Goal: Task Accomplishment & Management: Contribute content

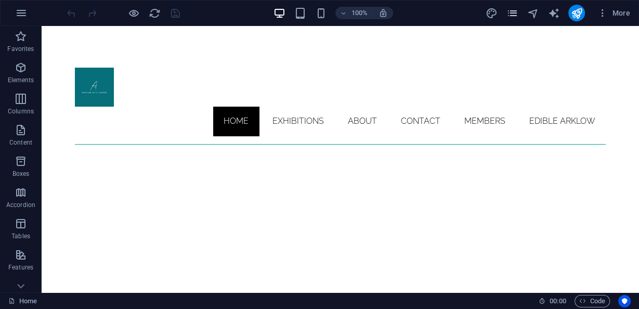
click at [510, 9] on icon "pages" at bounding box center [512, 13] width 12 height 12
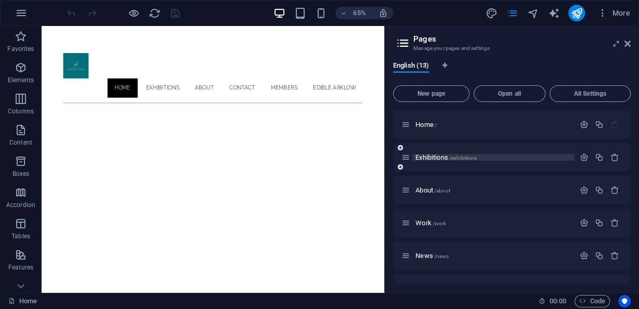
click at [440, 156] on span "Exhibitions /exhibitions" at bounding box center [445, 157] width 61 height 8
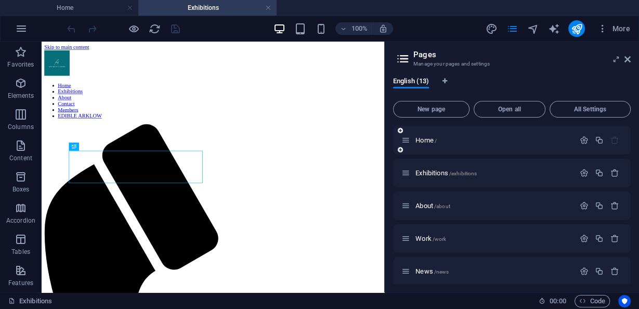
scroll to position [240, 0]
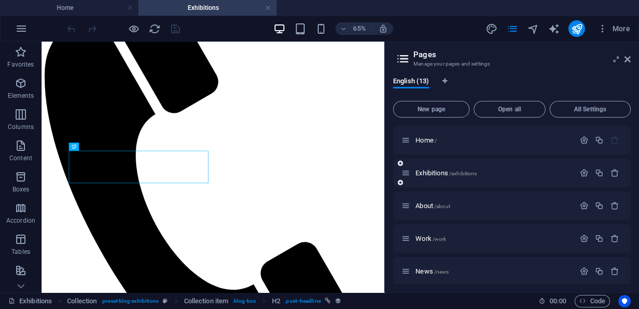
click at [399, 185] on icon at bounding box center [400, 182] width 5 height 6
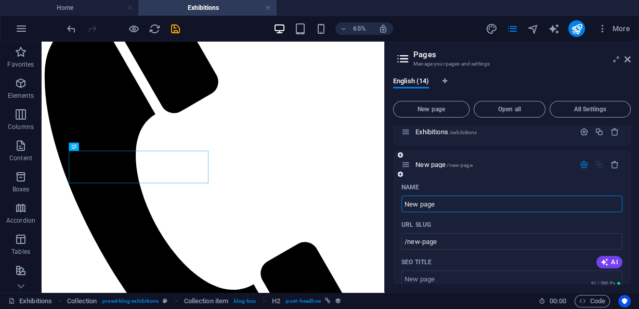
scroll to position [42, 0]
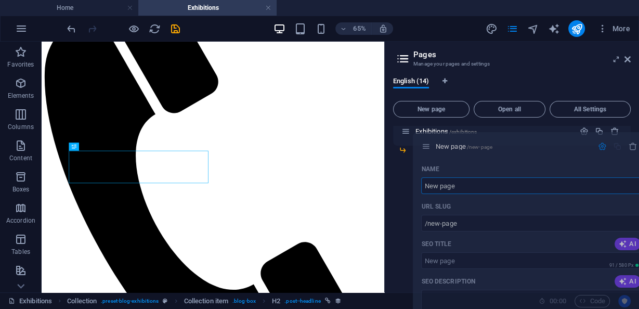
drag, startPoint x: 407, startPoint y: 165, endPoint x: 430, endPoint y: 148, distance: 29.0
click at [430, 148] on div "Home / Exhibitions /exhibitions New page /new-page Name New page ​ URL SLUG /ne…" at bounding box center [512, 288] width 238 height 409
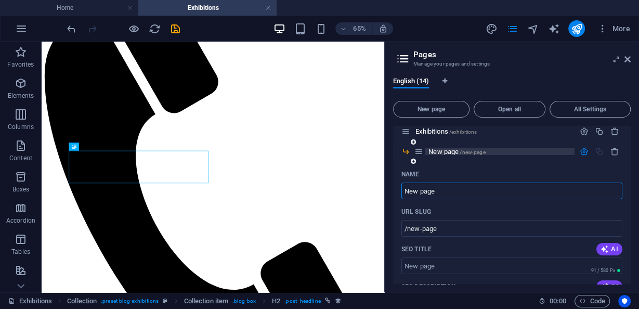
click at [503, 154] on p "New page /new-page" at bounding box center [499, 151] width 143 height 7
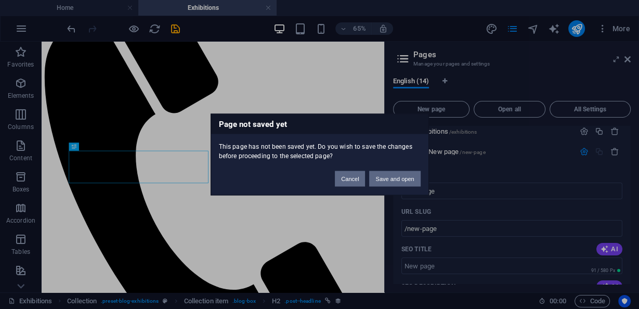
drag, startPoint x: 362, startPoint y: 181, endPoint x: 380, endPoint y: 178, distance: 18.9
click at [379, 179] on div "Cancel Save and open" at bounding box center [377, 174] width 101 height 27
click at [392, 175] on button "Save and open" at bounding box center [394, 179] width 51 height 16
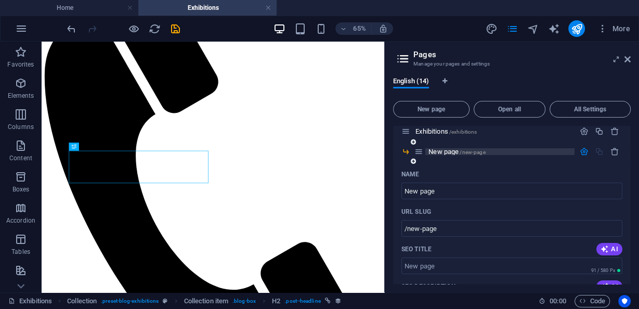
click at [438, 151] on span "New page /new-page" at bounding box center [456, 152] width 57 height 8
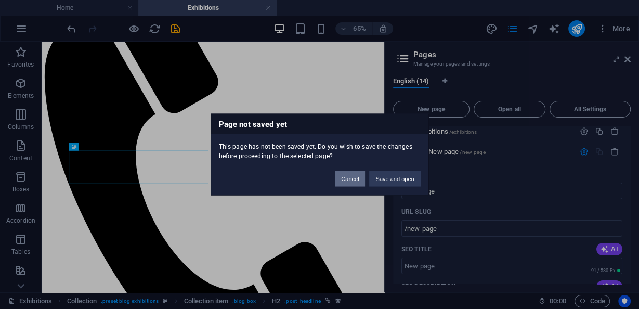
drag, startPoint x: 355, startPoint y: 174, endPoint x: 482, endPoint y: 204, distance: 130.3
click at [355, 174] on button "Cancel" at bounding box center [350, 179] width 30 height 16
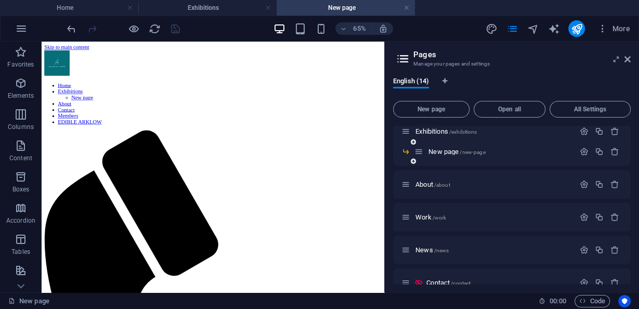
scroll to position [0, 0]
click at [497, 151] on p "New page /new-page" at bounding box center [499, 151] width 143 height 7
click at [581, 156] on div "New page /new-page" at bounding box center [512, 156] width 238 height 20
click at [583, 153] on icon "button" at bounding box center [583, 151] width 9 height 9
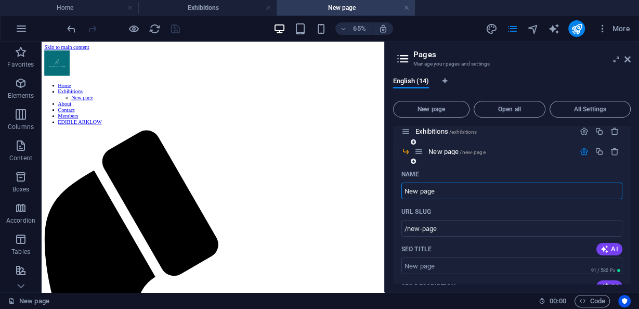
drag, startPoint x: 408, startPoint y: 195, endPoint x: 414, endPoint y: 195, distance: 5.7
click at [404, 195] on input "New page" at bounding box center [511, 190] width 221 height 17
click at [444, 193] on input "New page" at bounding box center [511, 190] width 221 height 17
drag, startPoint x: 426, startPoint y: 242, endPoint x: 536, endPoint y: 288, distance: 119.5
drag, startPoint x: 423, startPoint y: 189, endPoint x: 406, endPoint y: 193, distance: 17.5
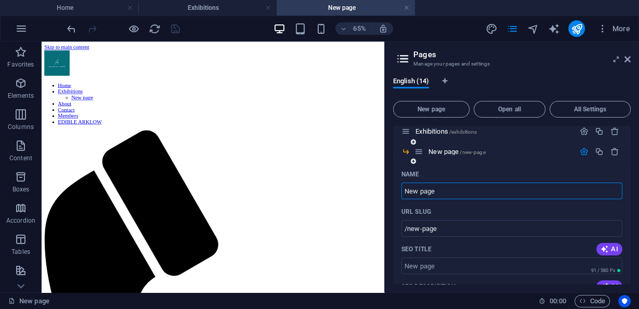
click at [406, 193] on input "New page" at bounding box center [511, 190] width 221 height 17
type input "E"
type input "/e"
type input "Exhibition"
type input "/exhibitio"
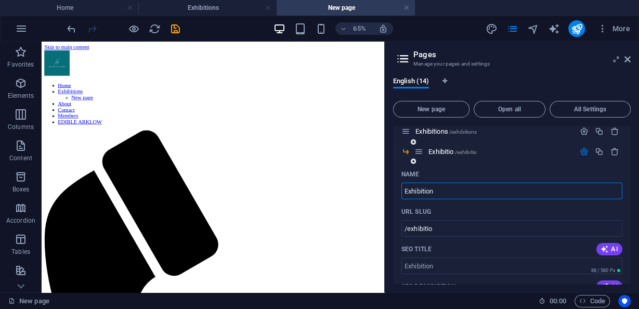
type input "Exhibition"
type input "/exhibition"
type input "Exhibition-Sub"
type input "/exhibition-sun"
type input "Exhibition-Submission"
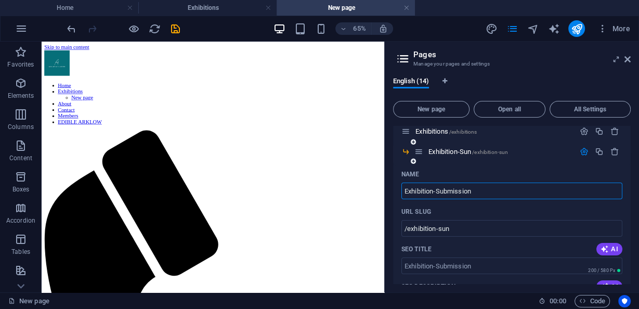
type input "/exhibition-submission"
click at [437, 189] on input "Exhibition-Submission" at bounding box center [511, 190] width 221 height 17
type input "Exhibition Submission"
click at [441, 228] on input "/exhibition-submission" at bounding box center [511, 228] width 221 height 17
click at [437, 229] on input "/exhibition-submission" at bounding box center [511, 228] width 221 height 17
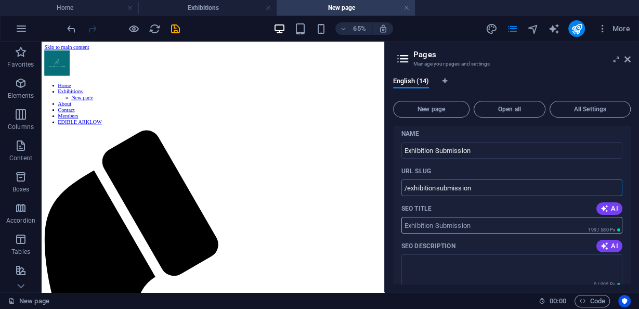
scroll to position [83, 0]
type input "/exhibitionsubmission"
click at [455, 224] on input "SEO Title" at bounding box center [511, 224] width 221 height 17
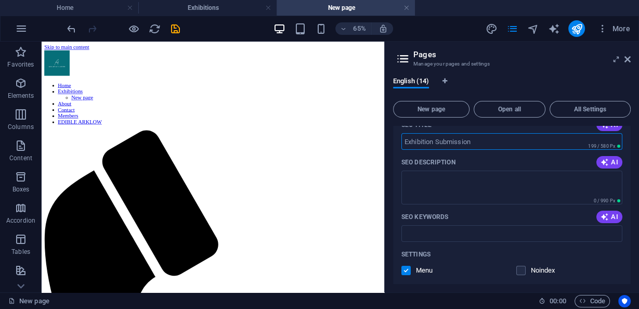
scroll to position [166, 0]
click at [434, 185] on textarea "SEO Description" at bounding box center [511, 187] width 221 height 34
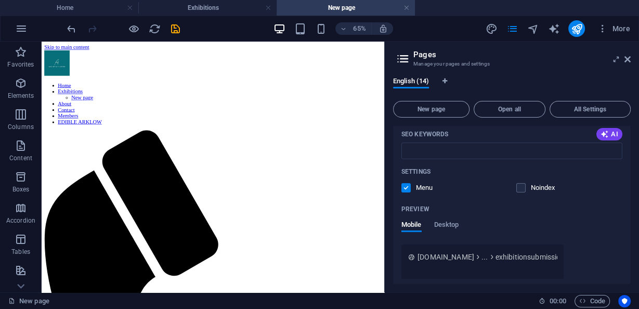
scroll to position [249, 0]
click at [521, 186] on label at bounding box center [520, 186] width 9 height 9
click at [0, 0] on input "checkbox" at bounding box center [0, 0] width 0 height 0
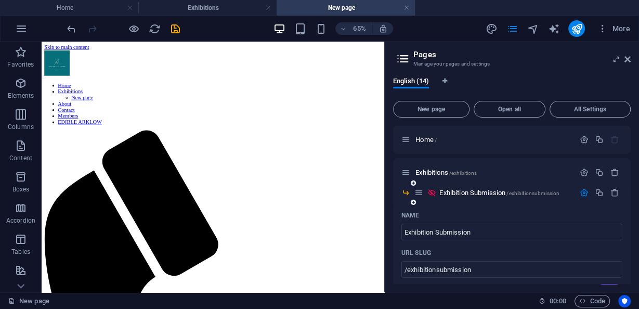
scroll to position [0, 0]
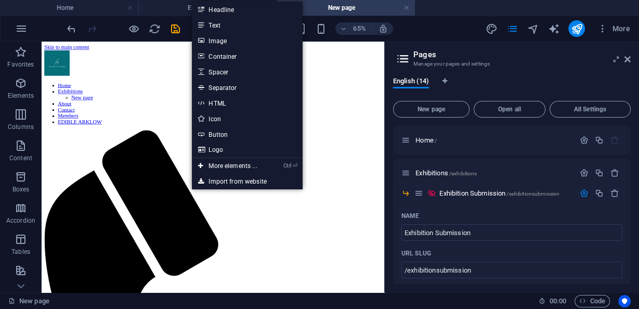
click at [216, 101] on link "HTML" at bounding box center [247, 103] width 110 height 16
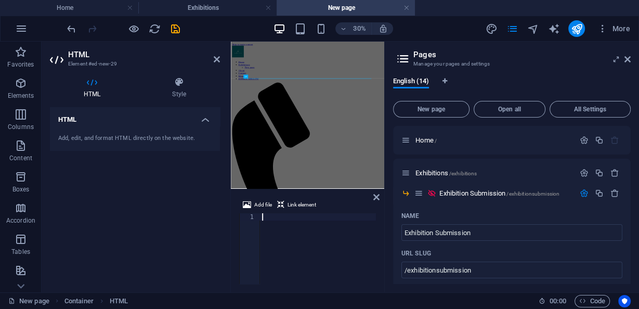
type textarea "[URL][DOMAIN_NAME]"
click at [311, 218] on div "[URL][DOMAIN_NAME]" at bounding box center [180, 255] width 389 height 85
click at [375, 200] on icon at bounding box center [376, 197] width 6 height 8
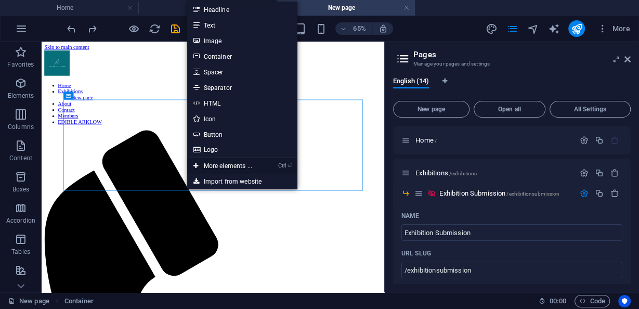
click at [233, 161] on link "Ctrl ⏎ More elements ..." at bounding box center [222, 166] width 71 height 16
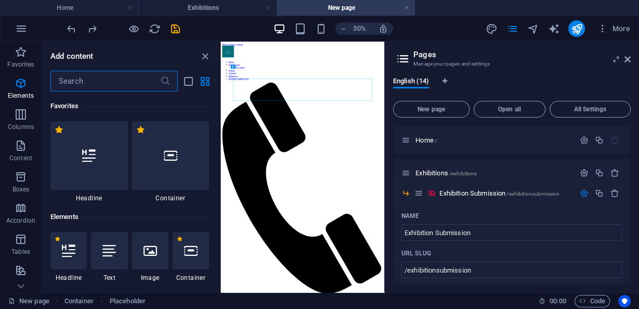
scroll to position [111, 0]
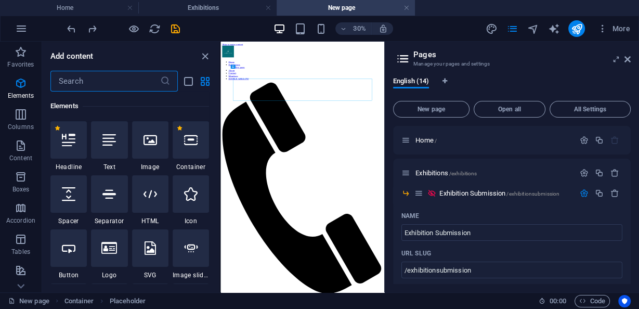
click at [629, 64] on header "Pages Manage your pages and settings" at bounding box center [512, 55] width 235 height 27
click at [629, 60] on icon at bounding box center [627, 59] width 6 height 8
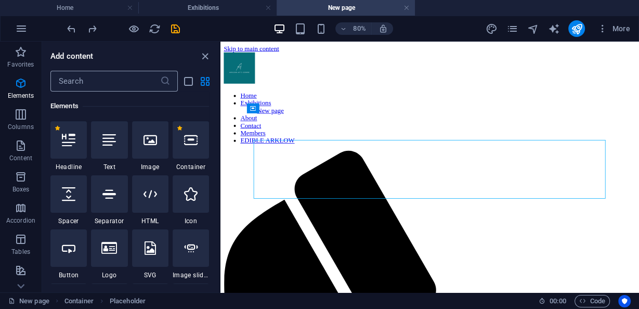
click at [112, 85] on input "text" at bounding box center [105, 81] width 110 height 21
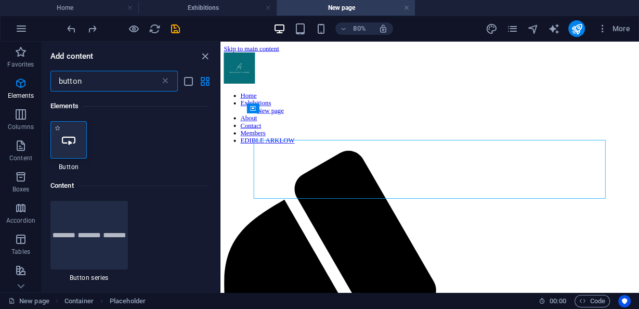
type input "button"
click at [59, 137] on div at bounding box center [68, 139] width 36 height 37
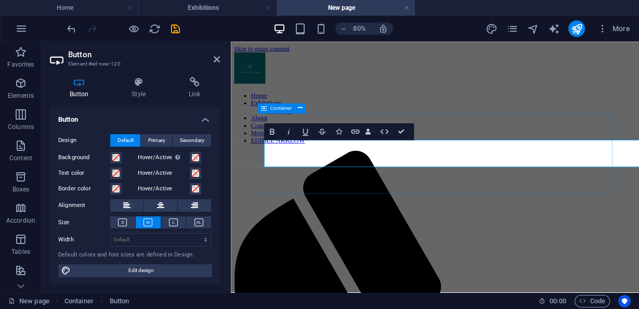
scroll to position [966, 2]
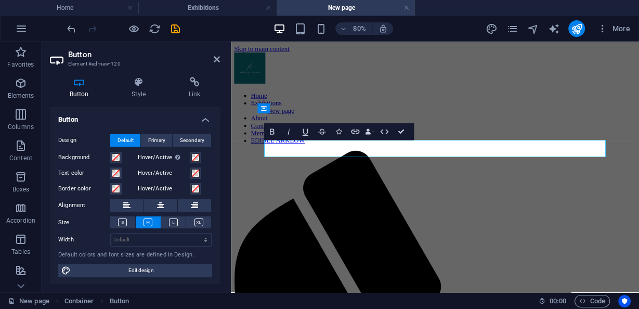
scroll to position [1, 0]
click at [219, 56] on icon at bounding box center [217, 59] width 6 height 8
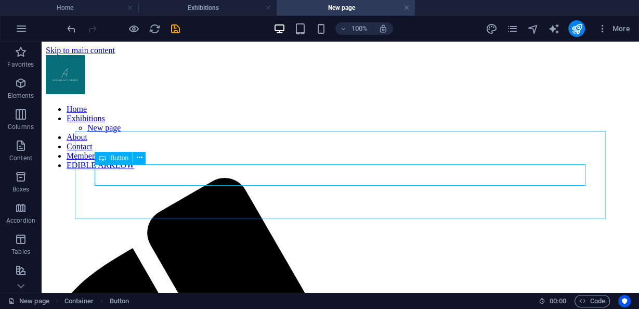
click at [113, 155] on span "Button" at bounding box center [119, 158] width 18 height 6
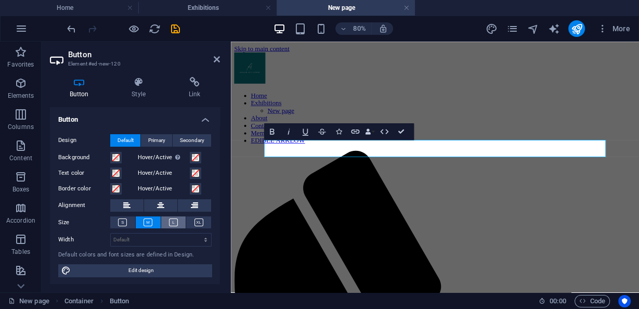
click at [174, 225] on icon at bounding box center [173, 222] width 9 height 8
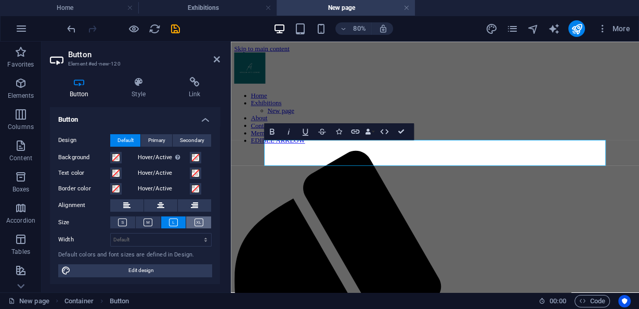
click at [194, 222] on icon at bounding box center [198, 222] width 9 height 8
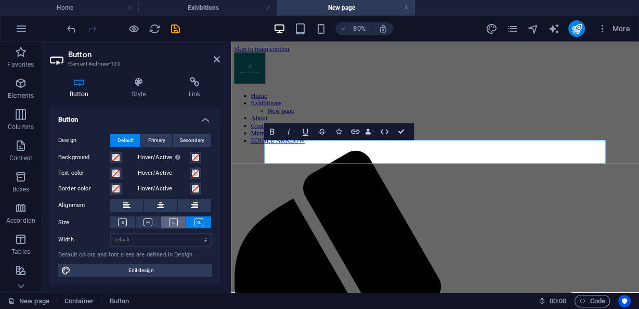
click at [179, 221] on button at bounding box center [173, 222] width 25 height 12
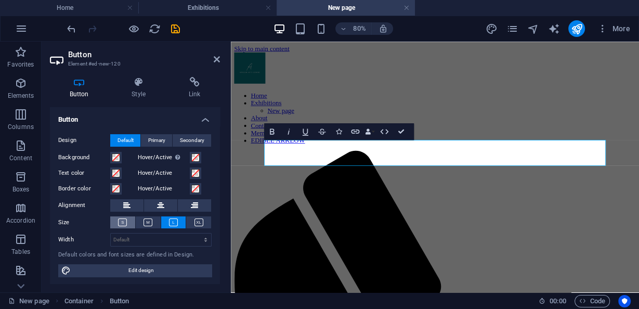
click at [125, 218] on icon at bounding box center [122, 222] width 9 height 8
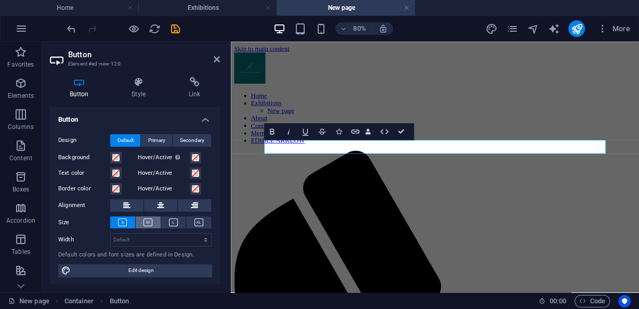
click at [145, 221] on icon at bounding box center [147, 222] width 9 height 8
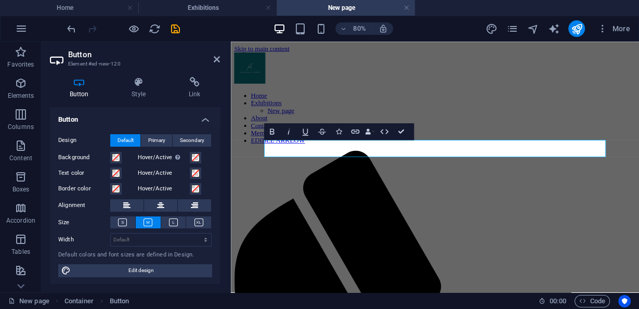
click at [155, 221] on button at bounding box center [148, 222] width 25 height 12
click at [165, 223] on button at bounding box center [173, 222] width 25 height 12
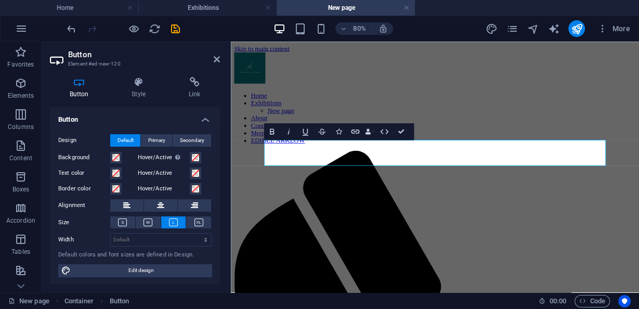
click at [161, 137] on span "Primary" at bounding box center [156, 140] width 17 height 12
click at [193, 136] on span "Secondary" at bounding box center [192, 140] width 24 height 12
click at [151, 140] on span "Primary" at bounding box center [156, 140] width 17 height 12
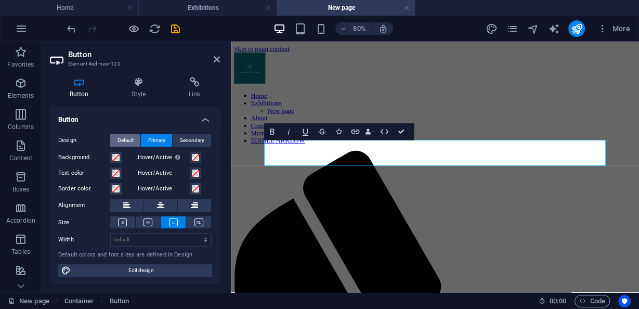
click at [135, 139] on button "Default" at bounding box center [125, 140] width 30 height 12
click at [141, 89] on h4 "Style" at bounding box center [140, 88] width 57 height 22
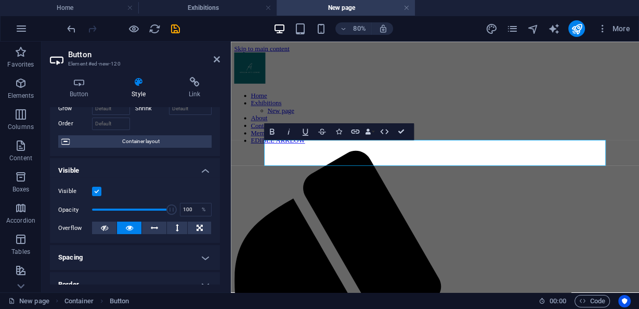
scroll to position [0, 0]
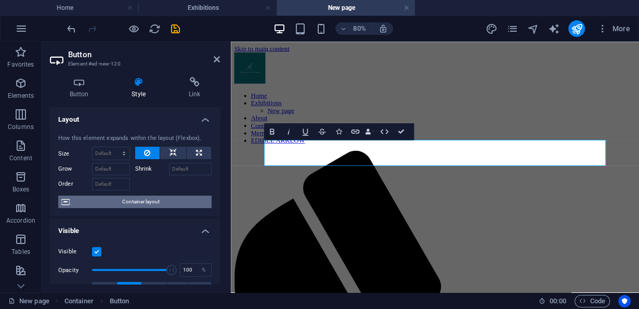
click at [129, 203] on span "Container layout" at bounding box center [141, 201] width 136 height 12
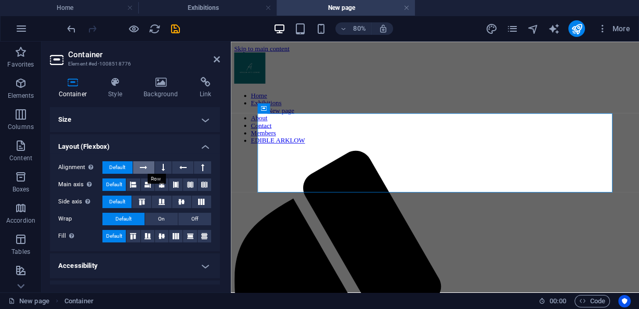
click at [145, 169] on icon at bounding box center [143, 167] width 7 height 12
click at [124, 168] on span "Default" at bounding box center [117, 167] width 16 height 12
click at [167, 182] on button at bounding box center [162, 184] width 14 height 12
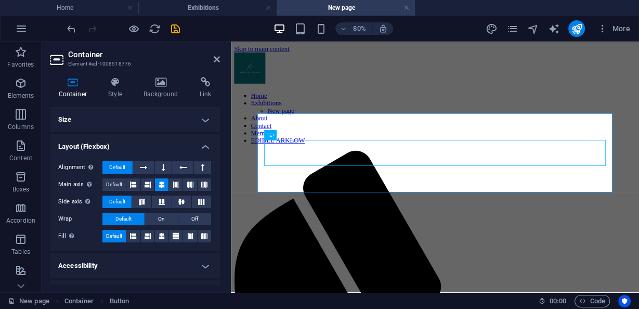
click at [159, 188] on icon at bounding box center [162, 184] width 6 height 12
click at [162, 200] on icon at bounding box center [161, 202] width 12 height 6
click at [175, 202] on icon at bounding box center [181, 202] width 12 height 6
click at [165, 200] on icon at bounding box center [161, 202] width 12 height 6
click at [166, 235] on button at bounding box center [162, 236] width 14 height 12
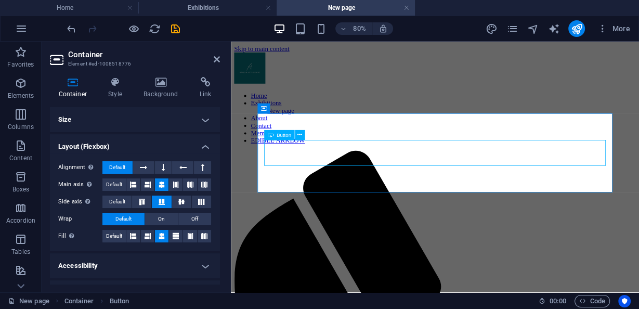
click at [165, 163] on button at bounding box center [163, 167] width 17 height 12
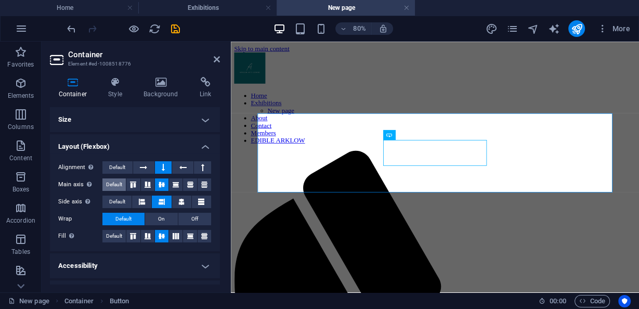
click at [114, 186] on span "Default" at bounding box center [114, 184] width 16 height 12
click at [117, 197] on span "Default" at bounding box center [117, 201] width 16 height 12
click at [116, 168] on span "Default" at bounding box center [117, 167] width 16 height 12
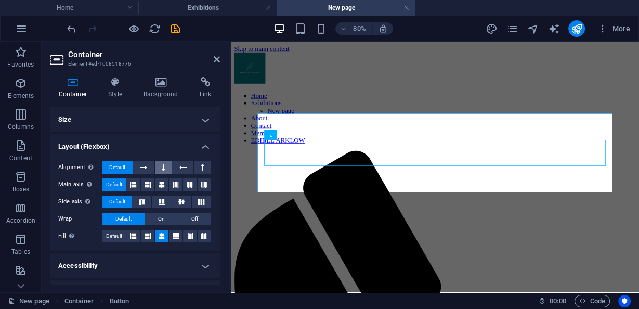
click at [163, 166] on icon at bounding box center [163, 167] width 3 height 12
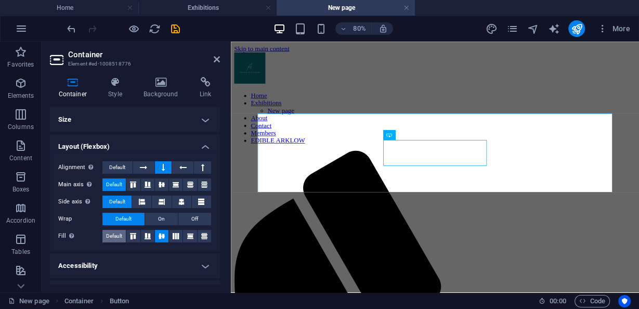
click at [120, 238] on span "Default" at bounding box center [114, 236] width 16 height 12
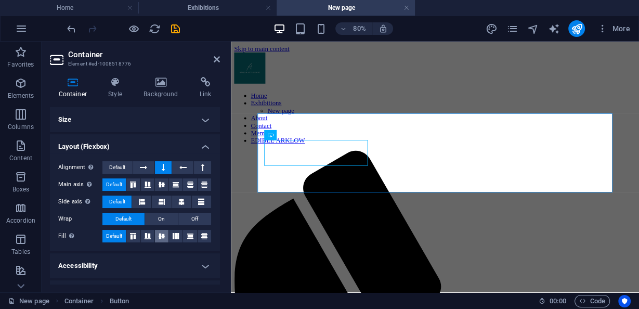
click at [166, 233] on icon at bounding box center [161, 236] width 12 height 6
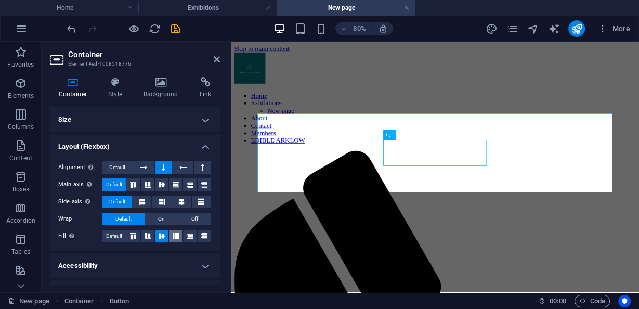
click at [173, 234] on icon at bounding box center [175, 236] width 12 height 6
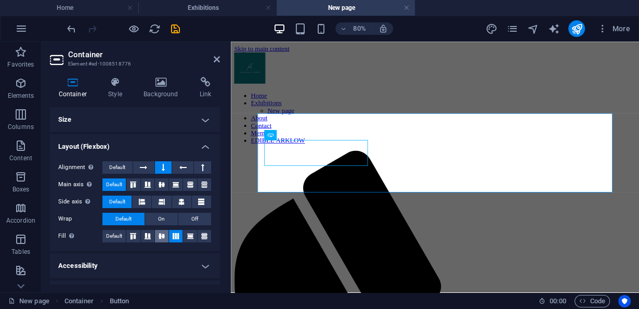
click at [162, 234] on icon at bounding box center [161, 236] width 12 height 6
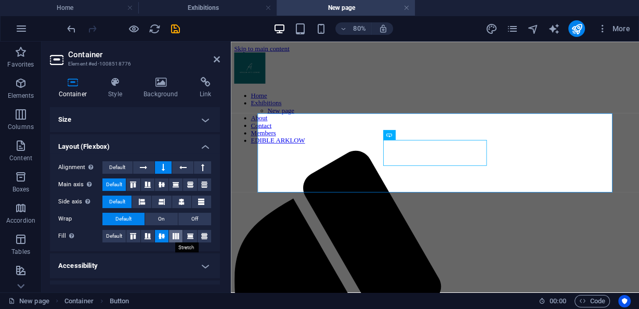
click at [174, 238] on icon at bounding box center [175, 236] width 12 height 6
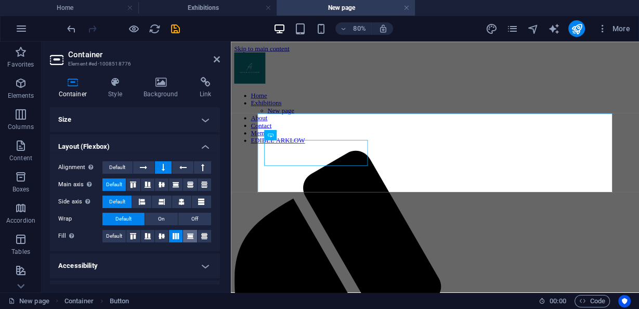
click at [186, 235] on icon at bounding box center [190, 236] width 12 height 6
click at [198, 235] on icon at bounding box center [204, 236] width 12 height 6
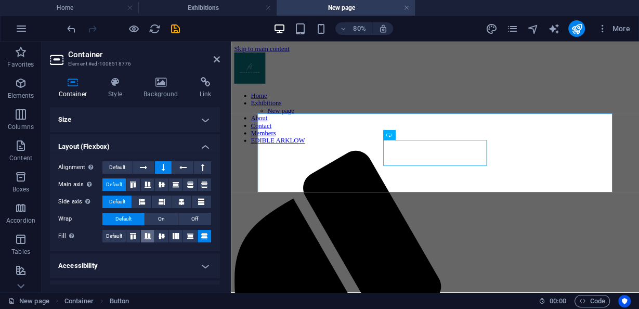
click at [144, 238] on icon at bounding box center [147, 236] width 12 height 6
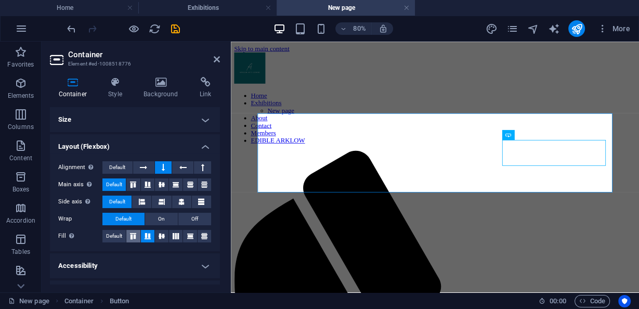
click at [132, 234] on icon at bounding box center [133, 236] width 12 height 6
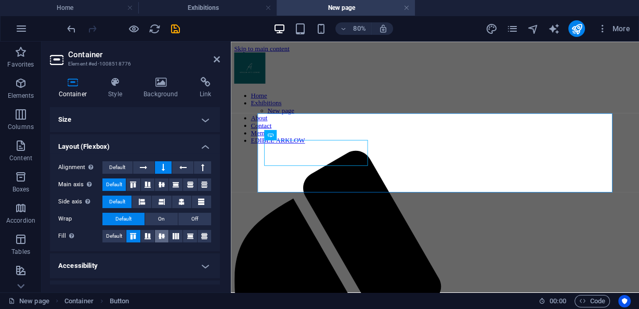
click at [163, 235] on icon at bounding box center [161, 236] width 12 height 6
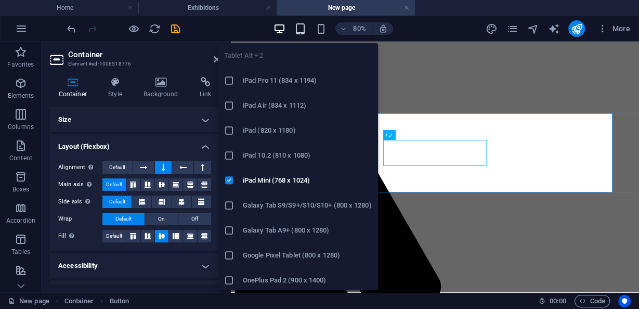
click at [305, 26] on icon "button" at bounding box center [300, 29] width 12 height 12
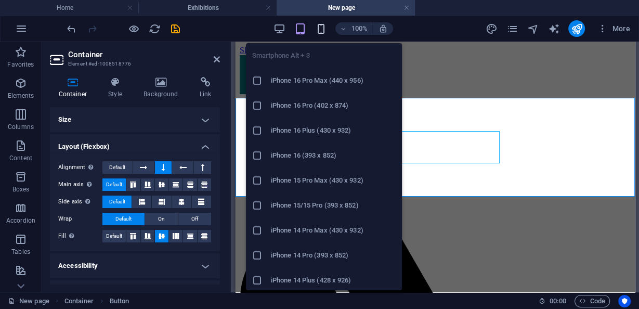
click at [322, 29] on icon "button" at bounding box center [321, 29] width 12 height 12
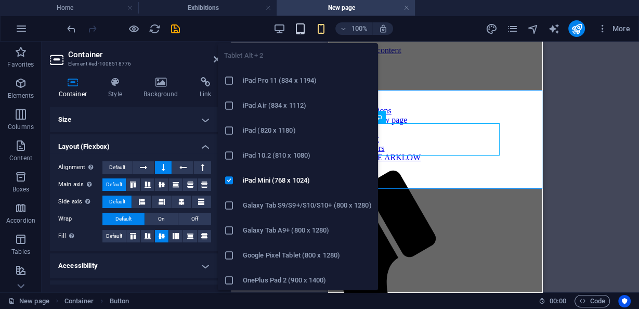
click at [300, 25] on icon "button" at bounding box center [300, 29] width 12 height 12
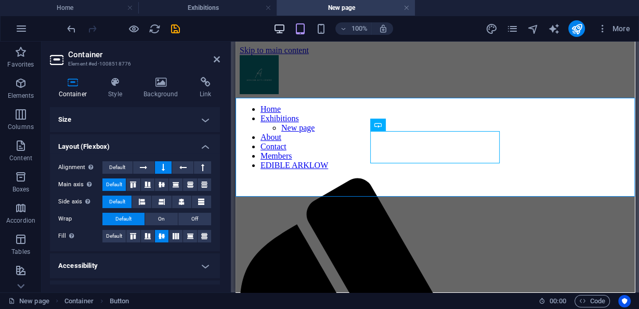
click at [284, 24] on icon "button" at bounding box center [279, 29] width 12 height 12
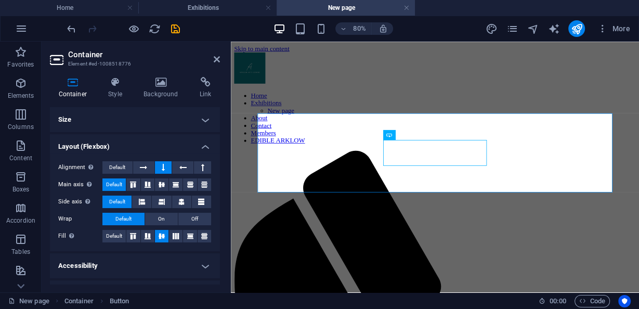
click at [67, 88] on h4 "Container" at bounding box center [75, 88] width 50 height 22
click at [218, 60] on icon at bounding box center [217, 59] width 6 height 8
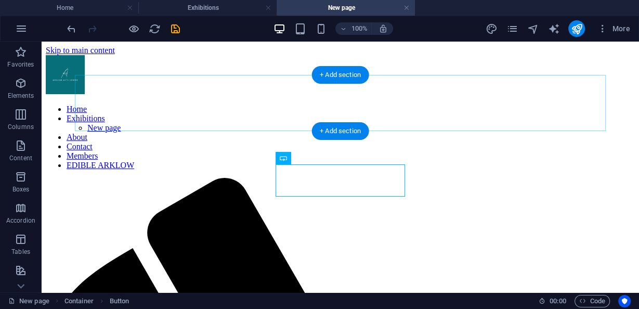
click at [322, 130] on div "+ Add section" at bounding box center [340, 131] width 58 height 18
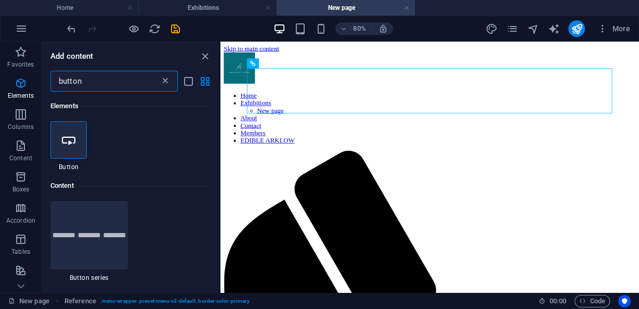
click at [164, 81] on icon at bounding box center [165, 81] width 10 height 10
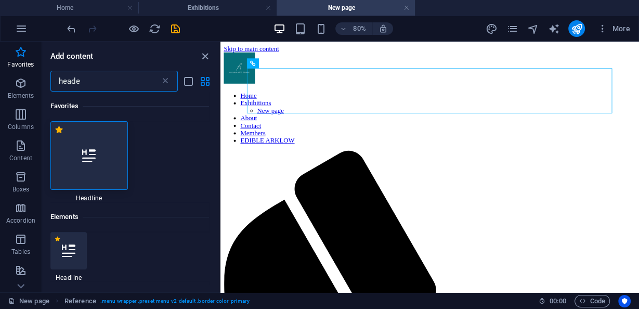
type input "header"
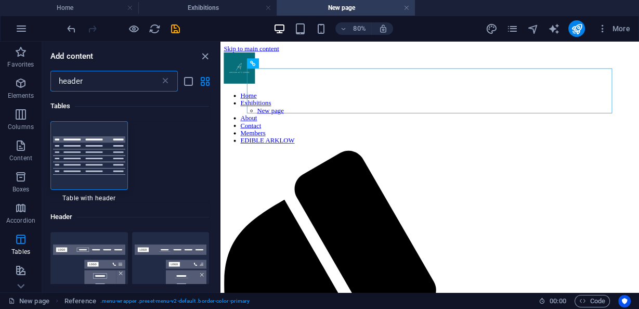
drag, startPoint x: 92, startPoint y: 80, endPoint x: 69, endPoint y: 76, distance: 23.2
click at [58, 78] on input "header" at bounding box center [105, 81] width 110 height 21
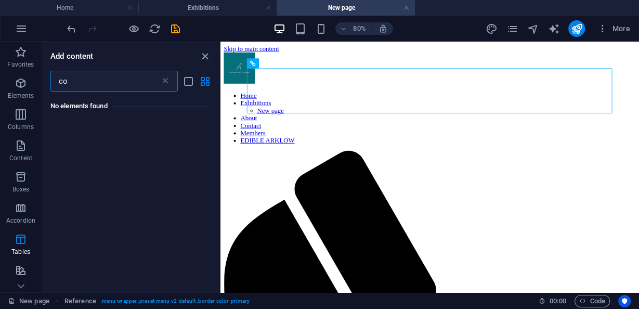
type input "c"
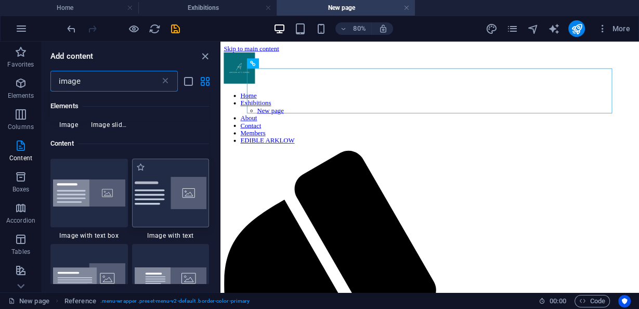
scroll to position [42, 0]
type input "image"
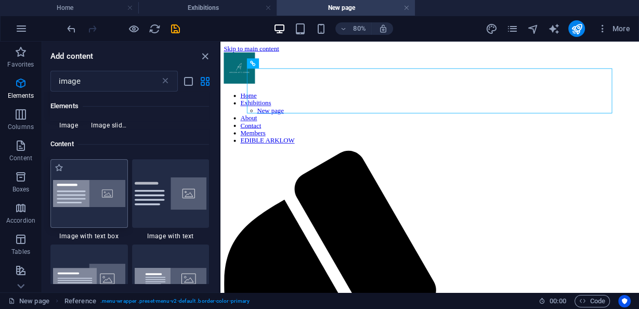
click at [112, 201] on img at bounding box center [89, 194] width 72 height 28
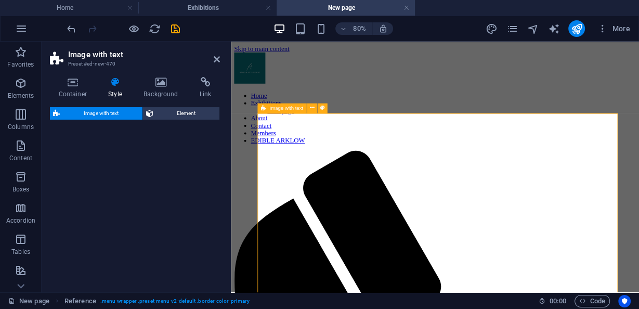
select select "rem"
select select "px"
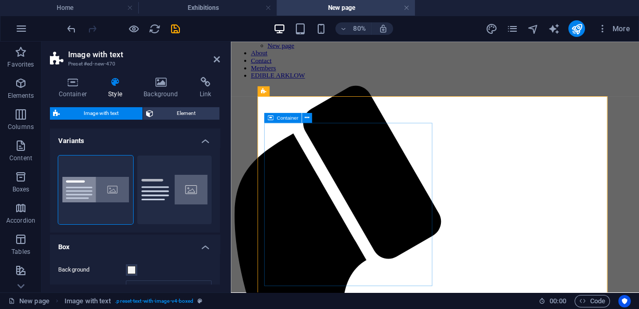
scroll to position [83, 0]
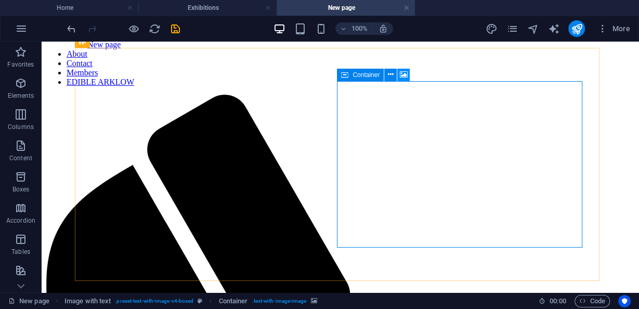
click at [402, 74] on icon at bounding box center [404, 74] width 8 height 11
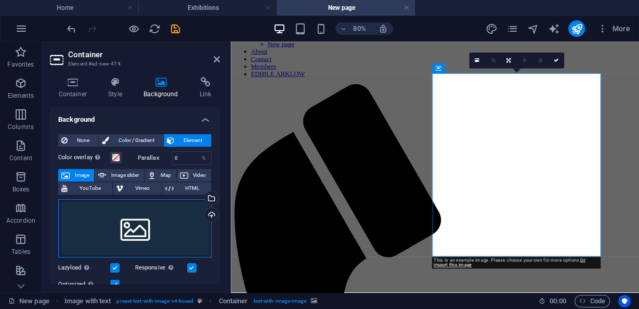
click at [169, 232] on div "Drag files here, click to choose files or select files from Files or our free s…" at bounding box center [134, 228] width 153 height 59
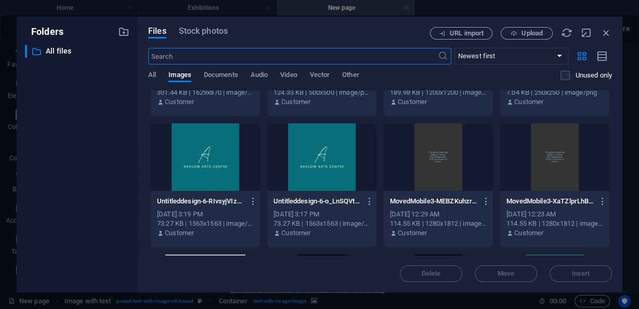
scroll to position [624, 0]
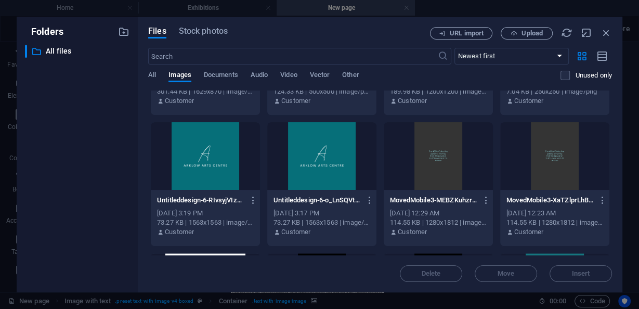
click at [331, 164] on div at bounding box center [321, 156] width 109 height 68
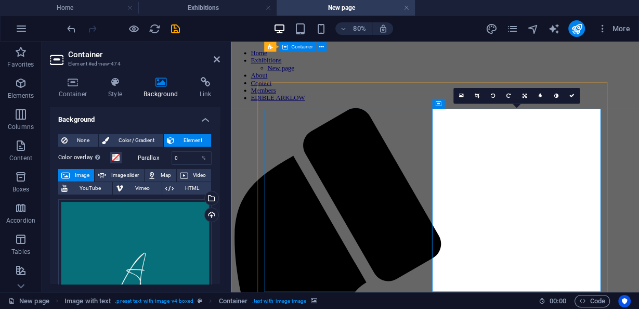
scroll to position [37, 0]
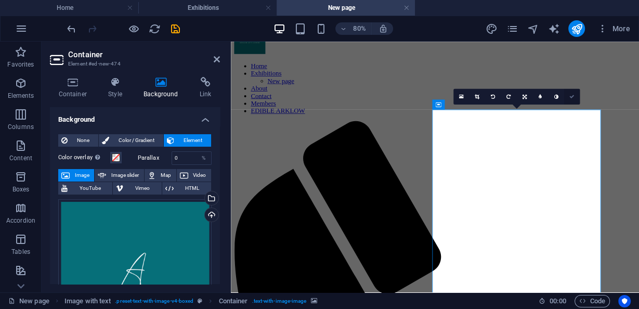
click at [574, 97] on icon at bounding box center [571, 96] width 5 height 5
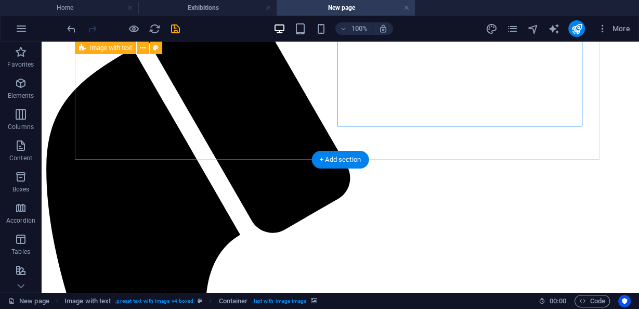
scroll to position [204, 0]
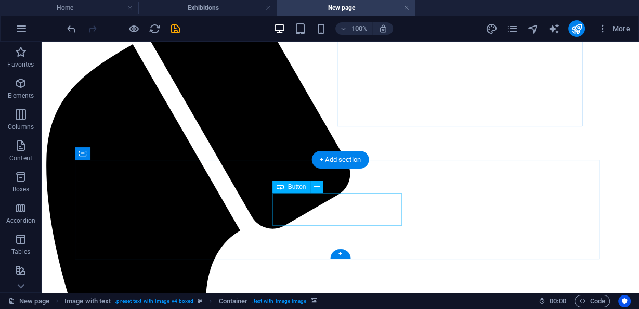
drag, startPoint x: 333, startPoint y: 208, endPoint x: 348, endPoint y: 233, distance: 29.1
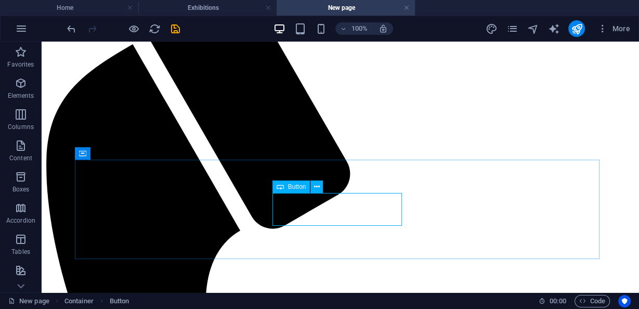
click at [294, 188] on span "Button" at bounding box center [297, 186] width 18 height 6
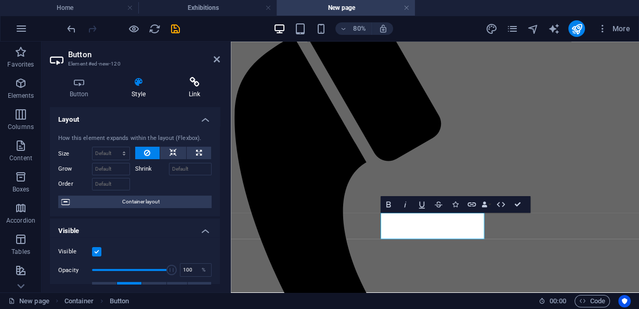
click at [194, 88] on h4 "Link" at bounding box center [194, 88] width 51 height 22
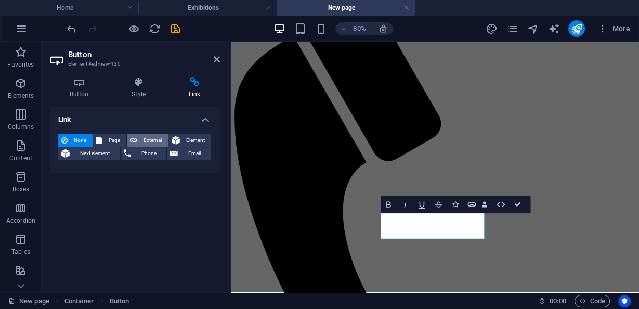
click at [163, 140] on span "External" at bounding box center [152, 140] width 24 height 12
select select "blank"
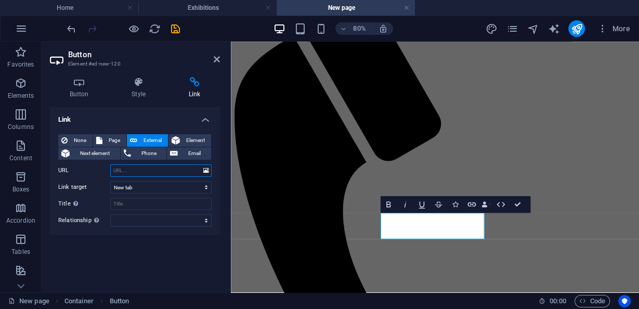
paste input "[URL][DOMAIN_NAME]"
type input "[URL][DOMAIN_NAME]"
paste input "[URL][DOMAIN_NAME]"
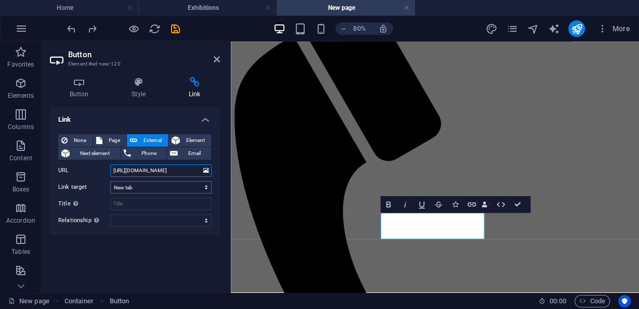
type input "[URL][DOMAIN_NAME]"
click at [162, 187] on select "New tab Same tab Overlay" at bounding box center [160, 187] width 101 height 12
select select "overlay"
click at [110, 181] on select "New tab Same tab Overlay" at bounding box center [160, 187] width 101 height 12
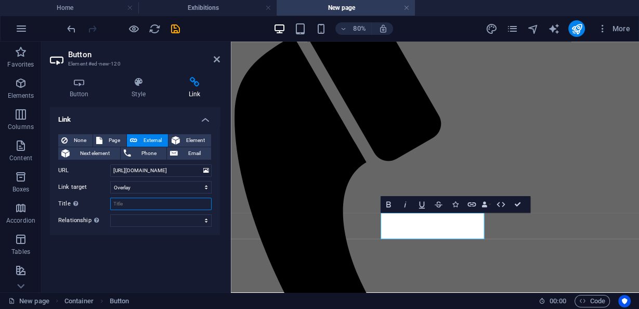
click at [140, 201] on input "Title Additional link description, should not be the same as the link text. The…" at bounding box center [160, 203] width 101 height 12
type input "Form"
click at [194, 220] on select "alternate author bookmark external help license next nofollow noreferrer noopen…" at bounding box center [160, 220] width 101 height 12
select select "external"
click at [110, 214] on select "alternate author bookmark external help license next nofollow noreferrer noopen…" at bounding box center [160, 220] width 101 height 12
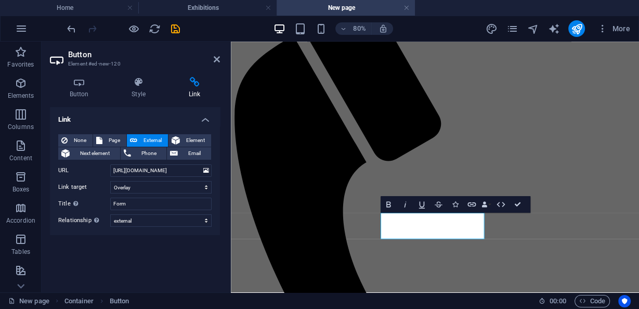
click at [126, 238] on div "Link None Page External Element Next element Phone Email Page Home Exhibitions …" at bounding box center [135, 195] width 170 height 177
drag, startPoint x: 217, startPoint y: 59, endPoint x: 175, endPoint y: 18, distance: 59.2
click at [217, 59] on icon at bounding box center [217, 59] width 6 height 8
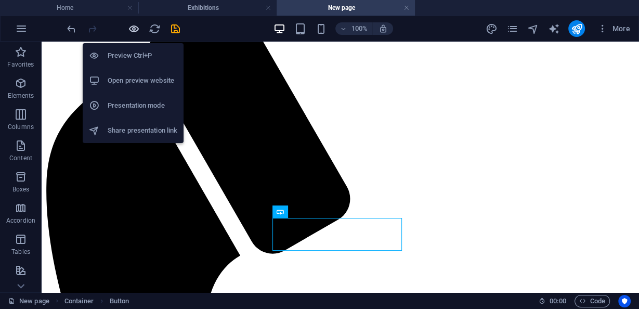
click at [135, 28] on icon "button" at bounding box center [134, 29] width 12 height 12
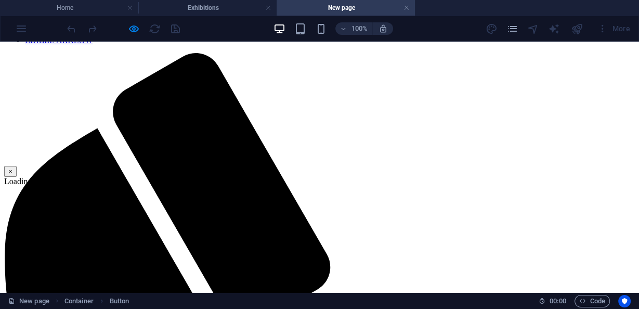
scroll to position [0, 0]
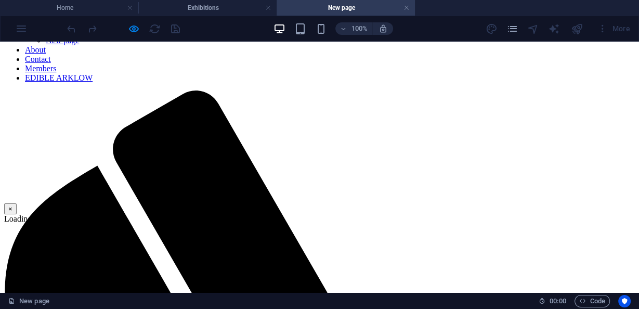
click at [17, 203] on button "×" at bounding box center [10, 208] width 12 height 11
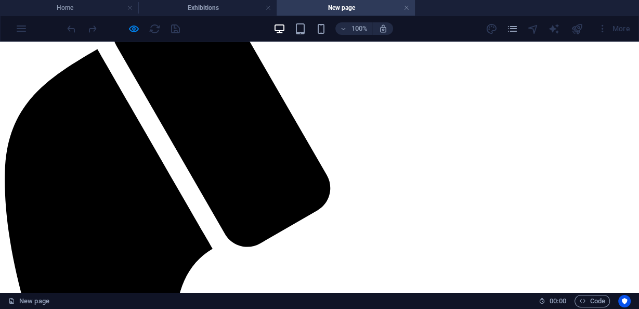
click at [17, 112] on button "×" at bounding box center [10, 117] width 12 height 11
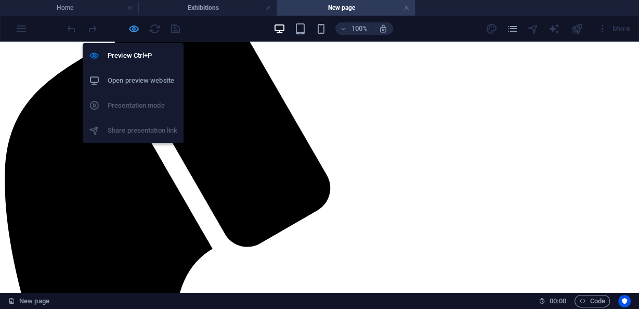
click at [137, 32] on icon "button" at bounding box center [134, 29] width 12 height 12
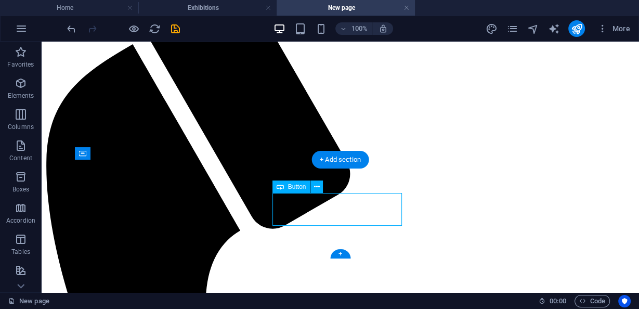
select select "overlay"
select select "external"
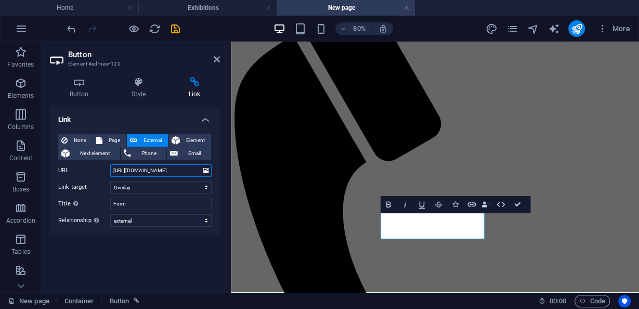
click at [136, 170] on input "[URL][DOMAIN_NAME]" at bounding box center [160, 170] width 101 height 12
type input "[URL][DOMAIN_NAME]"
click at [173, 254] on div "Link None Page External Element Next element Phone Email Page Home Exhibitions …" at bounding box center [135, 195] width 170 height 177
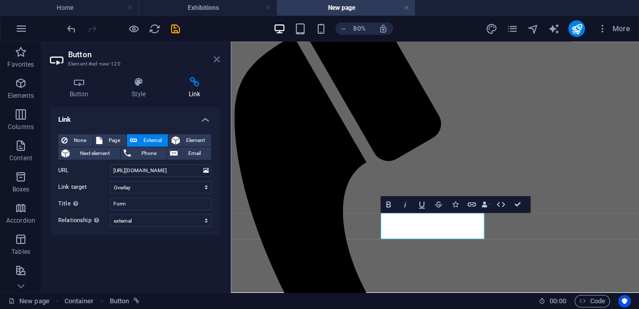
drag, startPoint x: 215, startPoint y: 58, endPoint x: 155, endPoint y: 12, distance: 75.4
click at [215, 58] on icon at bounding box center [217, 59] width 6 height 8
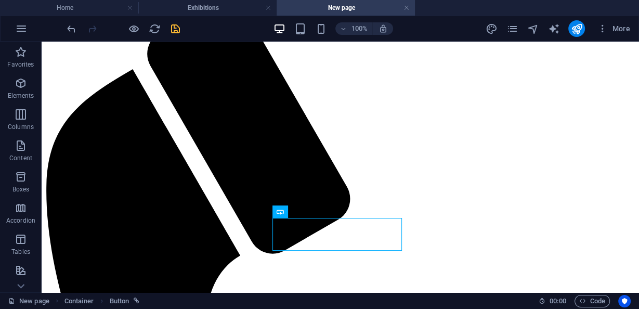
click at [178, 27] on icon "save" at bounding box center [175, 29] width 12 height 12
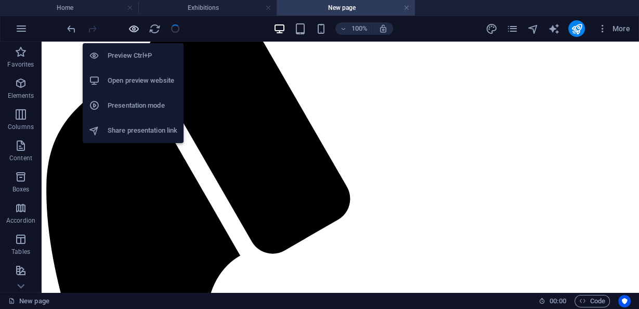
click at [136, 31] on icon "button" at bounding box center [134, 29] width 12 height 12
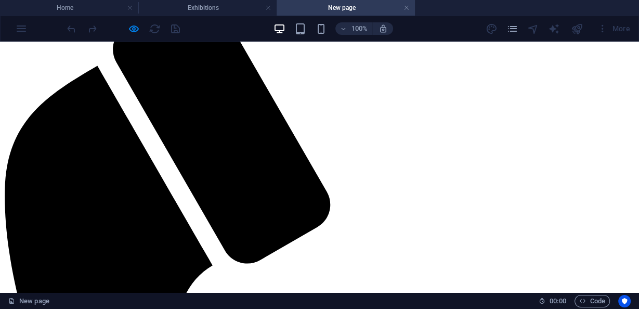
scroll to position [204, 0]
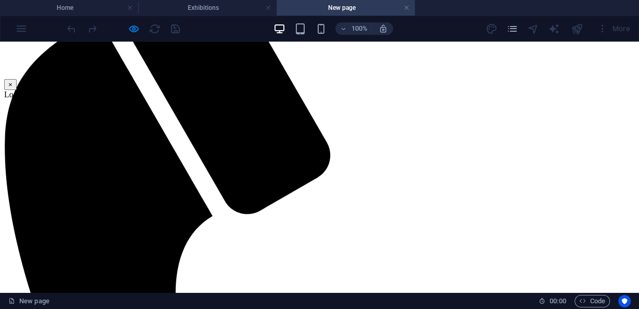
scroll to position [237, 0]
click at [173, 65] on div "× Loading..." at bounding box center [88, 53] width 168 height 90
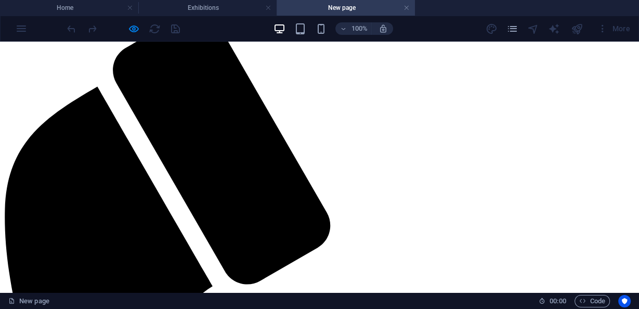
scroll to position [121, 0]
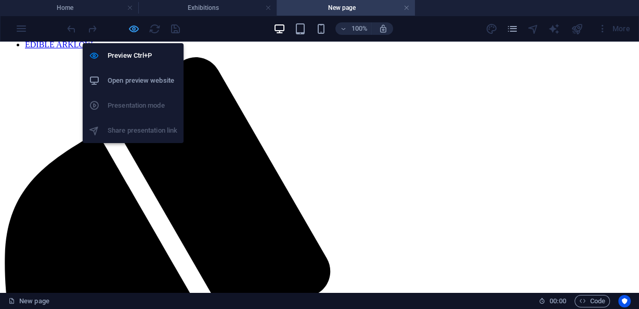
click at [135, 25] on icon "button" at bounding box center [134, 29] width 12 height 12
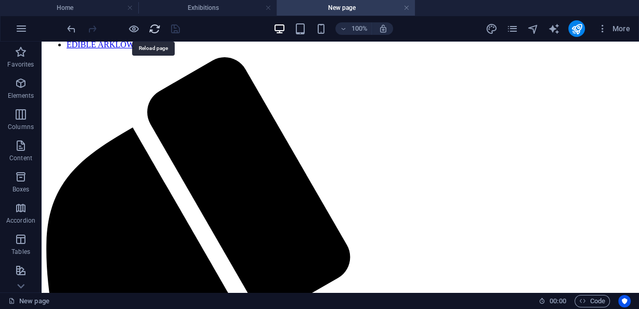
click at [154, 29] on icon "reload" at bounding box center [155, 29] width 12 height 12
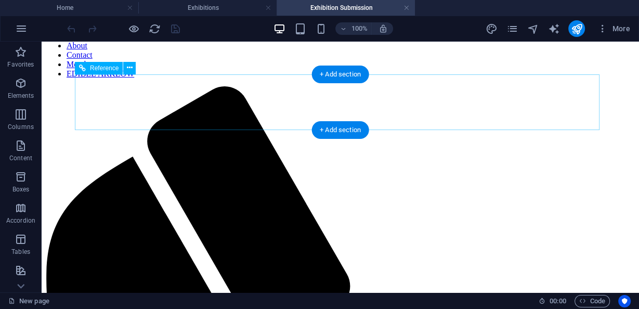
scroll to position [204, 0]
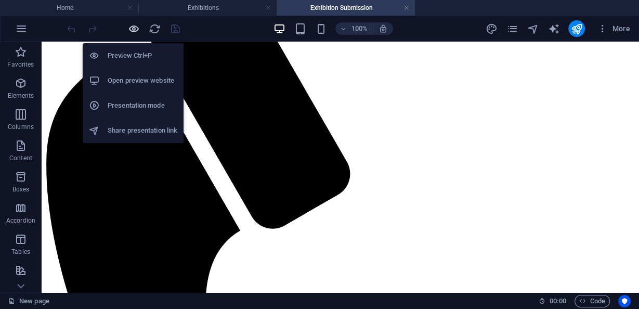
click at [134, 30] on icon "button" at bounding box center [134, 29] width 12 height 12
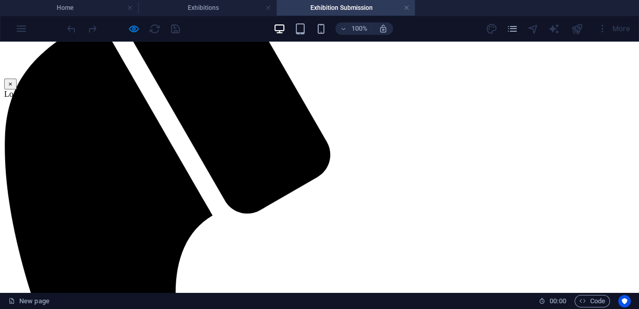
click at [173, 85] on div "× Loading..." at bounding box center [88, 53] width 168 height 90
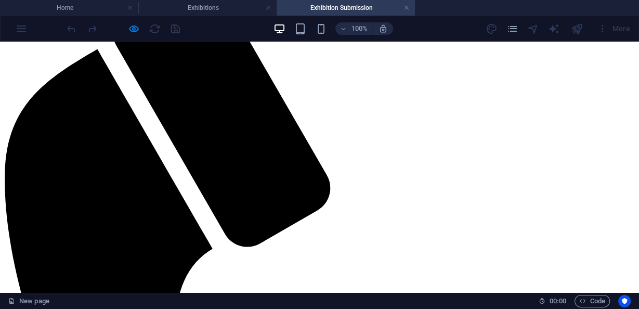
click at [17, 112] on button "×" at bounding box center [10, 117] width 12 height 11
click at [140, 27] on div at bounding box center [123, 28] width 116 height 17
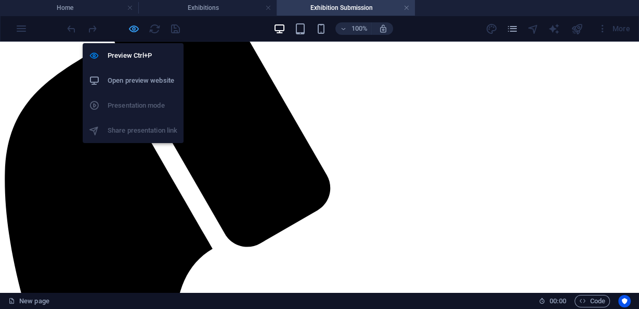
click at [136, 27] on icon "button" at bounding box center [134, 29] width 12 height 12
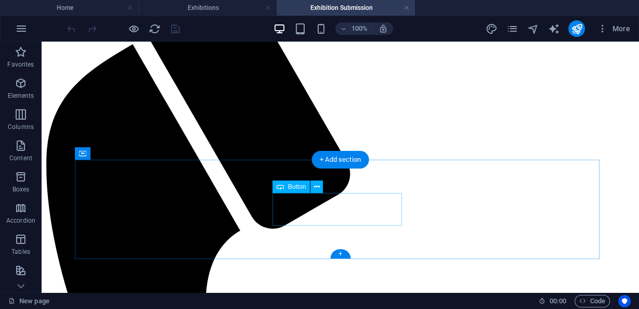
select select "overlay"
select select "external"
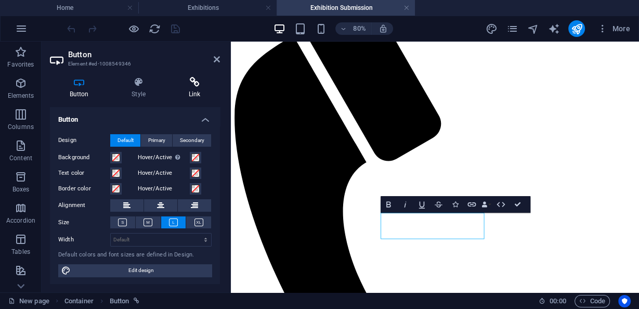
click at [192, 85] on icon at bounding box center [194, 82] width 51 height 10
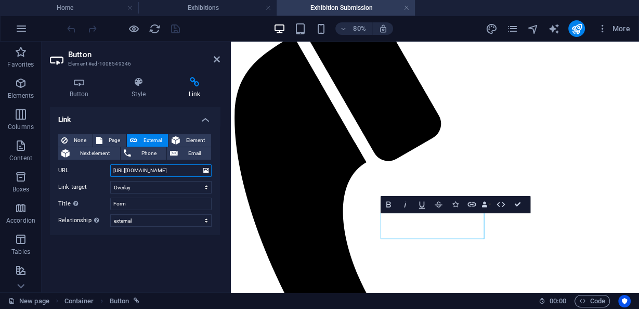
click at [143, 171] on input "[URL][DOMAIN_NAME]" at bounding box center [160, 170] width 101 height 12
paste input "[DOMAIN_NAME][URL]"
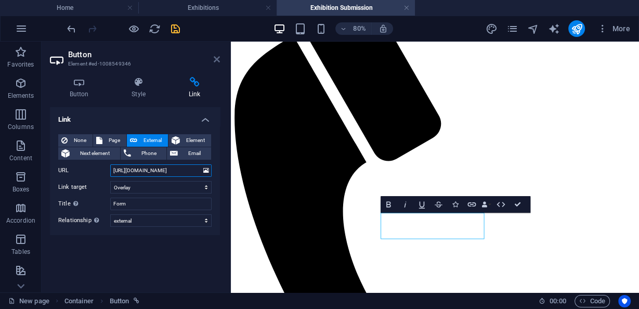
type input "[URL][DOMAIN_NAME]"
click at [219, 61] on icon at bounding box center [217, 59] width 6 height 8
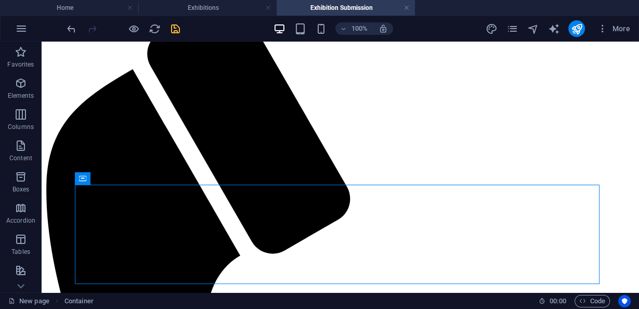
click at [169, 27] on icon "save" at bounding box center [175, 29] width 12 height 12
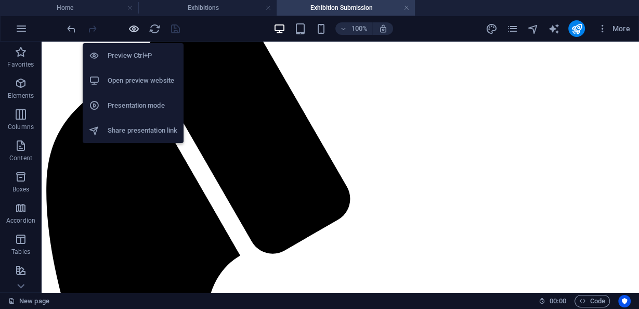
click at [131, 29] on icon "button" at bounding box center [134, 29] width 12 height 12
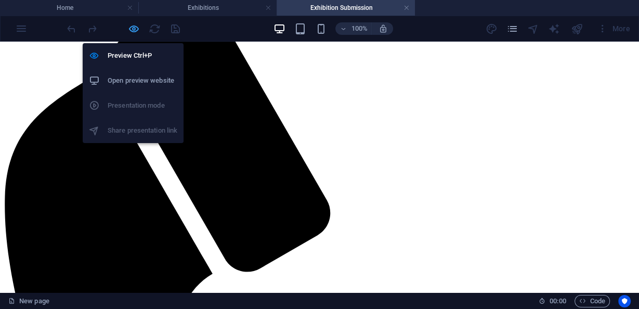
click at [137, 28] on icon "button" at bounding box center [134, 29] width 12 height 12
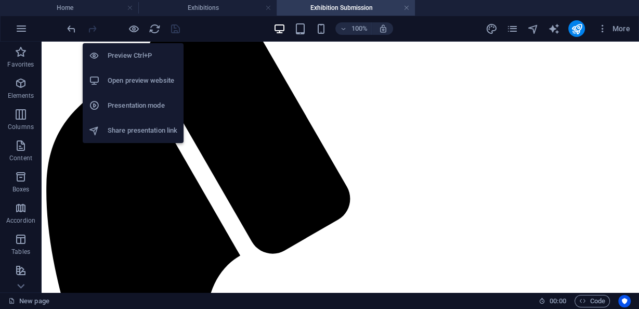
click at [141, 73] on li "Open preview website" at bounding box center [133, 80] width 101 height 25
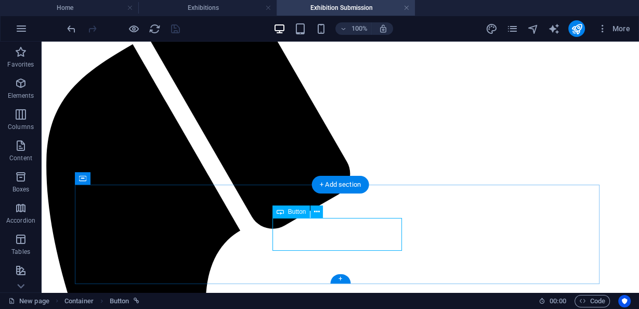
select select "overlay"
select select "external"
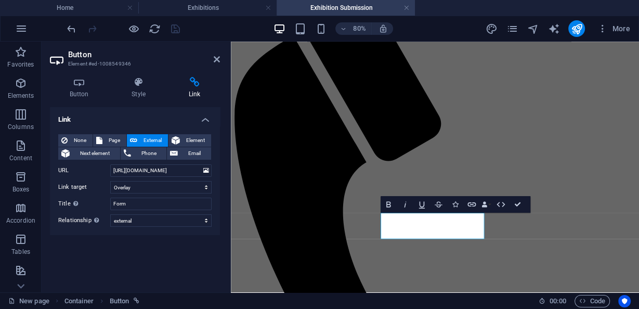
click at [141, 193] on div "None Page External Element Next element Phone Email Page Home Exhibitions -- Ex…" at bounding box center [134, 180] width 153 height 93
click at [143, 186] on select "New tab Same tab Overlay" at bounding box center [160, 187] width 101 height 12
select select "blank"
click at [110, 181] on select "New tab Same tab Overlay" at bounding box center [160, 187] width 101 height 12
click at [217, 61] on icon at bounding box center [217, 59] width 6 height 8
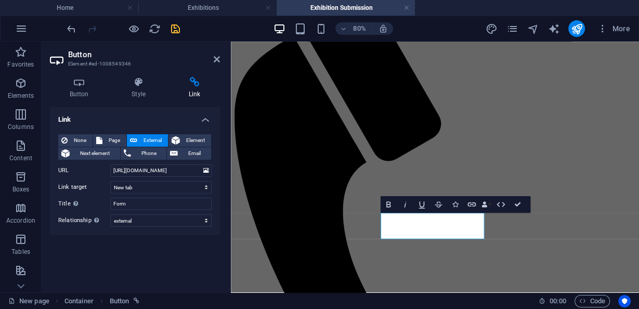
scroll to position [179, 0]
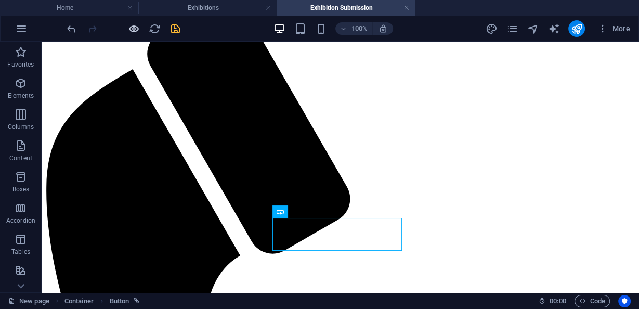
click at [128, 31] on icon "button" at bounding box center [134, 29] width 12 height 12
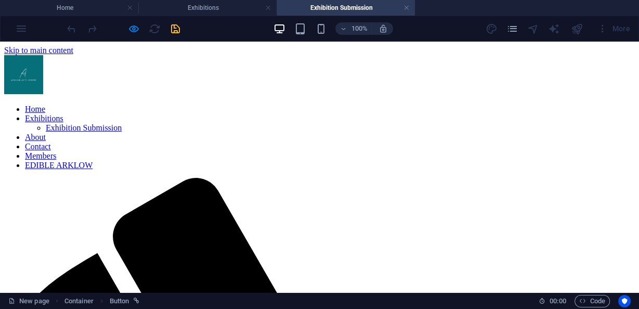
scroll to position [0, 0]
click at [122, 132] on link "Exhibition Submission" at bounding box center [84, 127] width 76 height 9
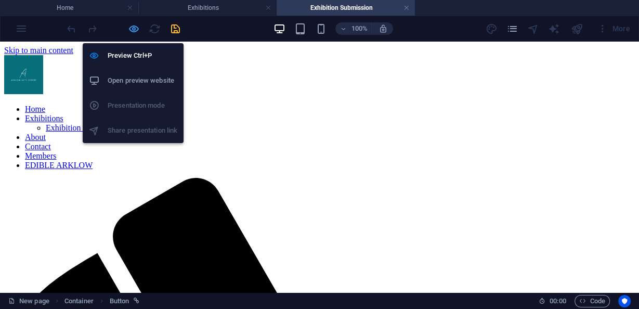
click at [134, 29] on icon "button" at bounding box center [134, 29] width 12 height 12
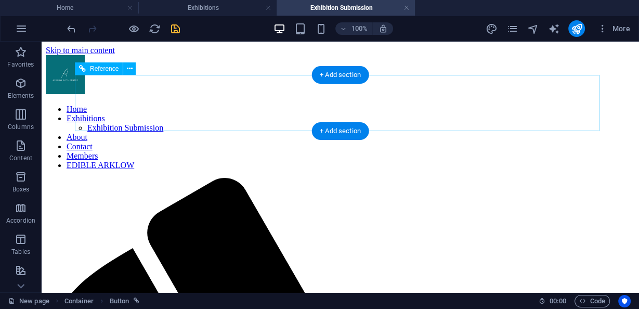
click at [284, 104] on nav "Home Exhibitions Exhibition Submission About Contact Members EDIBLE ARKLOW" at bounding box center [340, 136] width 589 height 65
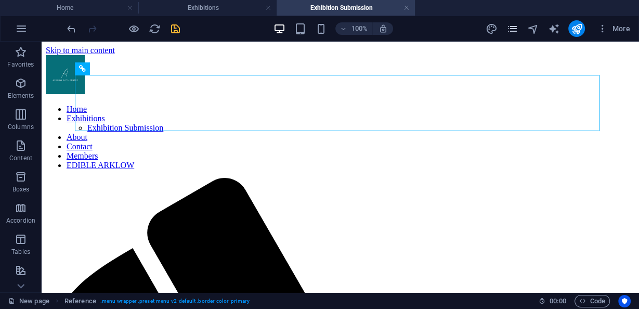
click at [516, 29] on icon "pages" at bounding box center [512, 29] width 12 height 12
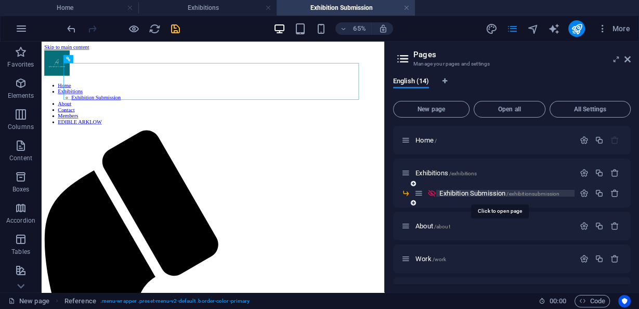
click at [498, 190] on span "Exhibition Submission /exhibitionsubmission" at bounding box center [499, 193] width 120 height 8
click at [586, 192] on button "button" at bounding box center [583, 193] width 15 height 9
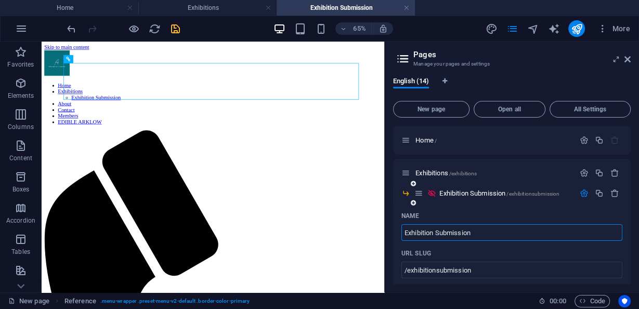
drag, startPoint x: 438, startPoint y: 235, endPoint x: 424, endPoint y: 237, distance: 14.1
click at [407, 236] on input "Exhibition Submission" at bounding box center [511, 232] width 221 height 17
click at [448, 233] on input "Submission" at bounding box center [511, 232] width 221 height 17
type input "Submission"
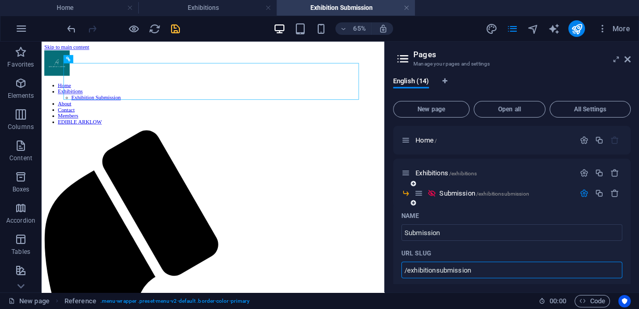
drag, startPoint x: 436, startPoint y: 269, endPoint x: 407, endPoint y: 268, distance: 28.6
click at [407, 268] on input "/exhibitionsubmission" at bounding box center [511, 269] width 221 height 17
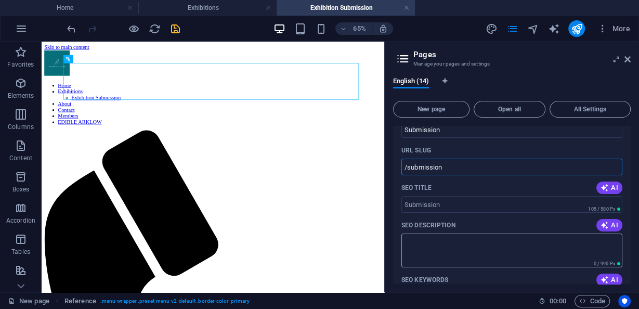
scroll to position [125, 0]
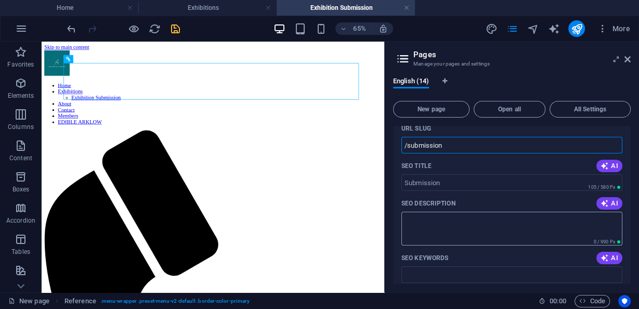
type input "/submission"
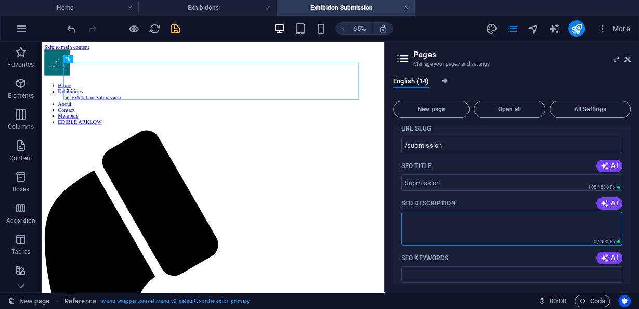
click at [448, 218] on textarea "SEO Description" at bounding box center [511, 229] width 221 height 34
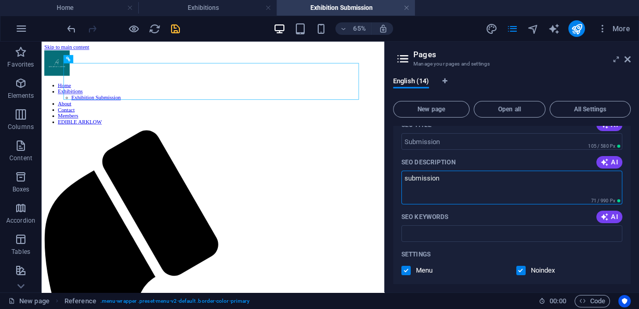
scroll to position [166, 0]
type textarea "submission"
click at [404, 271] on label at bounding box center [405, 269] width 9 height 9
click at [0, 0] on input "checkbox" at bounding box center [0, 0] width 0 height 0
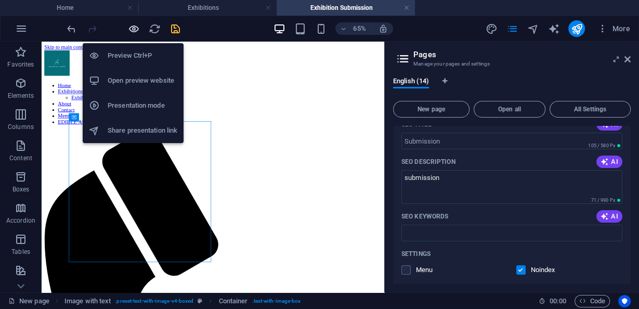
click at [134, 27] on icon "button" at bounding box center [134, 29] width 12 height 12
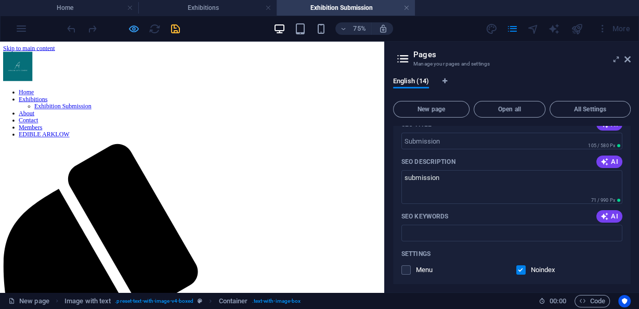
click at [134, 31] on icon "button" at bounding box center [134, 29] width 12 height 12
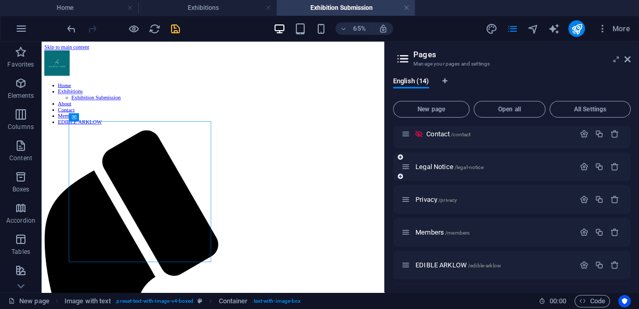
scroll to position [523, 0]
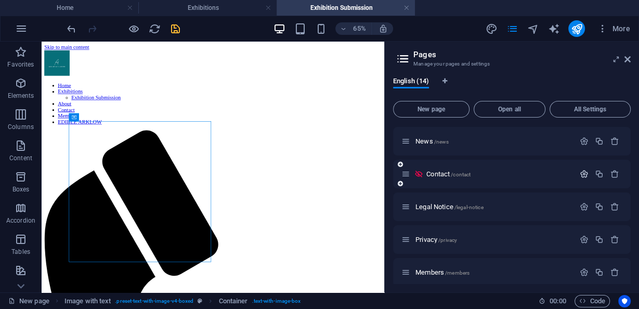
click at [582, 173] on icon "button" at bounding box center [583, 173] width 9 height 9
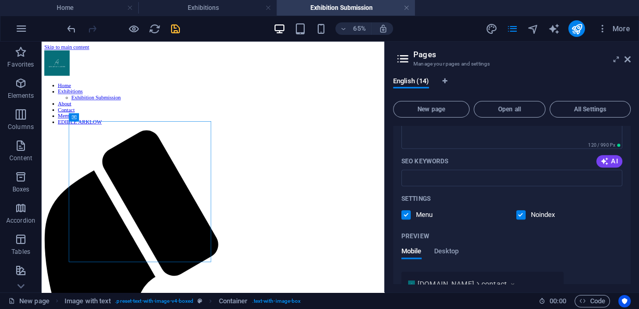
scroll to position [731, 0]
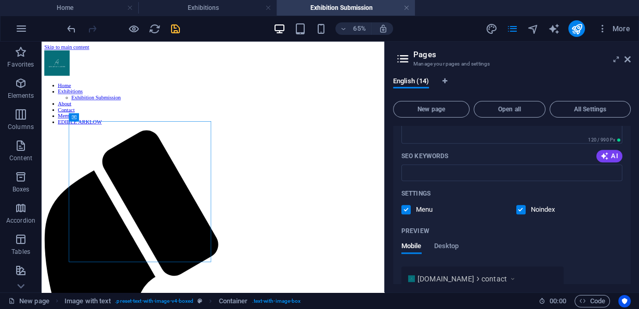
click at [517, 207] on label at bounding box center [520, 209] width 9 height 9
click at [0, 0] on input "checkbox" at bounding box center [0, 0] width 0 height 0
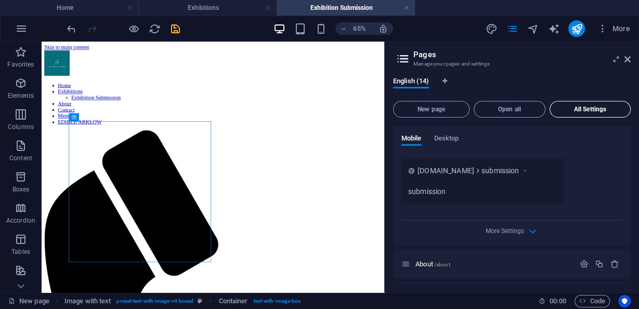
scroll to position [190, 0]
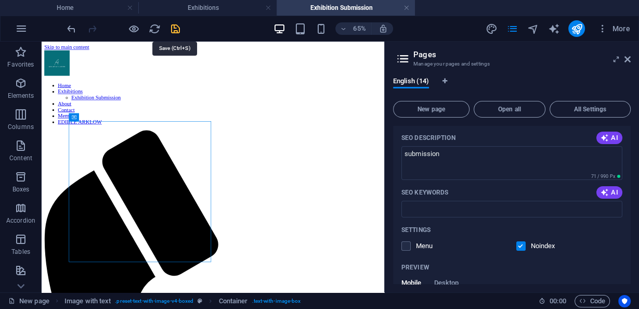
click at [172, 31] on icon "save" at bounding box center [175, 29] width 12 height 12
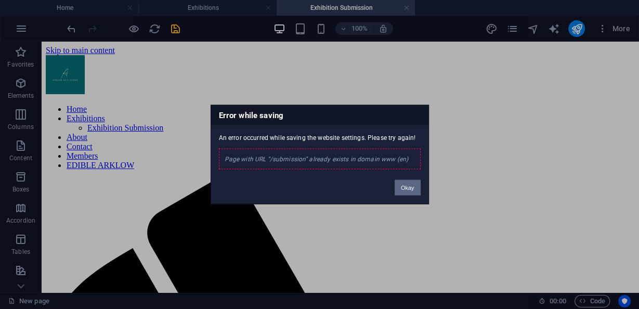
click at [403, 185] on button "Okay" at bounding box center [407, 188] width 26 height 16
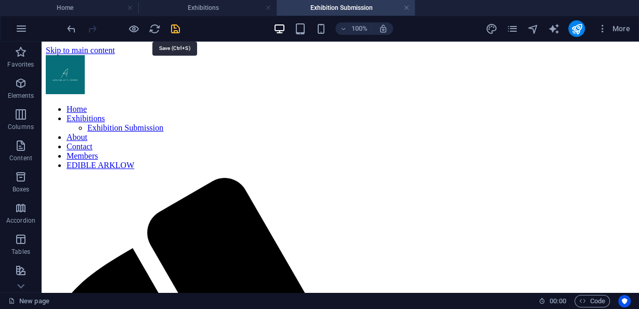
click at [179, 26] on icon "save" at bounding box center [175, 29] width 12 height 12
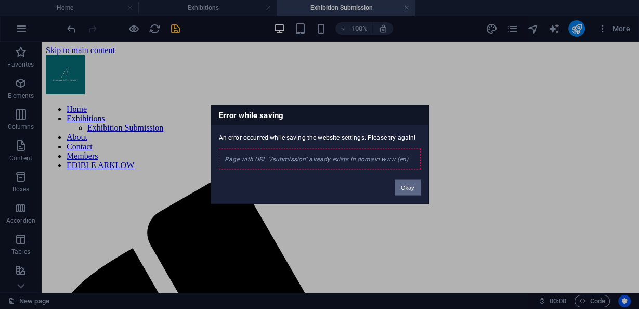
click at [417, 191] on button "Okay" at bounding box center [407, 188] width 26 height 16
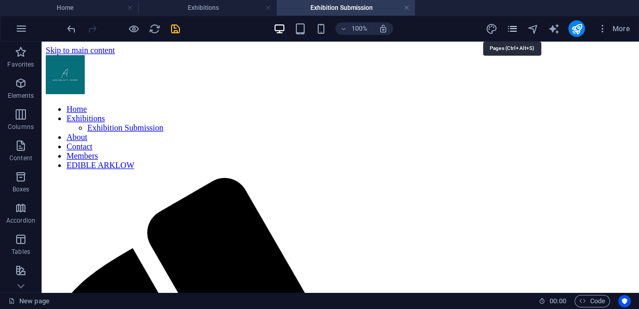
click at [511, 29] on icon "pages" at bounding box center [512, 29] width 12 height 12
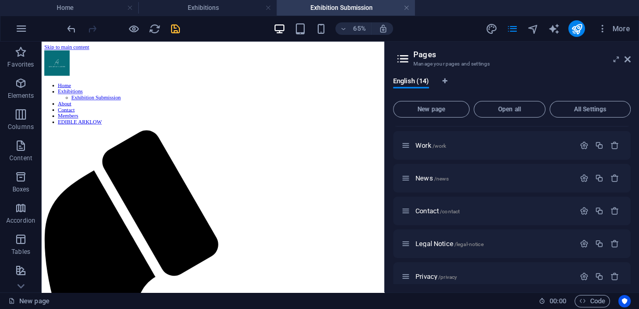
scroll to position [109, 0]
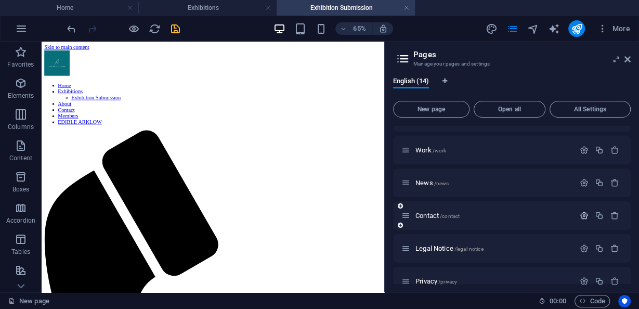
click at [585, 216] on icon "button" at bounding box center [583, 215] width 9 height 9
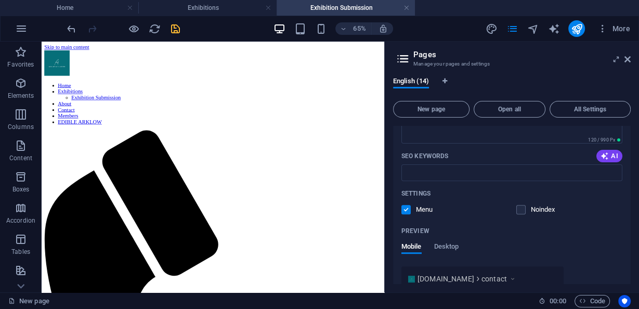
scroll to position [358, 0]
click at [531, 210] on p "Noindex" at bounding box center [548, 208] width 34 height 9
click at [0, 0] on input "checkbox" at bounding box center [0, 0] width 0 height 0
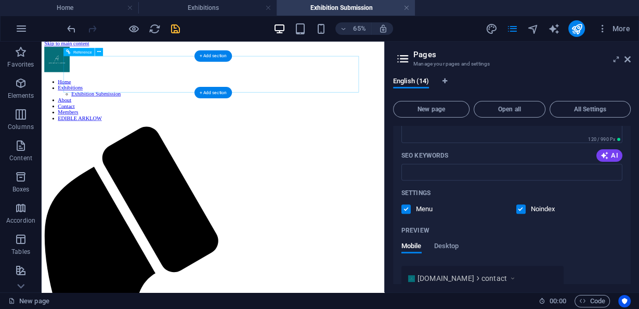
scroll to position [0, 0]
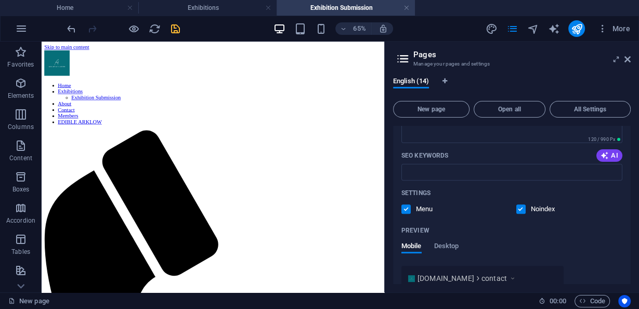
click at [624, 58] on icon at bounding box center [627, 59] width 6 height 8
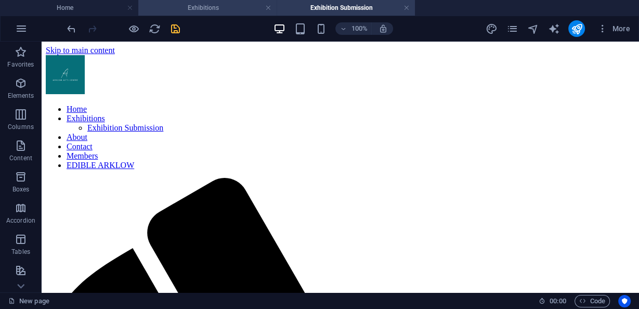
click at [243, 9] on h4 "Exhibitions" at bounding box center [207, 7] width 138 height 11
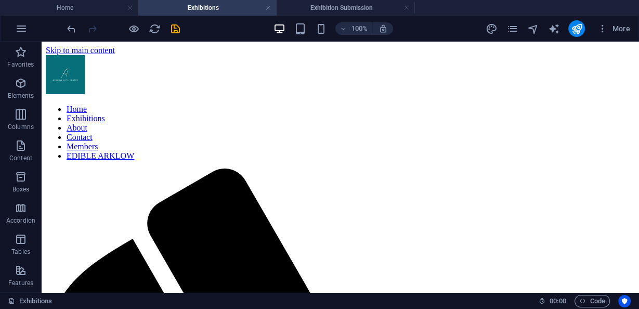
scroll to position [240, 0]
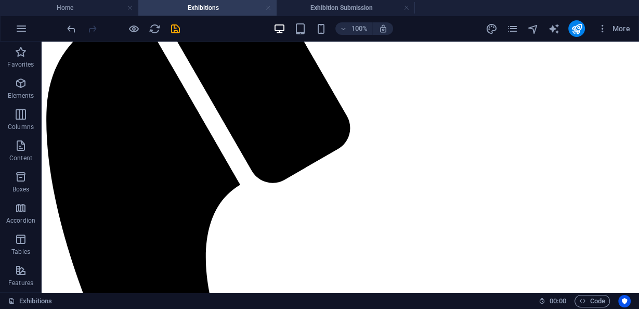
click at [267, 10] on link at bounding box center [268, 8] width 6 height 10
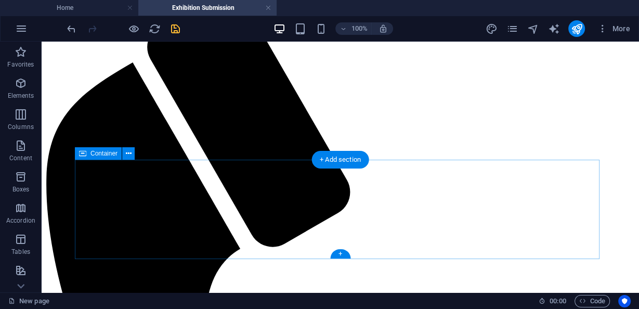
scroll to position [0, 0]
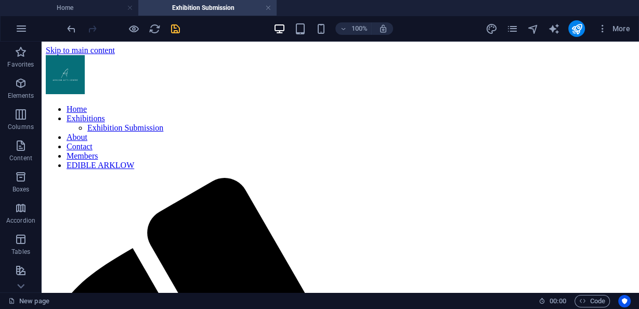
click at [177, 31] on icon "save" at bounding box center [175, 29] width 12 height 12
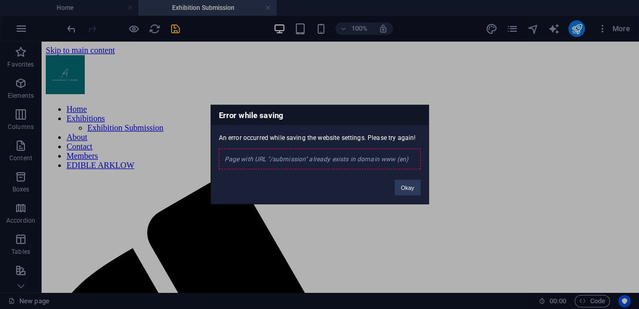
click at [330, 154] on div "Page with URL "/submission" already exists in domain www (en)" at bounding box center [320, 159] width 202 height 21
click at [405, 189] on button "Okay" at bounding box center [407, 188] width 26 height 16
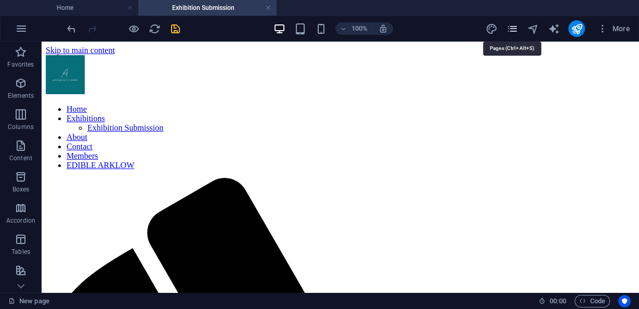
click at [516, 28] on icon "pages" at bounding box center [512, 29] width 12 height 12
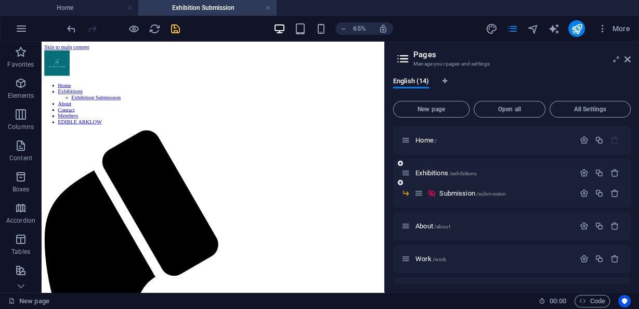
click at [500, 183] on div "Exhibitions /exhibitions" at bounding box center [512, 173] width 238 height 29
click at [499, 193] on span "/submission" at bounding box center [491, 194] width 30 height 6
click at [462, 196] on div "Submission /submission" at bounding box center [494, 193] width 160 height 12
click at [462, 191] on span "Submission /submission" at bounding box center [472, 193] width 67 height 8
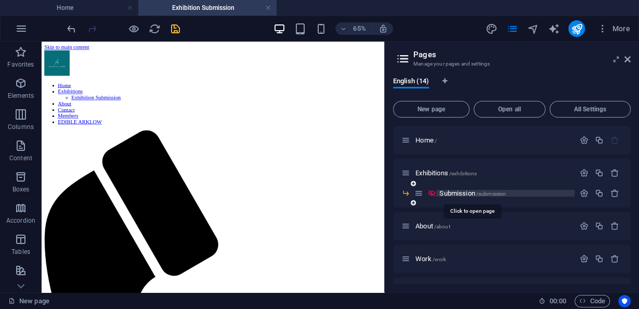
click at [462, 191] on span "Submission /submission" at bounding box center [472, 193] width 67 height 8
click at [585, 190] on icon "button" at bounding box center [583, 193] width 9 height 9
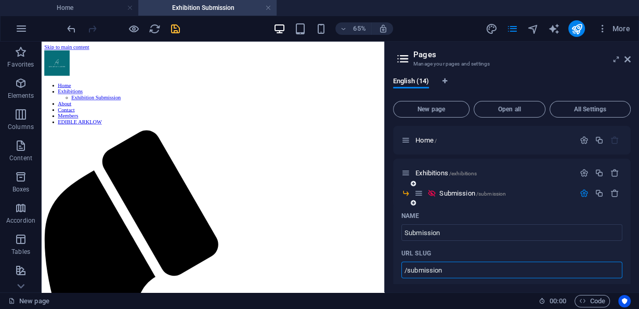
click at [408, 270] on input "/submission" at bounding box center [511, 269] width 221 height 17
type input "/exhibitionsubmission"
click at [406, 230] on input "Submission" at bounding box center [511, 232] width 221 height 17
click at [405, 229] on input "Submission" at bounding box center [511, 232] width 221 height 17
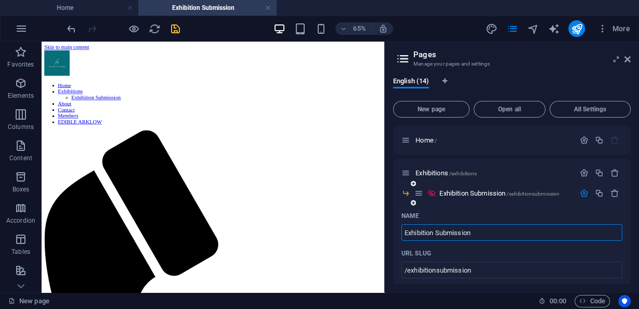
drag, startPoint x: 437, startPoint y: 233, endPoint x: 504, endPoint y: 233, distance: 67.6
click at [504, 235] on input "Exhibition Submission" at bounding box center [511, 232] width 221 height 17
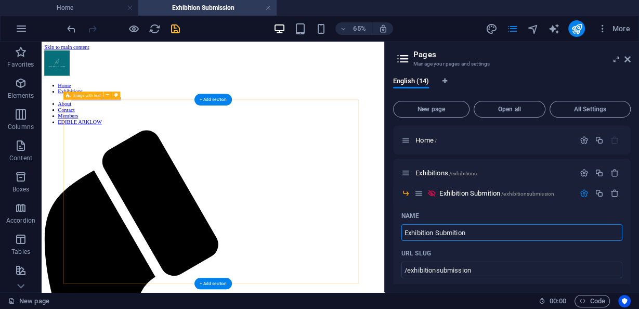
type input "Exhibition Submition"
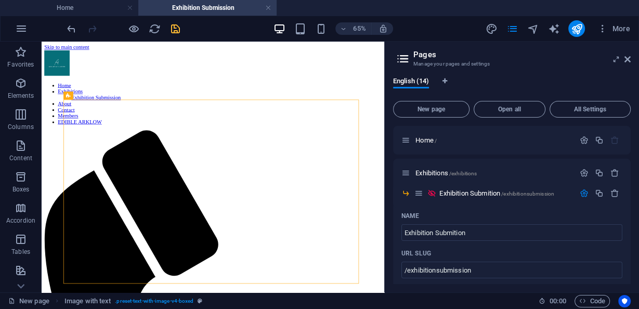
click at [170, 30] on icon "save" at bounding box center [175, 29] width 12 height 12
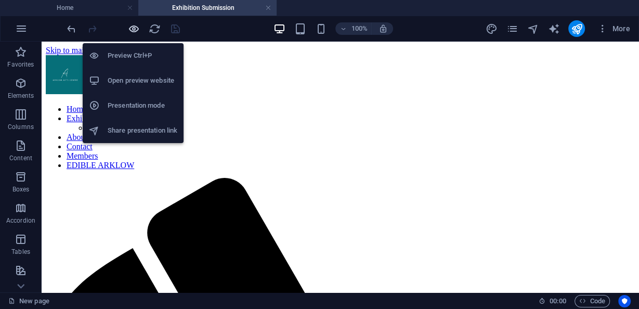
click at [135, 31] on icon "button" at bounding box center [134, 29] width 12 height 12
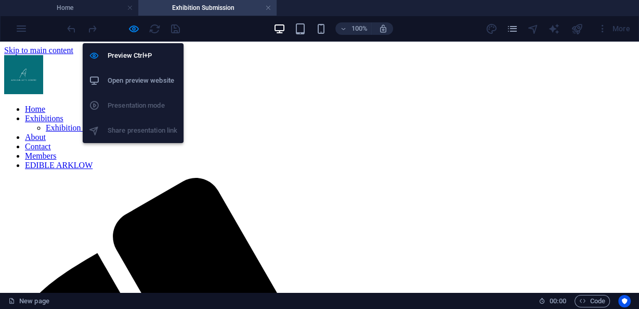
click at [139, 75] on h6 "Open preview website" at bounding box center [143, 80] width 70 height 12
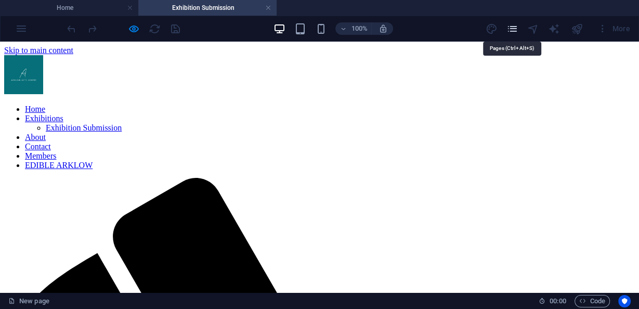
click at [515, 27] on icon "pages" at bounding box center [512, 29] width 12 height 12
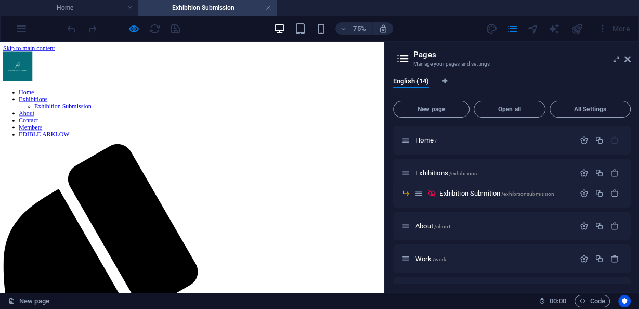
click at [51, 142] on link "Contact" at bounding box center [38, 146] width 26 height 9
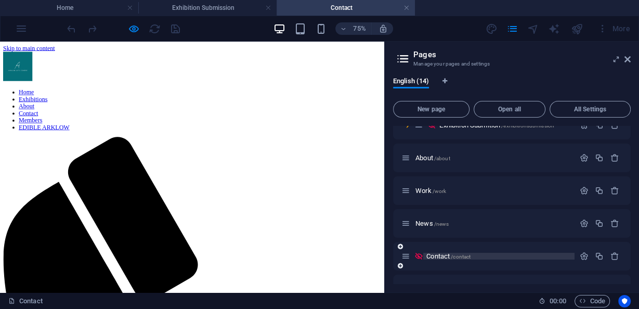
scroll to position [125, 0]
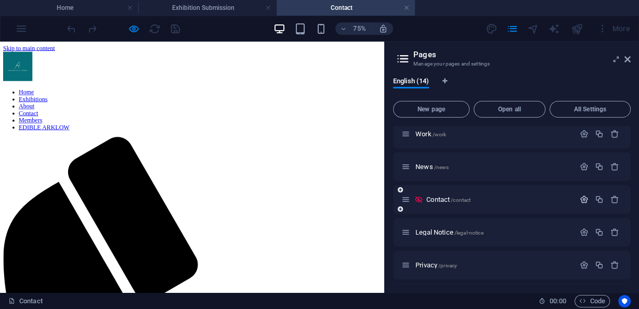
click at [580, 197] on icon "button" at bounding box center [583, 199] width 9 height 9
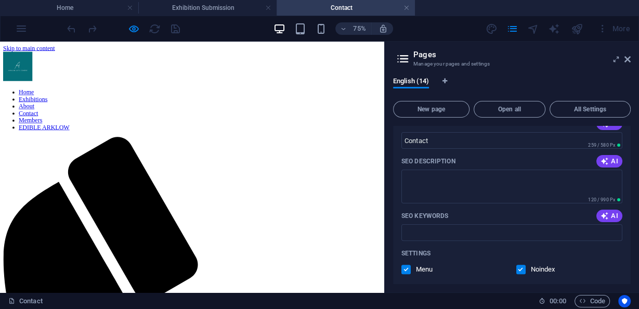
scroll to position [333, 0]
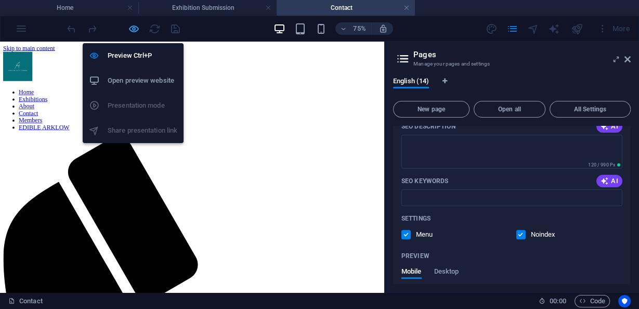
click at [137, 28] on icon "button" at bounding box center [134, 29] width 12 height 12
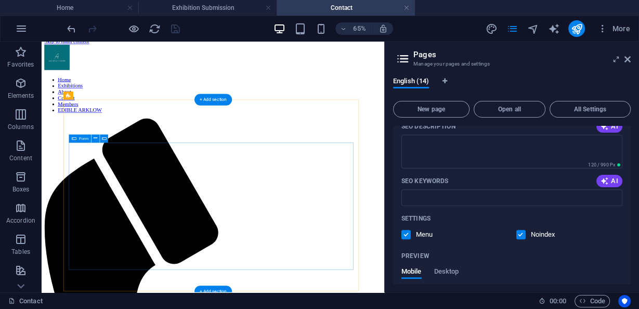
scroll to position [0, 0]
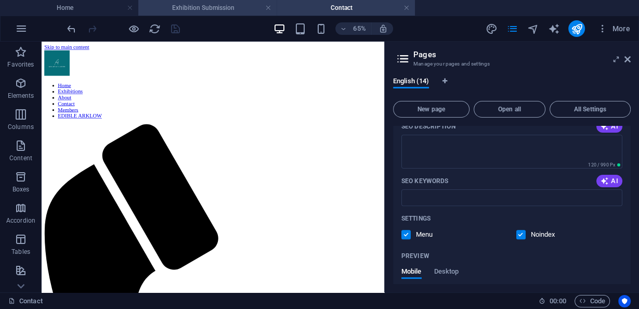
click at [209, 10] on h4 "Exhibition Submission" at bounding box center [207, 7] width 138 height 11
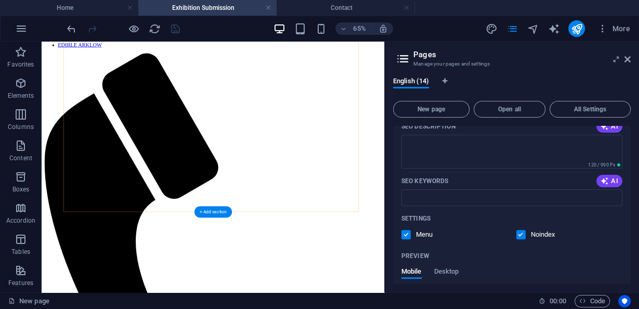
scroll to position [119, 0]
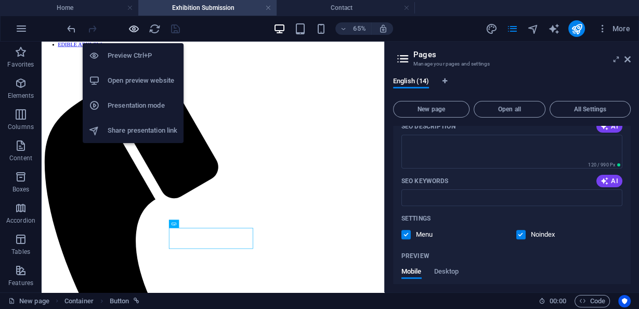
click at [134, 30] on icon "button" at bounding box center [134, 29] width 12 height 12
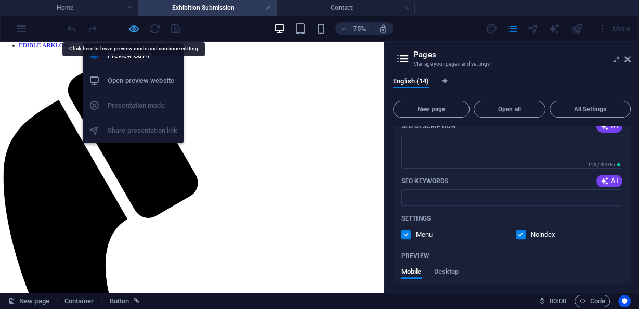
click at [135, 30] on icon "button" at bounding box center [134, 29] width 12 height 12
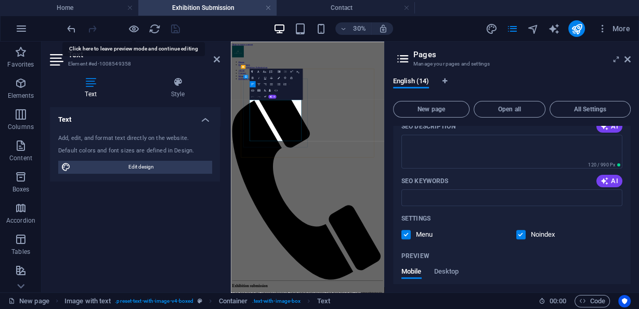
drag, startPoint x: 366, startPoint y: 368, endPoint x: 286, endPoint y: 226, distance: 162.6
click at [624, 69] on div "English (14) New page Open all All Settings Home / Exhibitions /exhibitions Exh…" at bounding box center [512, 180] width 254 height 223
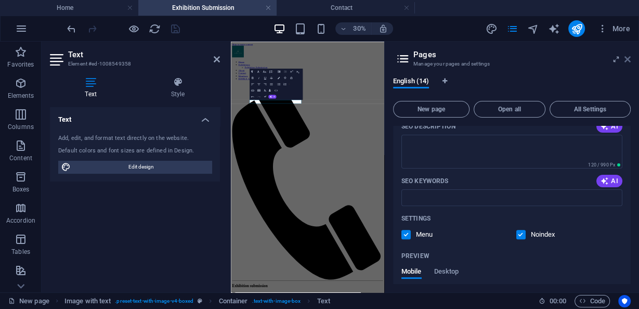
click at [629, 61] on icon at bounding box center [627, 59] width 6 height 8
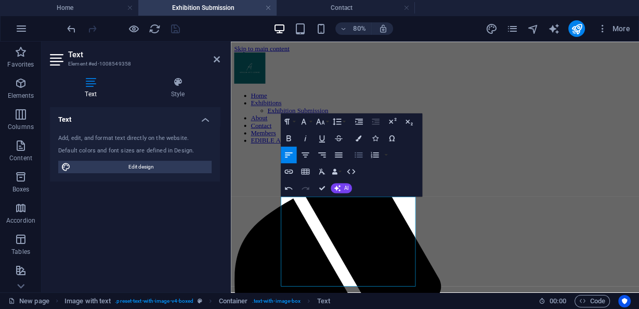
click at [354, 155] on icon "button" at bounding box center [358, 155] width 10 height 10
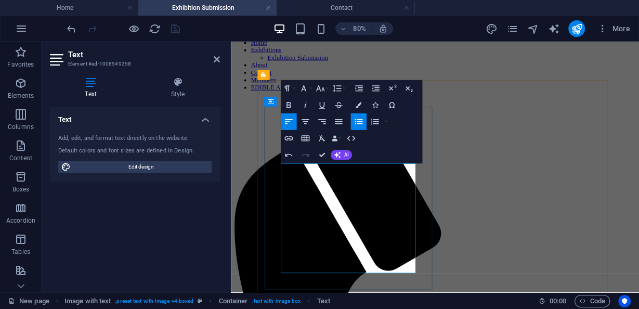
scroll to position [83, 0]
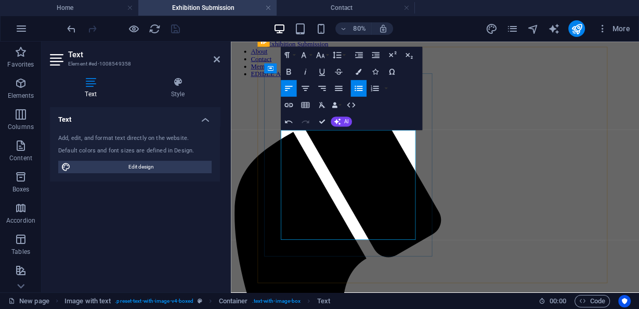
drag, startPoint x: 368, startPoint y: 283, endPoint x: 365, endPoint y: 276, distance: 7.9
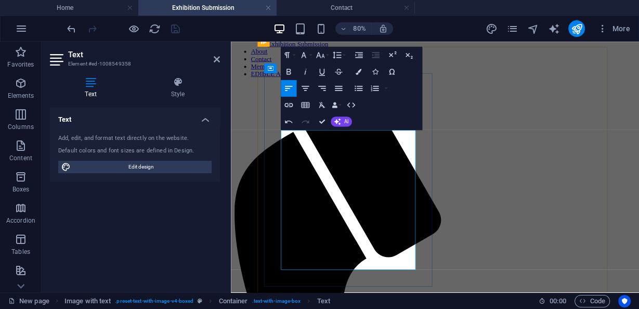
drag, startPoint x: 354, startPoint y: 210, endPoint x: 347, endPoint y: 209, distance: 6.8
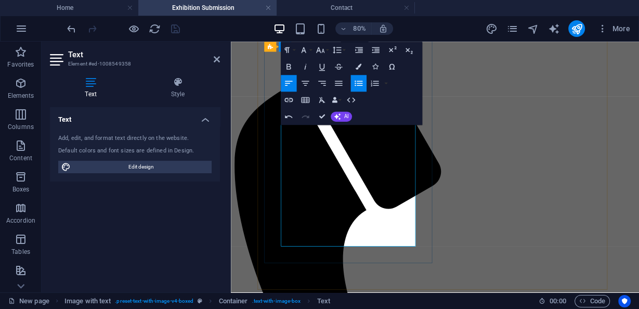
scroll to position [166, 0]
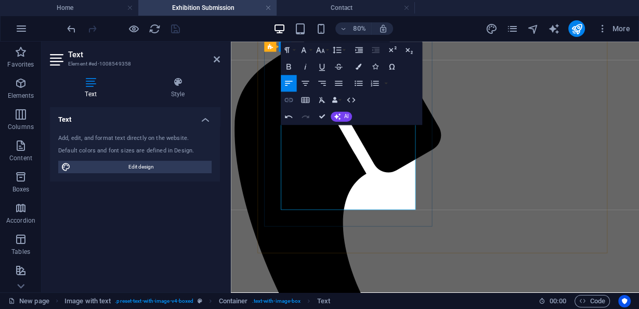
scroll to position [208, 0]
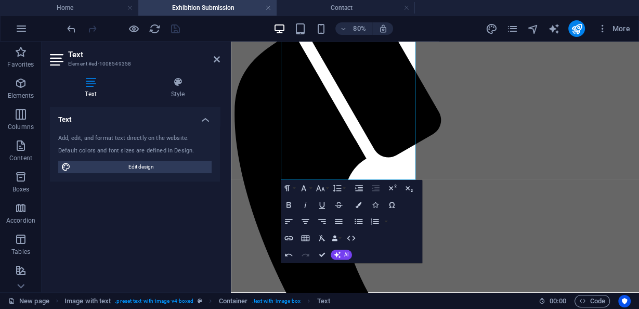
click at [215, 57] on icon at bounding box center [217, 59] width 6 height 8
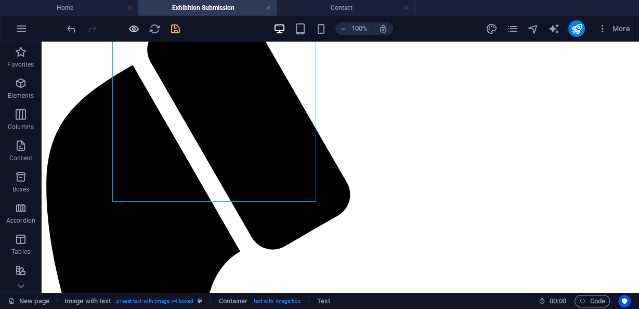
click at [134, 29] on icon "button" at bounding box center [134, 29] width 12 height 12
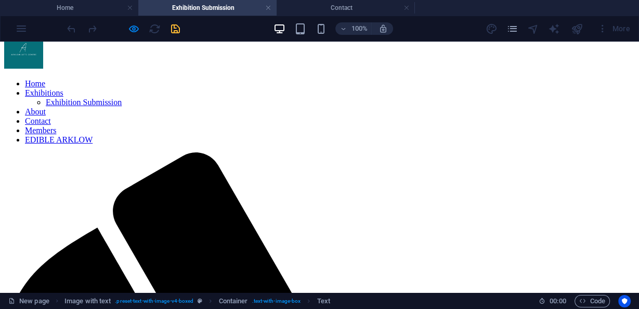
scroll to position [0, 0]
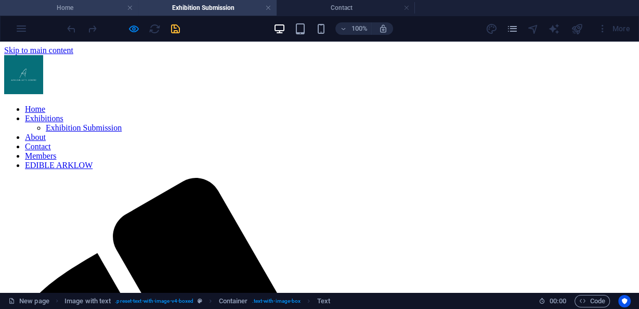
click at [92, 11] on h4 "Home" at bounding box center [69, 7] width 138 height 11
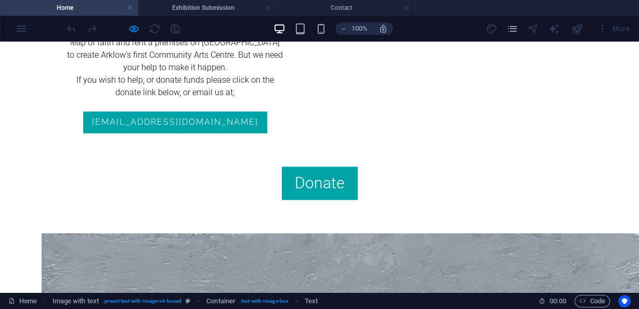
scroll to position [1164, 0]
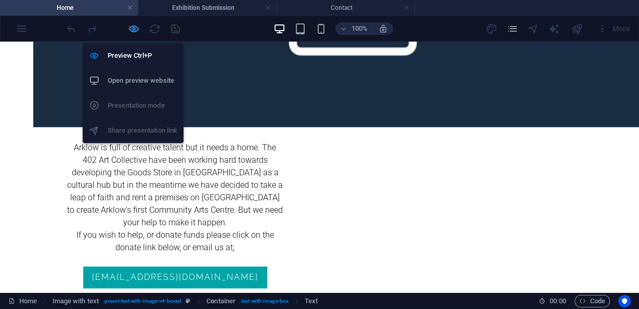
click at [130, 28] on icon "button" at bounding box center [134, 29] width 12 height 12
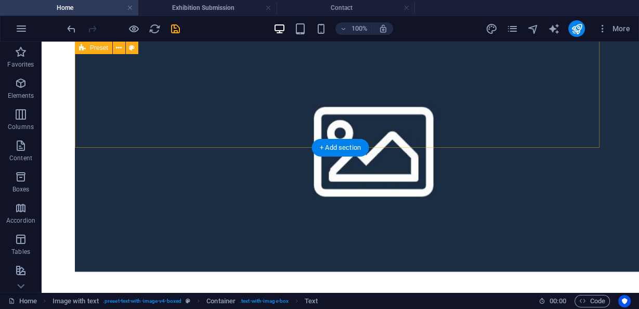
scroll to position [1010, 0]
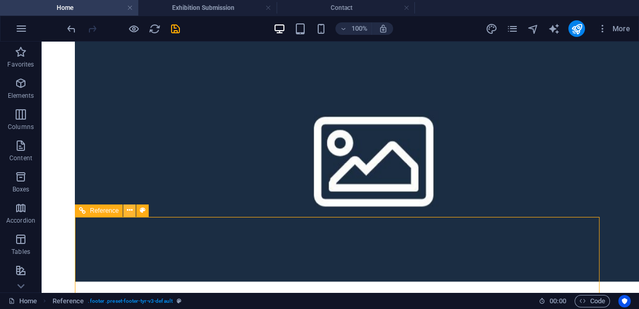
click at [128, 206] on icon at bounding box center [130, 210] width 6 height 11
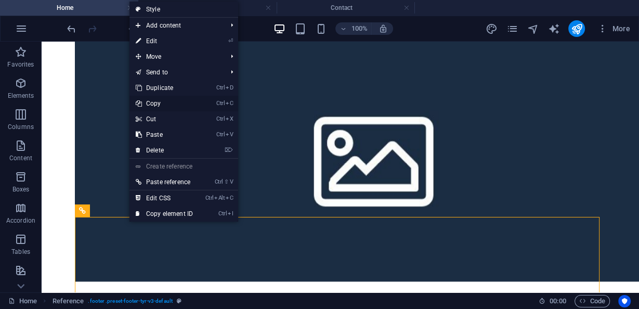
drag, startPoint x: 123, startPoint y: 61, endPoint x: 164, endPoint y: 101, distance: 57.7
click at [164, 101] on link "Ctrl C Copy" at bounding box center [164, 104] width 70 height 16
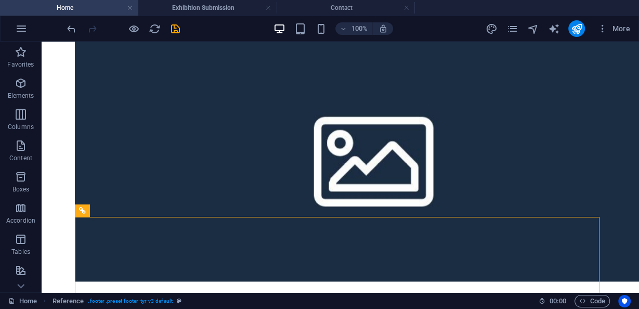
click at [186, 19] on div "100% More" at bounding box center [320, 28] width 638 height 25
click at [191, 6] on h4 "Exhibition Submission" at bounding box center [207, 7] width 138 height 11
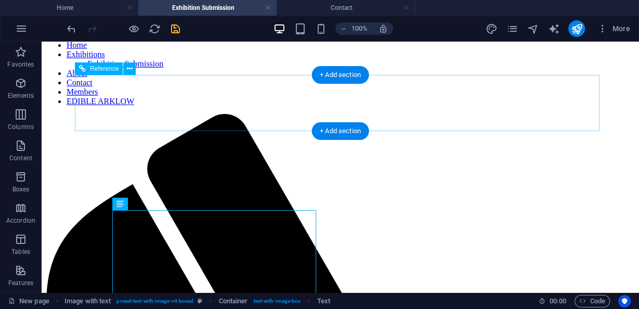
scroll to position [279, 0]
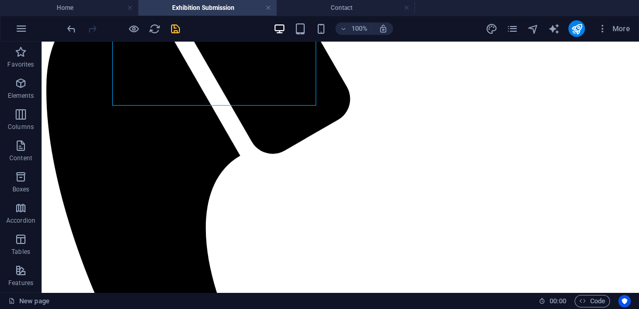
drag, startPoint x: 304, startPoint y: 217, endPoint x: 345, endPoint y: 255, distance: 56.3
click at [345, 255] on div "+" at bounding box center [340, 253] width 20 height 9
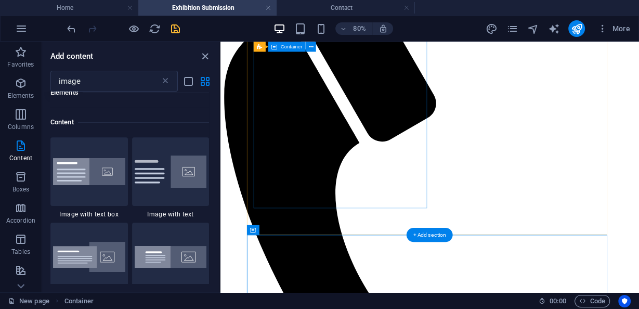
scroll to position [254, 0]
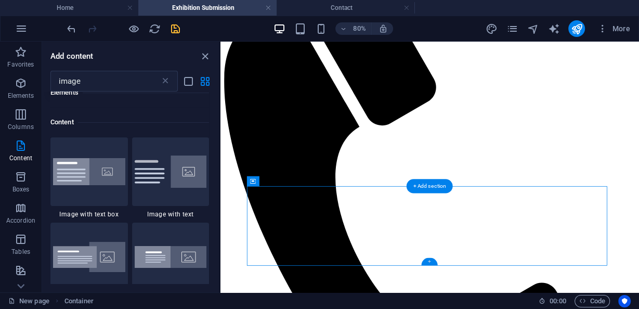
click at [432, 263] on div "+" at bounding box center [429, 260] width 16 height 7
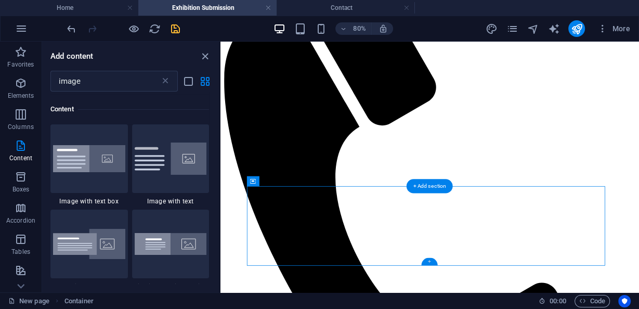
scroll to position [79, 0]
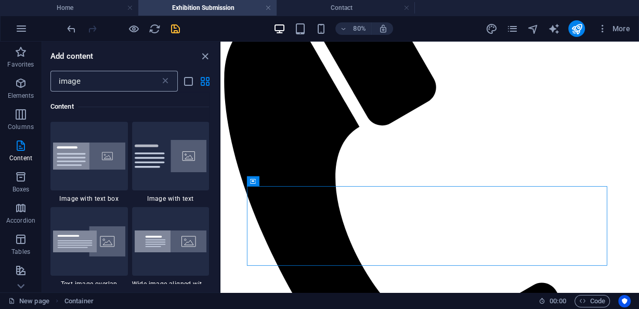
drag, startPoint x: 166, startPoint y: 84, endPoint x: 172, endPoint y: 77, distance: 8.9
click at [166, 84] on icon at bounding box center [165, 81] width 10 height 10
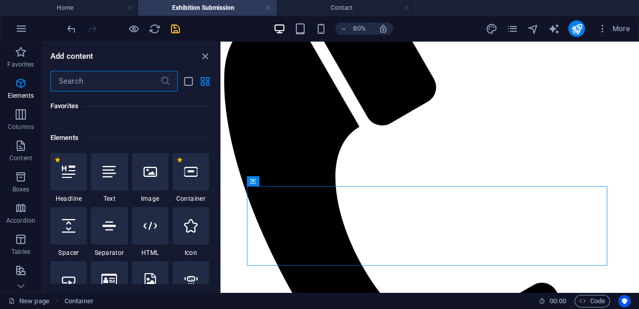
scroll to position [190, 0]
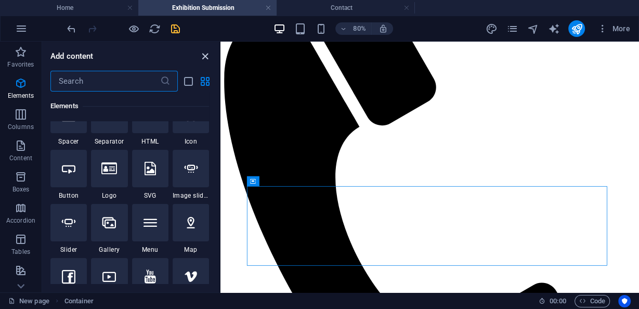
click at [201, 58] on icon "close panel" at bounding box center [205, 56] width 12 height 12
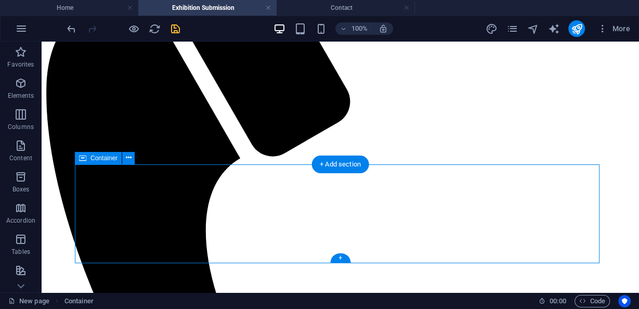
scroll to position [279, 0]
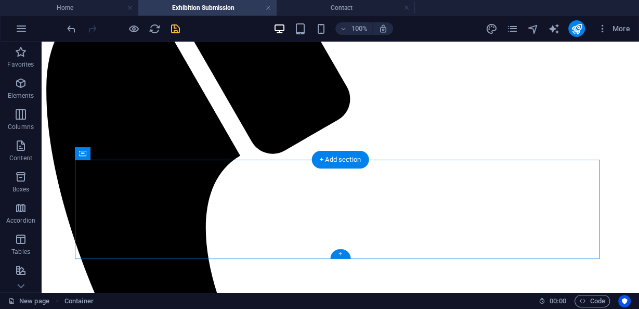
click at [340, 252] on div "+" at bounding box center [340, 253] width 20 height 9
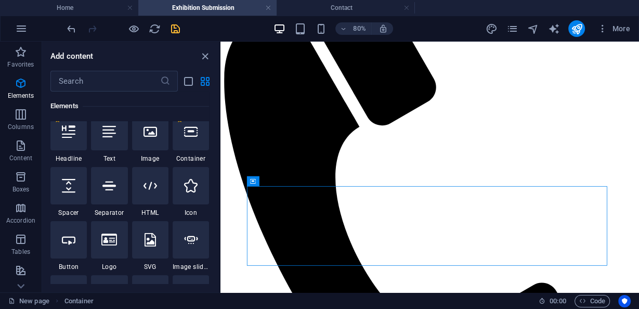
scroll to position [0, 0]
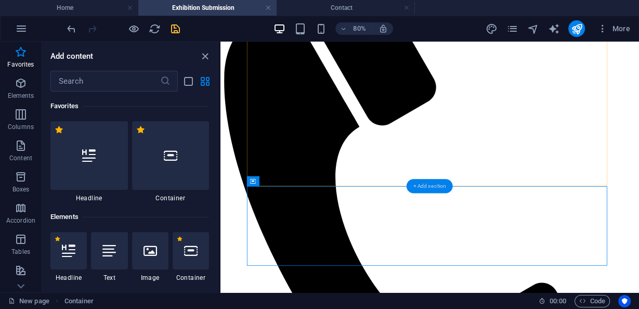
click at [444, 186] on div "+ Add section" at bounding box center [429, 186] width 46 height 14
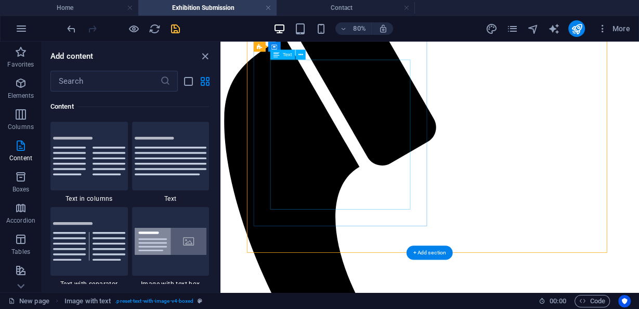
scroll to position [254, 0]
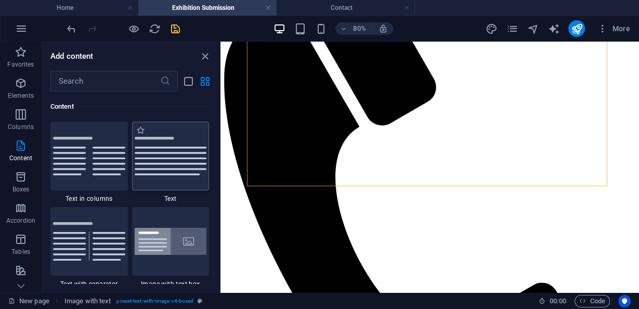
click at [167, 161] on img at bounding box center [171, 156] width 72 height 38
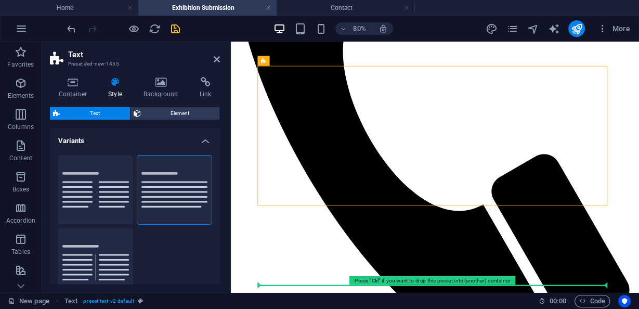
scroll to position [428, 0]
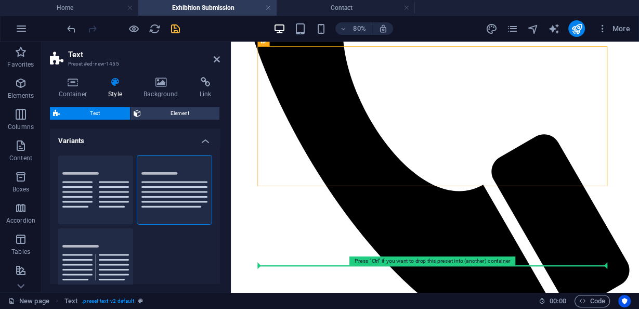
drag, startPoint x: 497, startPoint y: 117, endPoint x: 437, endPoint y: 308, distance: 200.5
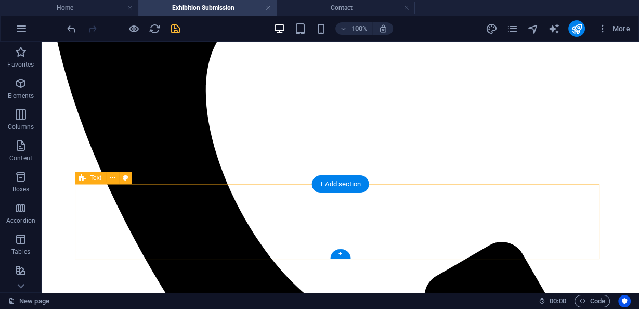
scroll to position [353, 0]
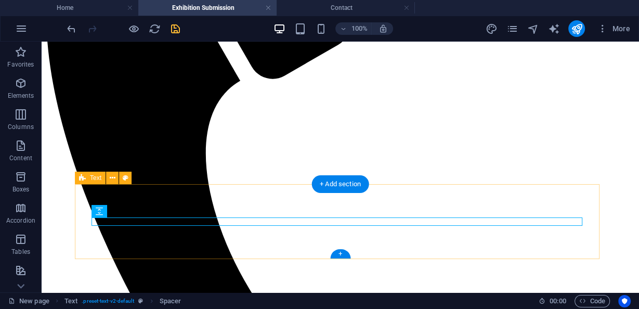
scroll to position [418, 0]
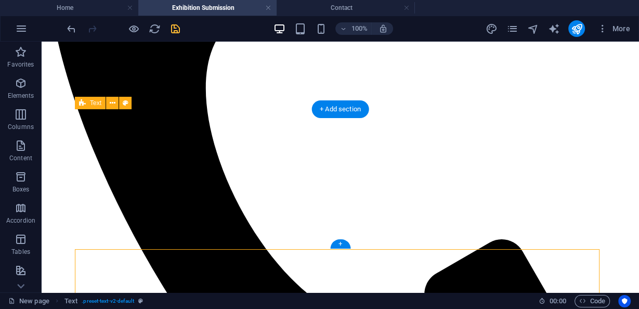
scroll to position [428, 0]
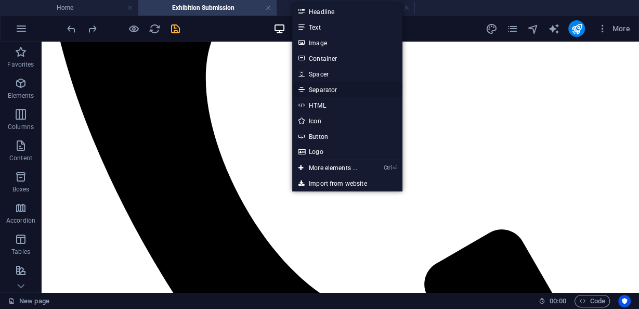
click at [341, 86] on link "Separator" at bounding box center [347, 90] width 110 height 16
select select "%"
select select "px"
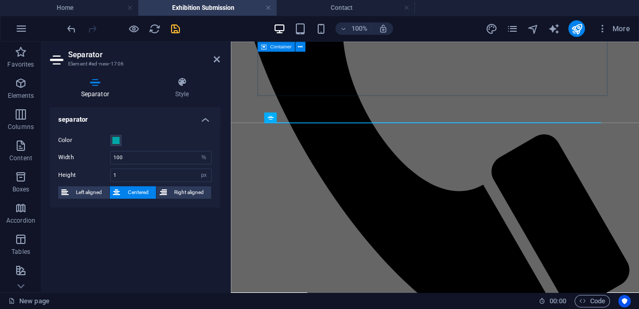
scroll to position [466, 0]
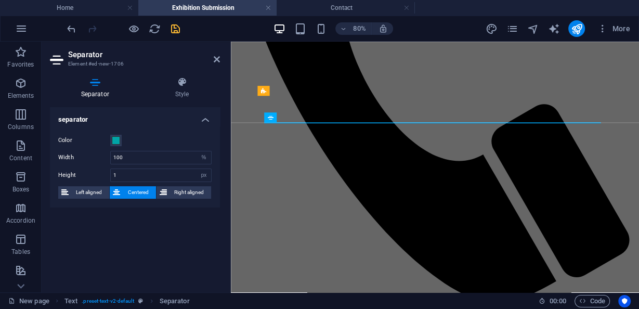
click at [220, 58] on aside "Separator Element #ed-new-1706 Separator Style separator Color Width 100 px rem…" at bounding box center [136, 167] width 189 height 251
drag, startPoint x: 214, startPoint y: 57, endPoint x: 172, endPoint y: 43, distance: 44.4
click at [214, 57] on icon at bounding box center [217, 59] width 6 height 8
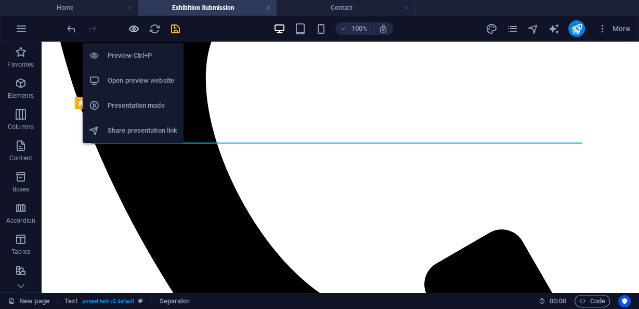
click at [134, 30] on icon "button" at bounding box center [134, 29] width 12 height 12
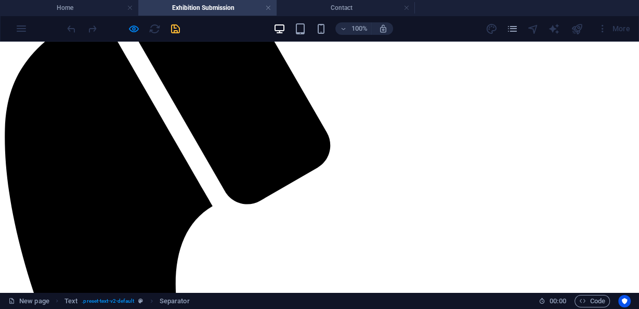
scroll to position [38, 0]
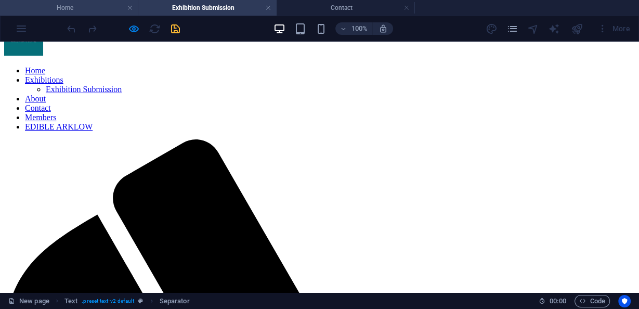
click at [103, 7] on h4 "Home" at bounding box center [69, 7] width 138 height 11
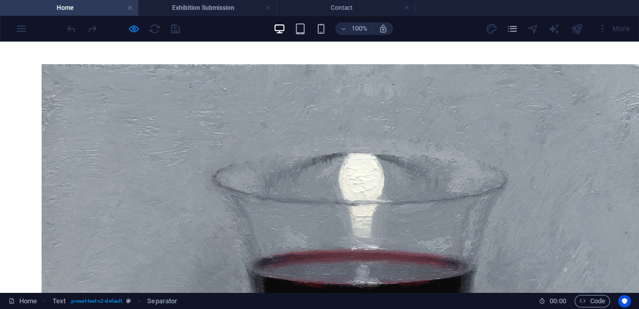
scroll to position [1522, 0]
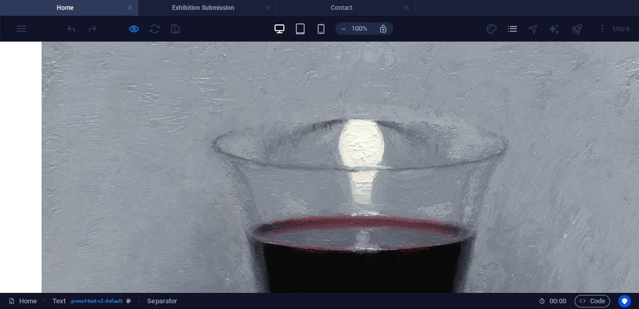
click at [133, 29] on icon "button" at bounding box center [134, 29] width 12 height 12
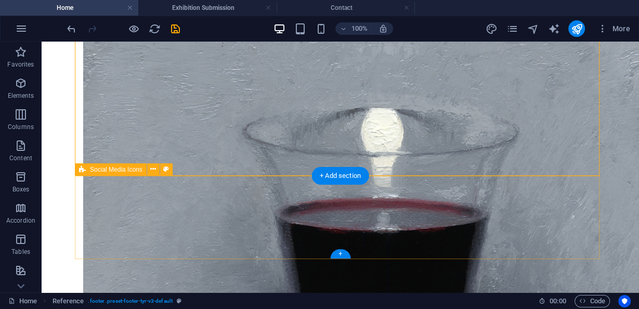
scroll to position [1534, 0]
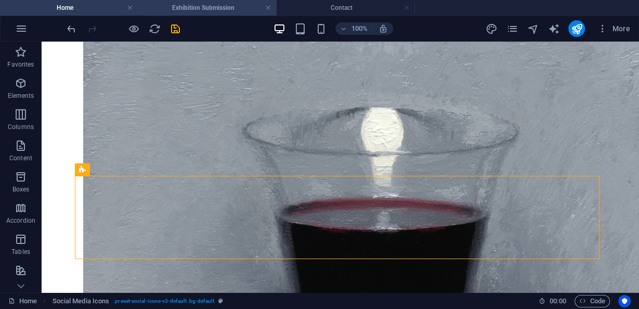
click at [226, 4] on h4 "Exhibition Submission" at bounding box center [207, 7] width 138 height 11
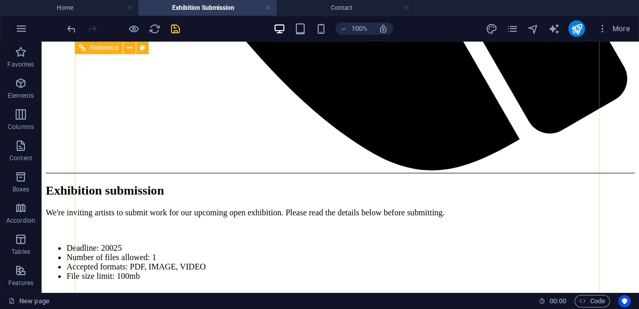
scroll to position [828, 0]
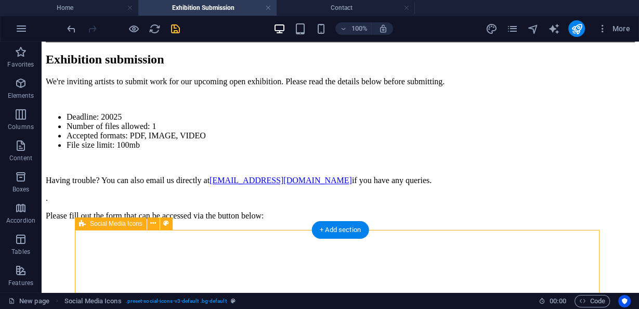
scroll to position [912, 0]
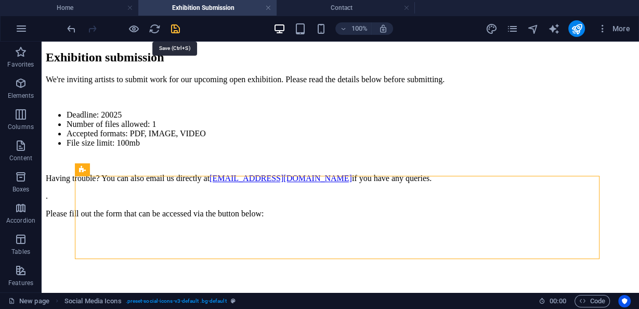
click at [180, 24] on icon "save" at bounding box center [175, 29] width 12 height 12
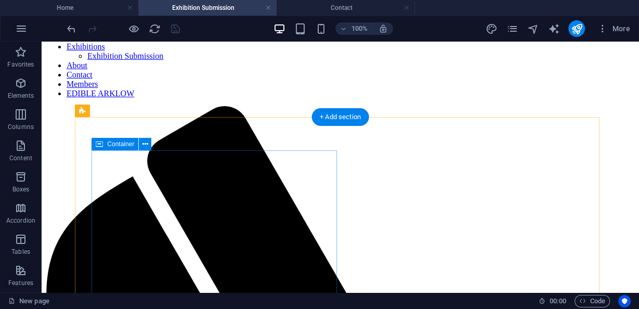
scroll to position [83, 0]
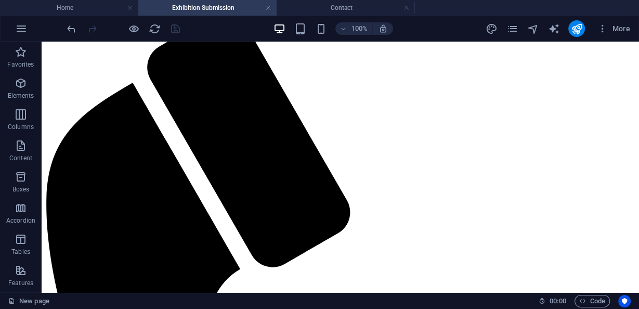
scroll to position [166, 0]
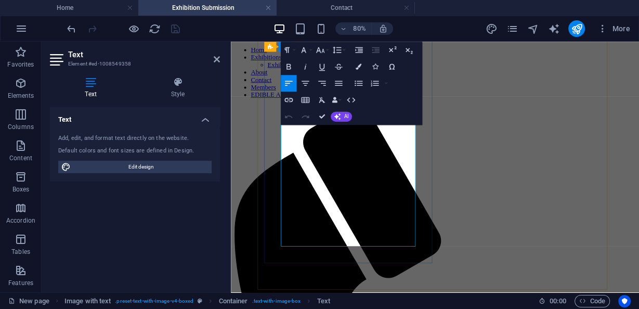
scroll to position [42, 0]
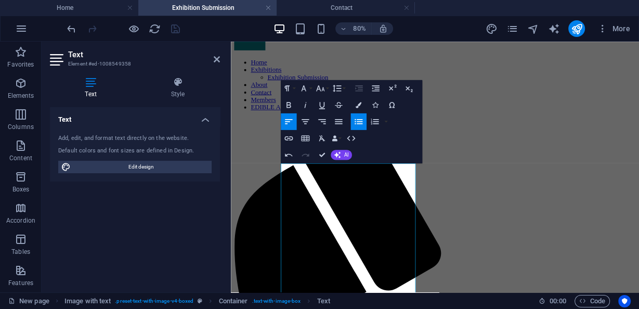
click at [213, 58] on header "Text Element #ed-1008549358" at bounding box center [135, 55] width 170 height 27
click at [217, 59] on icon at bounding box center [217, 59] width 6 height 8
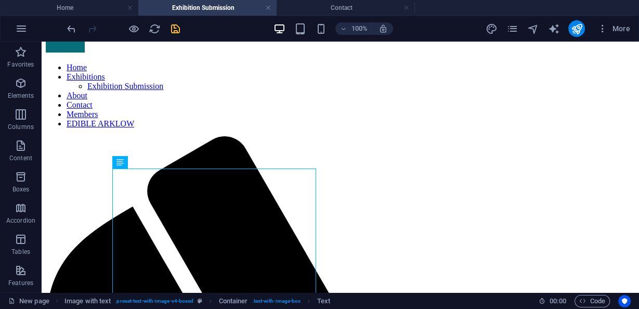
click at [175, 29] on icon "save" at bounding box center [175, 29] width 12 height 12
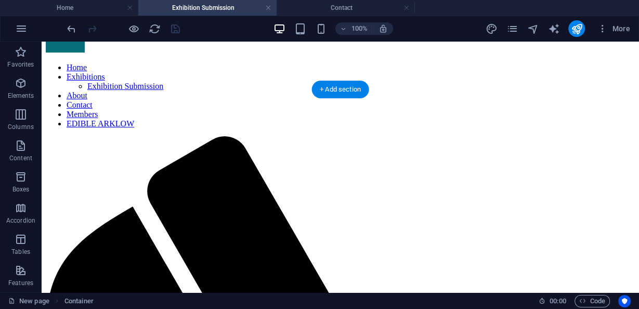
drag, startPoint x: 367, startPoint y: 273, endPoint x: 431, endPoint y: 153, distance: 136.0
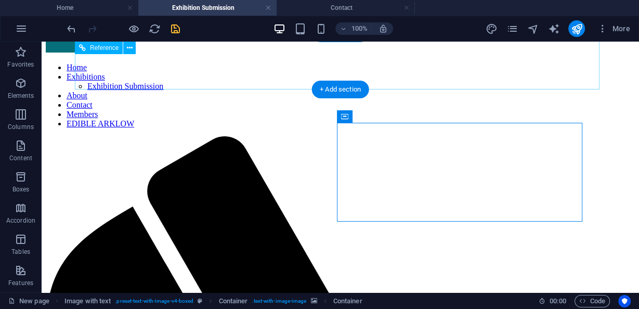
click at [590, 73] on nav "Home Exhibitions Exhibition Submission About Contact Members EDIBLE ARKLOW" at bounding box center [340, 95] width 589 height 65
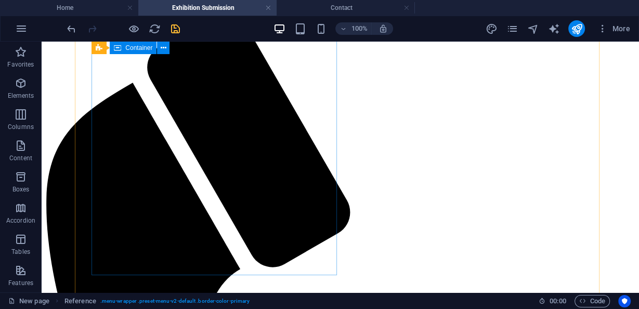
scroll to position [166, 0]
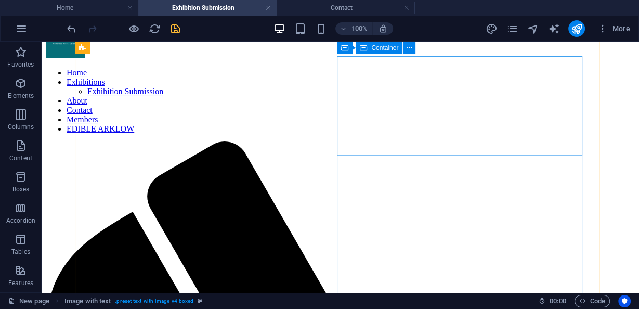
scroll to position [17, 0]
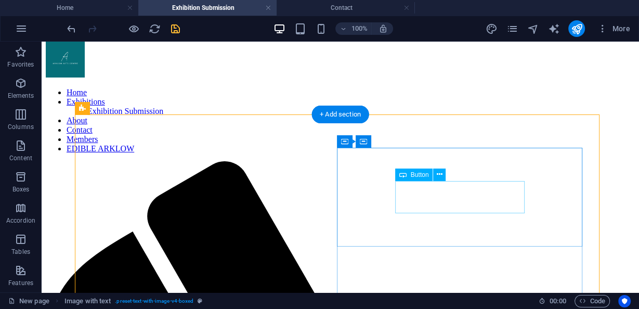
select select "external"
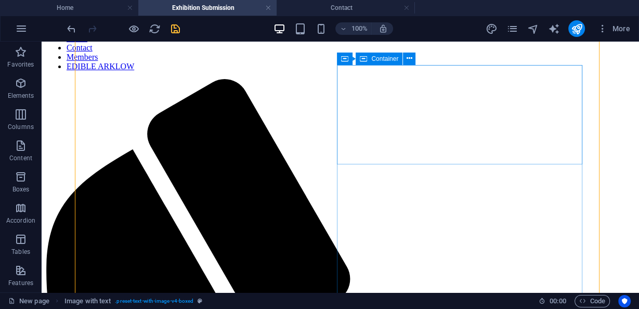
scroll to position [100, 0]
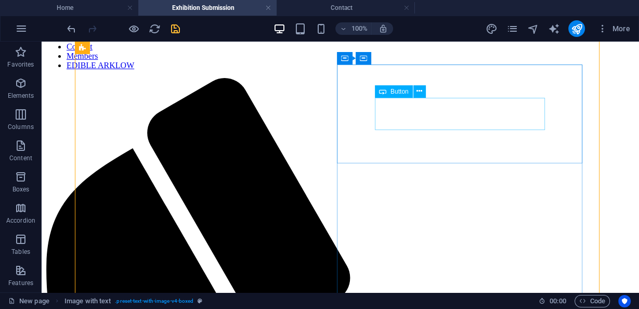
select select "external"
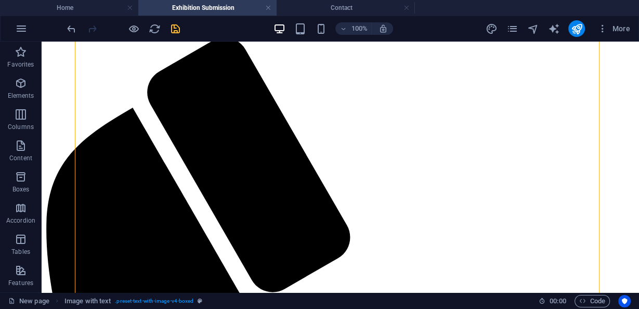
scroll to position [141, 0]
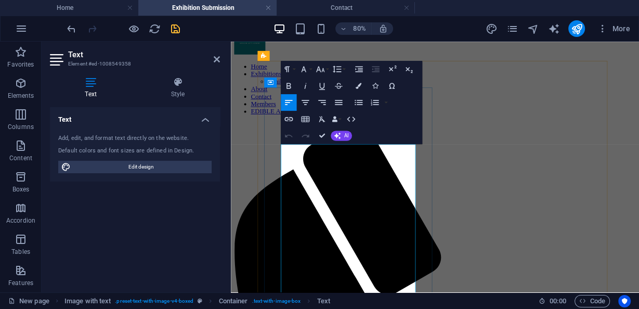
scroll to position [120, 0]
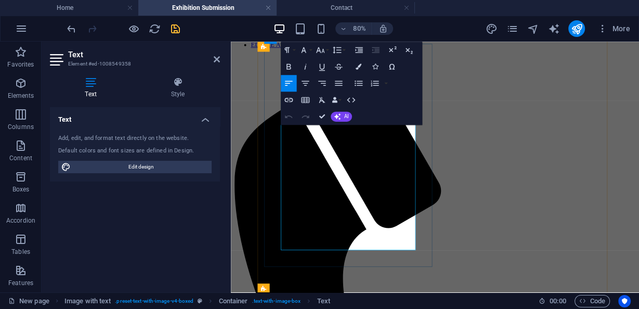
drag, startPoint x: 381, startPoint y: 296, endPoint x: 323, endPoint y: 293, distance: 58.3
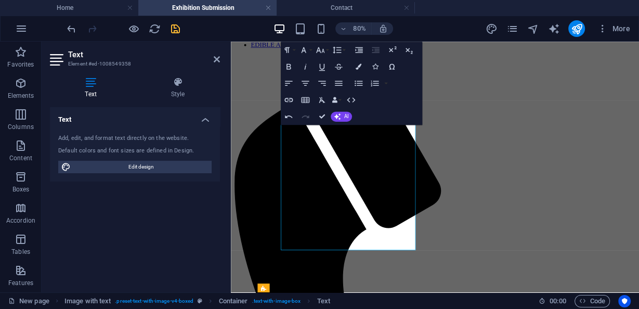
click at [212, 56] on h2 "Text" at bounding box center [144, 54] width 152 height 9
click at [213, 58] on h2 "Text" at bounding box center [144, 54] width 152 height 9
click at [218, 57] on icon at bounding box center [217, 59] width 6 height 8
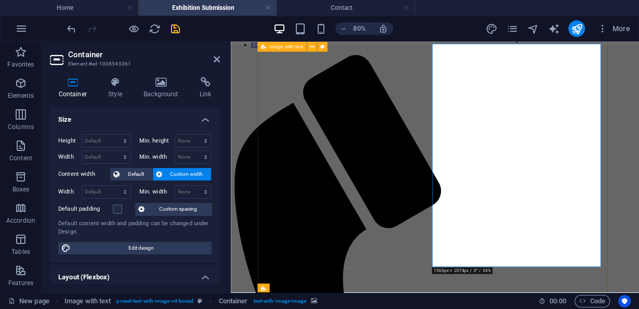
drag, startPoint x: 575, startPoint y: 219, endPoint x: 580, endPoint y: 238, distance: 18.8
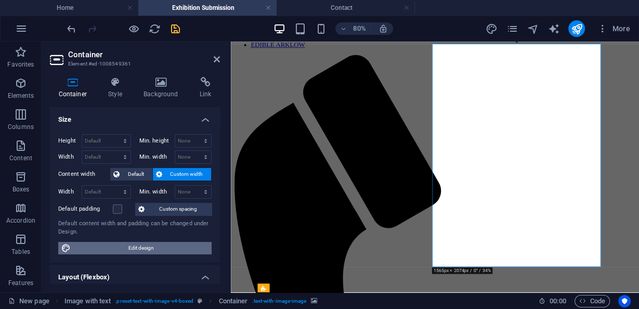
drag, startPoint x: 163, startPoint y: 242, endPoint x: 376, endPoint y: 99, distance: 256.1
click at [163, 242] on span "Edit design" at bounding box center [141, 248] width 135 height 12
select select "px"
select select "300"
select select "px"
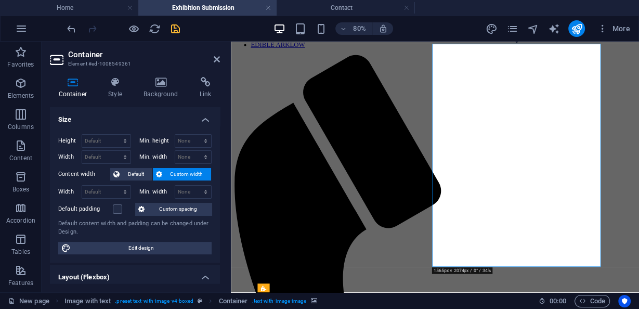
select select "rem"
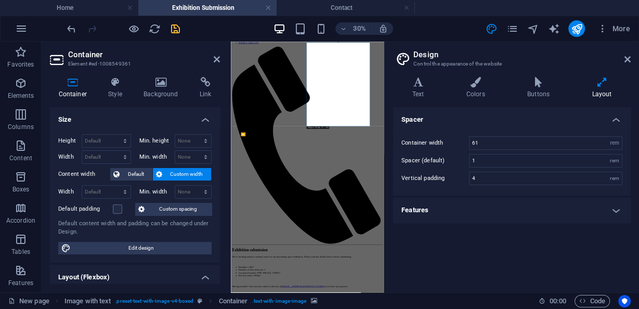
click at [533, 90] on h4 "Buttons" at bounding box center [540, 88] width 64 height 22
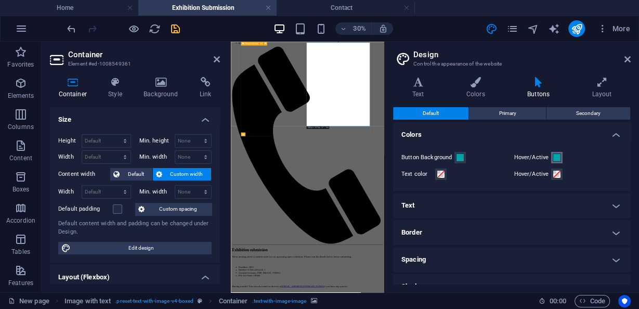
click at [552, 155] on span at bounding box center [556, 157] width 8 height 8
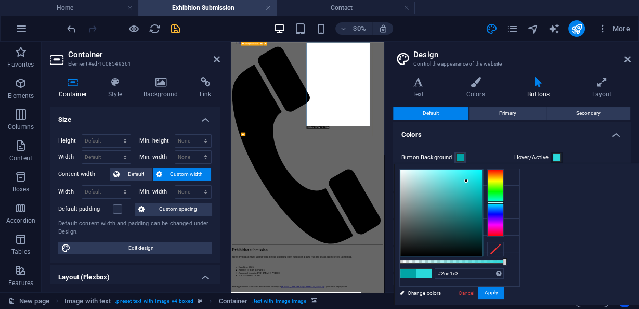
type input "#2ce2e4"
click at [466, 178] on div at bounding box center [441, 212] width 82 height 86
click at [490, 291] on button "Apply" at bounding box center [491, 292] width 26 height 12
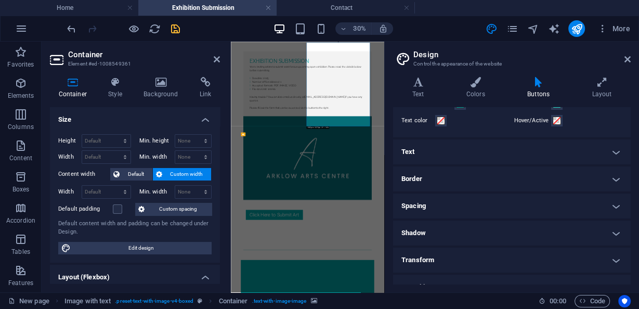
scroll to position [69, 0]
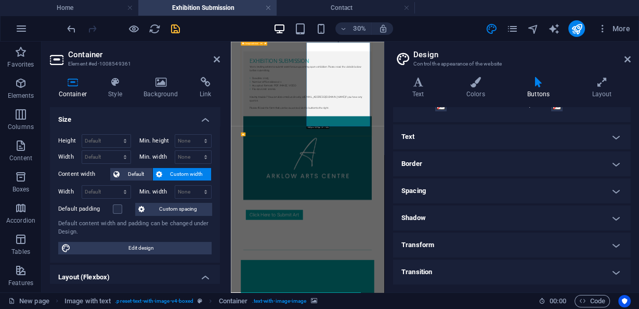
click at [168, 93] on h4 "Background" at bounding box center [163, 88] width 56 height 22
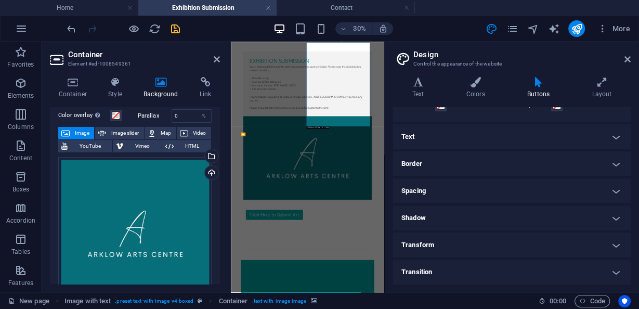
scroll to position [42, 0]
click at [186, 169] on div "Drag files here, click to choose files or select files from Files or our free s…" at bounding box center [134, 233] width 153 height 153
click at [186, 169] on body "[DOMAIN_NAME] Home Exhibition Submission Contact Favorites Elements Columns Con…" at bounding box center [319, 154] width 639 height 309
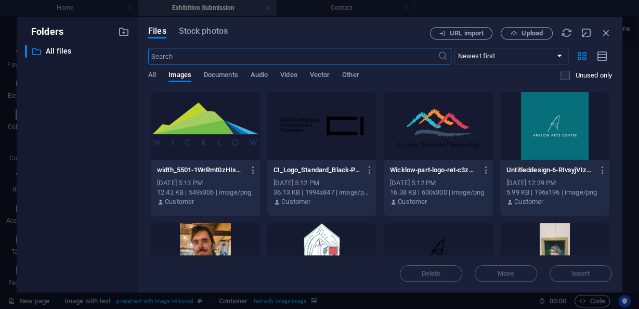
scroll to position [125, 0]
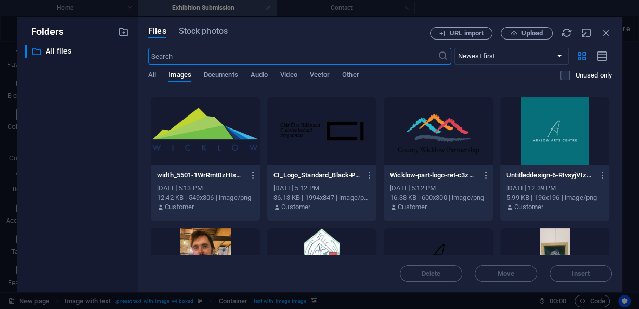
click at [566, 140] on div at bounding box center [554, 131] width 109 height 68
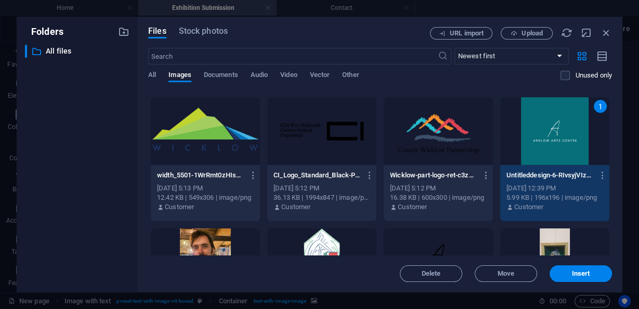
click at [566, 140] on div "1" at bounding box center [554, 131] width 109 height 68
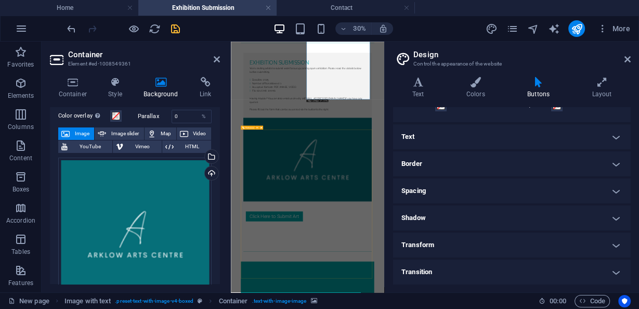
scroll to position [112, 0]
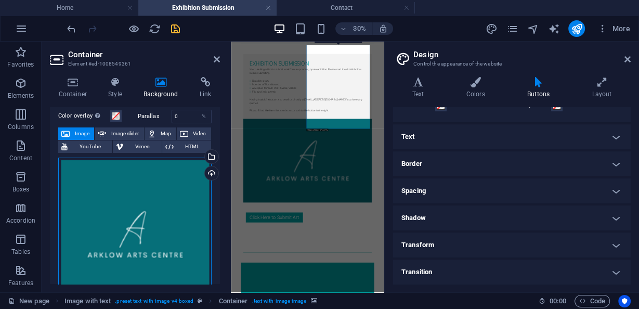
click at [182, 179] on div "Drag files here, click to choose files or select files from Files or our free s…" at bounding box center [134, 233] width 153 height 153
click at [182, 179] on body "[DOMAIN_NAME] Home Exhibition Submission Contact Favorites Elements Columns Con…" at bounding box center [319, 154] width 639 height 309
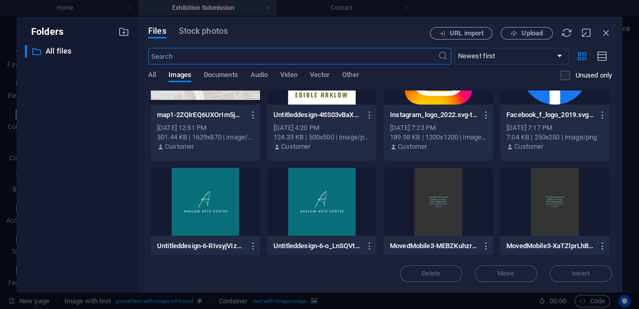
scroll to position [665, 0]
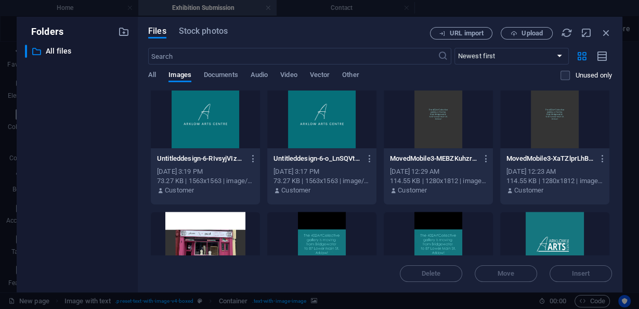
click at [229, 120] on div at bounding box center [205, 115] width 109 height 68
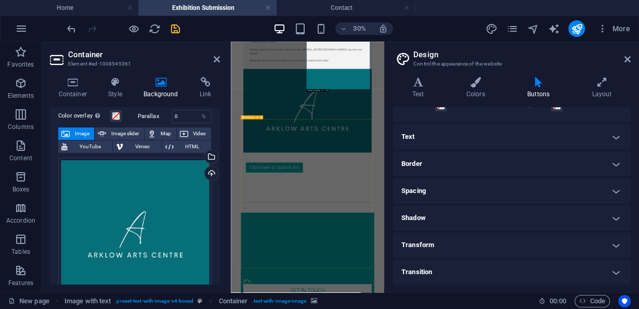
scroll to position [153, 0]
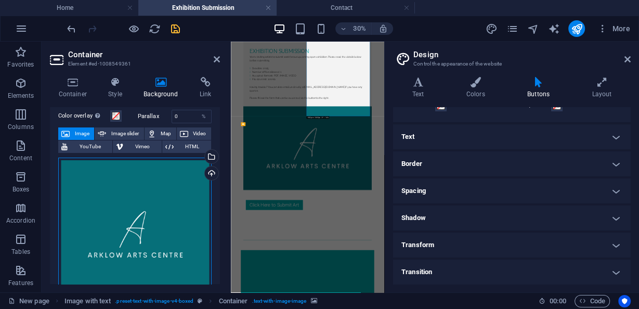
click at [183, 176] on div "Drag files here, click to choose files or select files from Files or our free s…" at bounding box center [134, 233] width 153 height 153
click at [183, 176] on body "[DOMAIN_NAME] Home Exhibition Submission Contact Favorites Elements Columns Con…" at bounding box center [319, 154] width 639 height 309
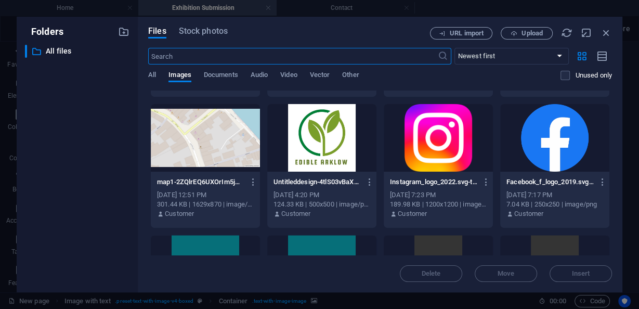
scroll to position [582, 0]
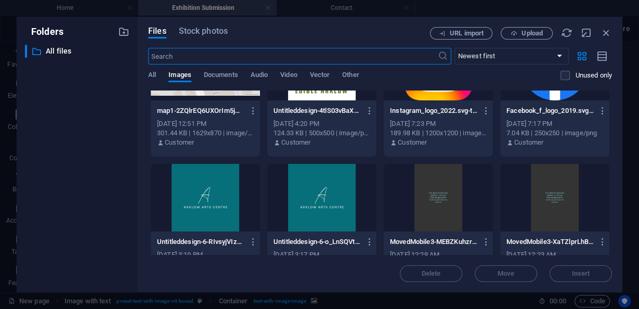
click at [339, 173] on div at bounding box center [321, 198] width 109 height 68
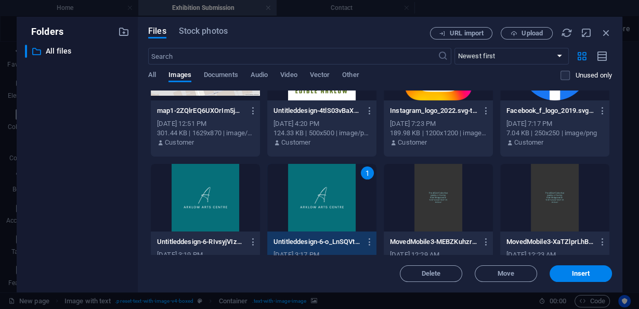
click at [339, 173] on div "1" at bounding box center [321, 198] width 109 height 68
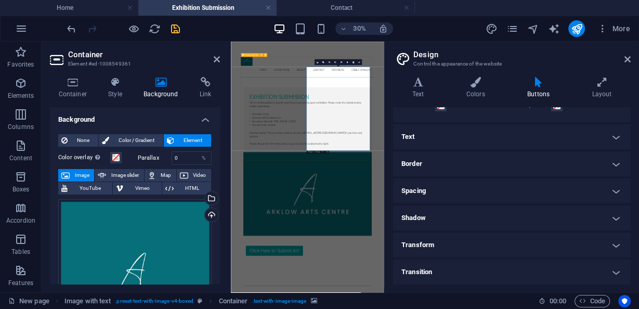
scroll to position [0, 0]
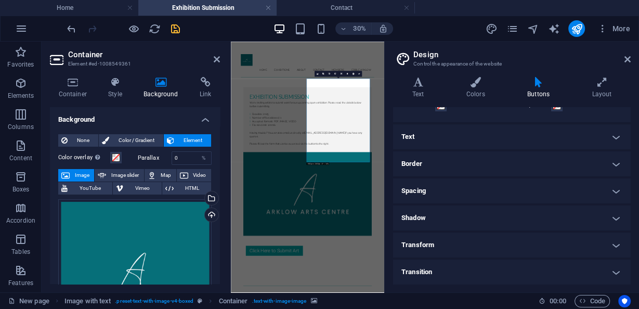
click at [220, 59] on aside "Container Element #ed-1008549361 Container Style Background Link Size Height De…" at bounding box center [136, 167] width 189 height 251
click at [216, 56] on icon at bounding box center [217, 59] width 6 height 8
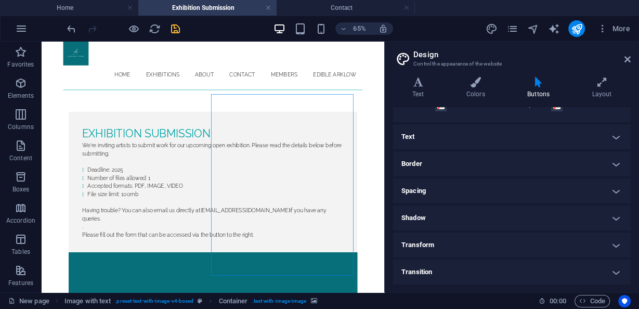
scroll to position [42, 0]
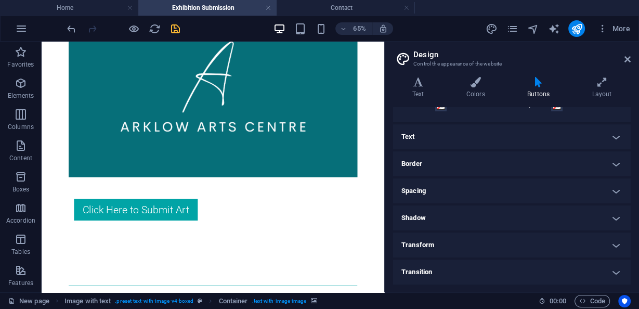
scroll to position [291, 0]
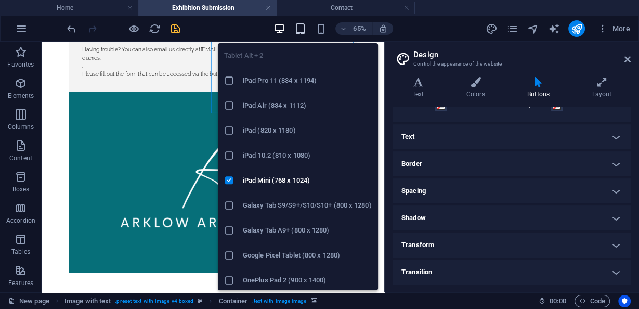
click at [297, 28] on icon "button" at bounding box center [300, 29] width 12 height 12
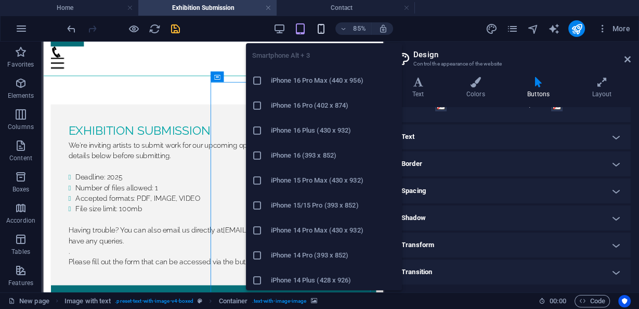
click at [322, 29] on icon "button" at bounding box center [321, 29] width 12 height 12
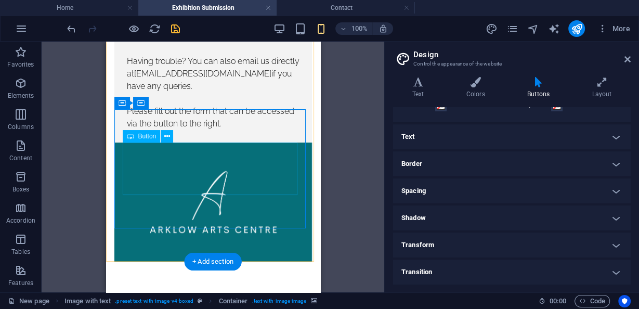
scroll to position [206, 0]
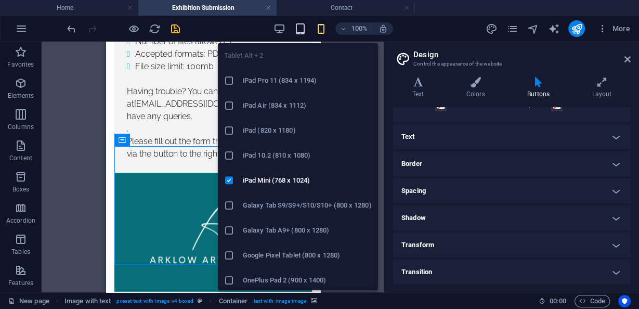
click at [301, 28] on icon "button" at bounding box center [300, 29] width 12 height 12
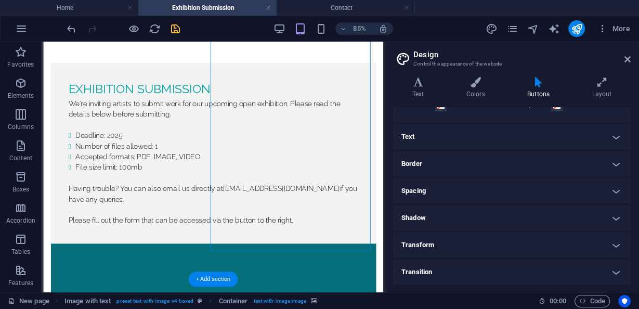
scroll to position [89, 0]
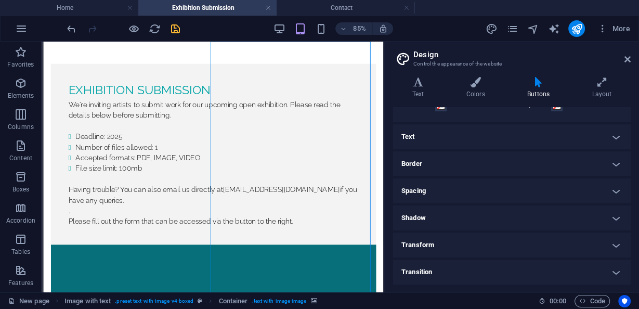
click at [622, 59] on header "Design Control the appearance of the website" at bounding box center [512, 55] width 235 height 27
click at [626, 59] on icon at bounding box center [627, 59] width 6 height 8
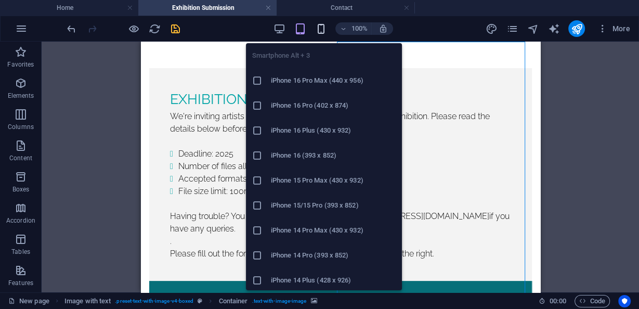
click at [321, 30] on icon "button" at bounding box center [321, 29] width 12 height 12
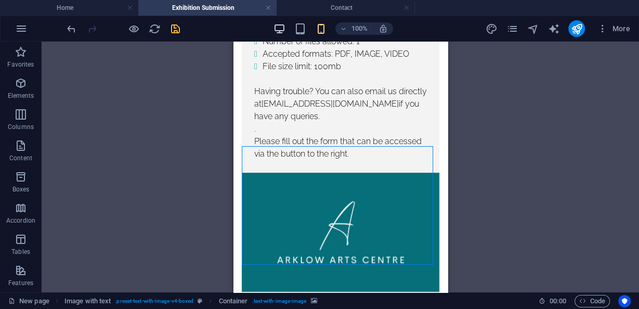
click at [283, 28] on icon "button" at bounding box center [279, 29] width 12 height 12
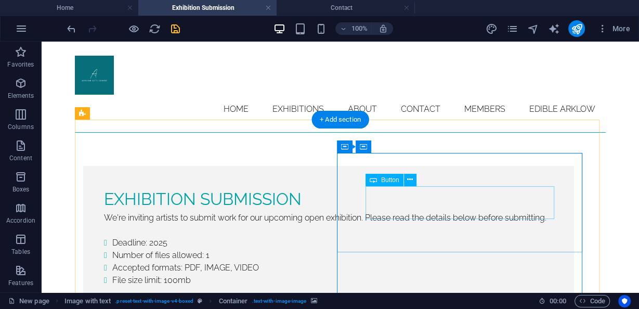
scroll to position [44, 0]
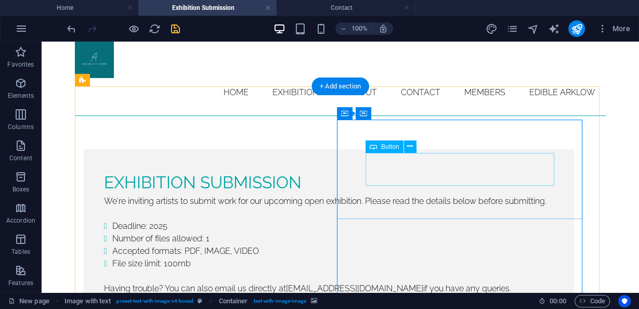
select select "external"
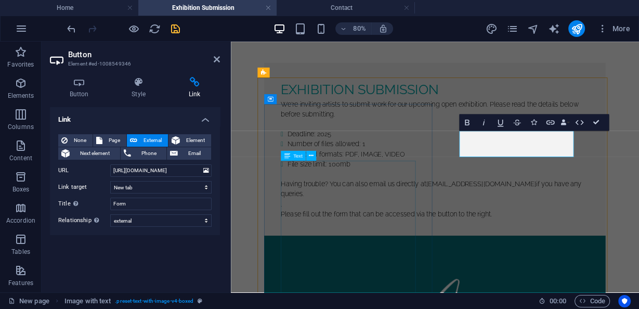
scroll to position [169, 0]
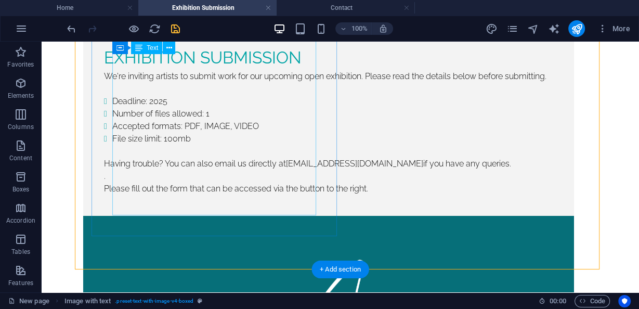
click at [213, 195] on div "We're inviting artists to submit work for our upcoming open exhibition. Please …" at bounding box center [328, 132] width 449 height 125
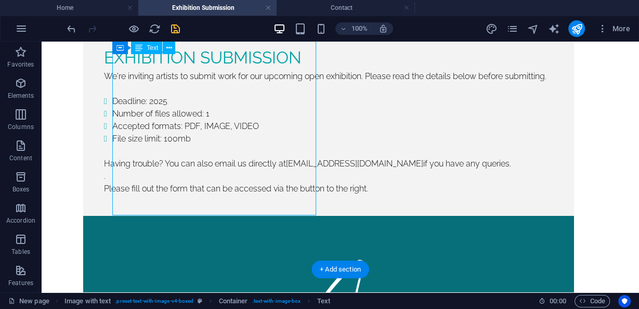
click at [213, 195] on div "We're inviting artists to submit work for our upcoming open exhibition. Please …" at bounding box center [328, 132] width 449 height 125
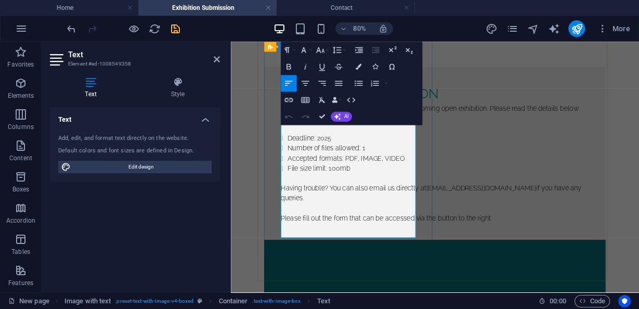
scroll to position [120, 0]
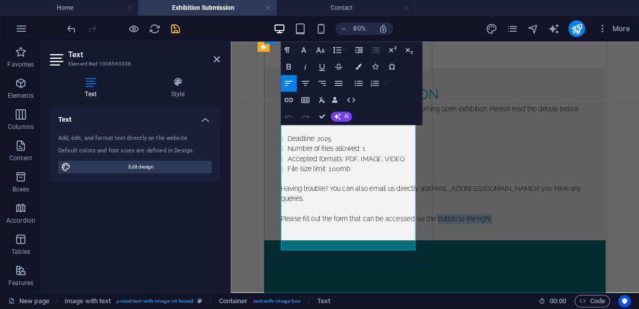
drag, startPoint x: 321, startPoint y: 294, endPoint x: 390, endPoint y: 297, distance: 69.2
click at [390, 269] on p "Please fill out the form that can be accessed via the button to the right." at bounding box center [485, 263] width 385 height 12
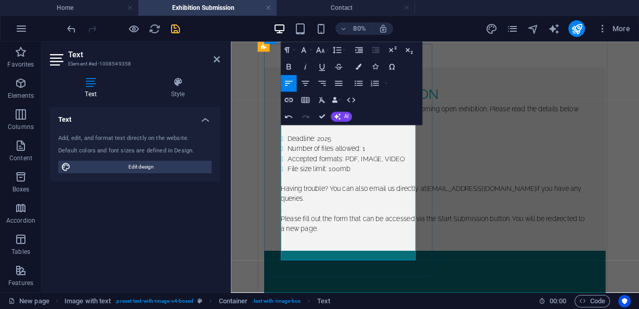
click at [341, 282] on p "Please fill out the form that can be accessed via the Start Submission button. …" at bounding box center [485, 269] width 385 height 25
click at [353, 282] on p "Please fill out the form that can be accessed via the Start Submission button. …" at bounding box center [485, 269] width 385 height 25
click at [350, 282] on p "Please fill out the form that can be accessed via the Start Submission button. …" at bounding box center [485, 269] width 385 height 25
click at [216, 60] on icon at bounding box center [217, 59] width 6 height 8
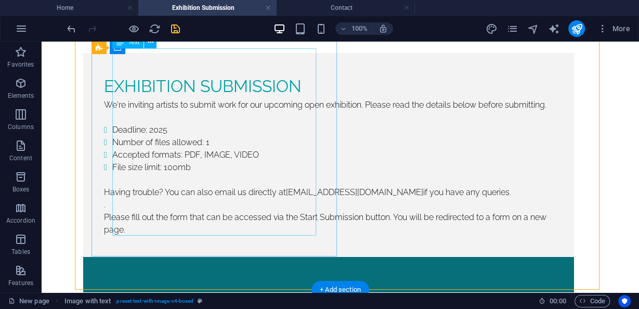
scroll to position [78, 0]
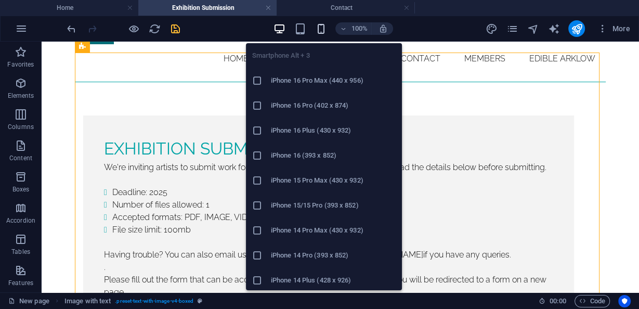
click at [316, 29] on icon "button" at bounding box center [321, 29] width 12 height 12
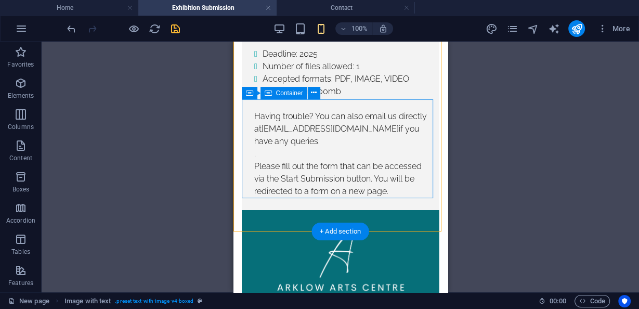
scroll to position [112, 0]
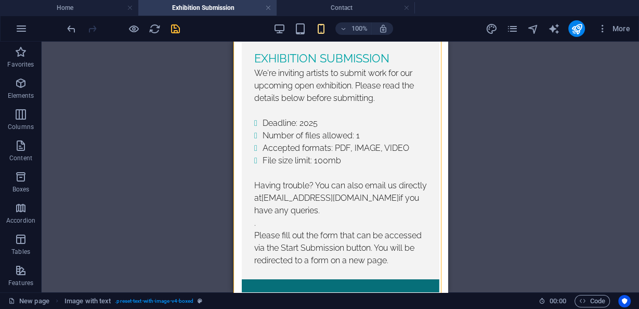
click at [286, 28] on div "100%" at bounding box center [333, 28] width 120 height 17
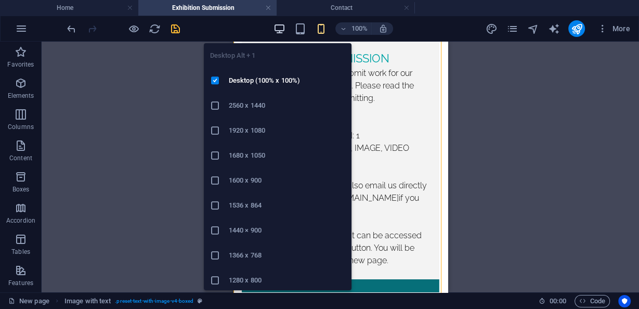
click at [281, 27] on icon "button" at bounding box center [279, 29] width 12 height 12
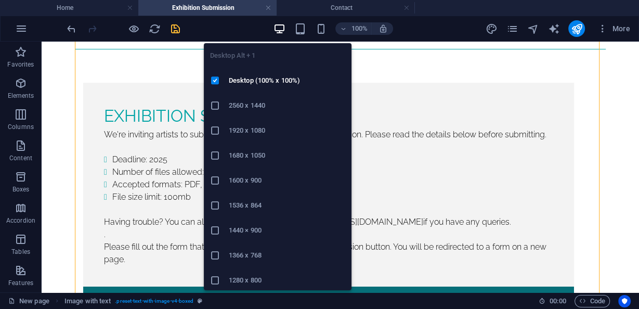
scroll to position [111, 0]
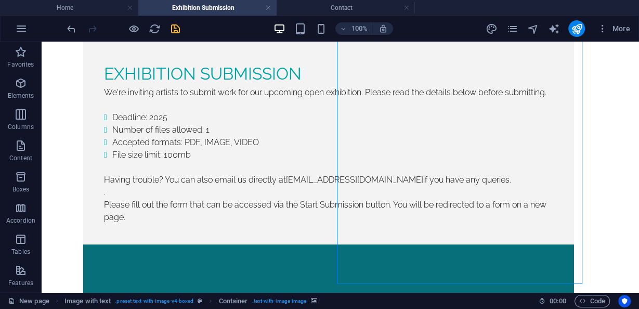
scroll to position [70, 0]
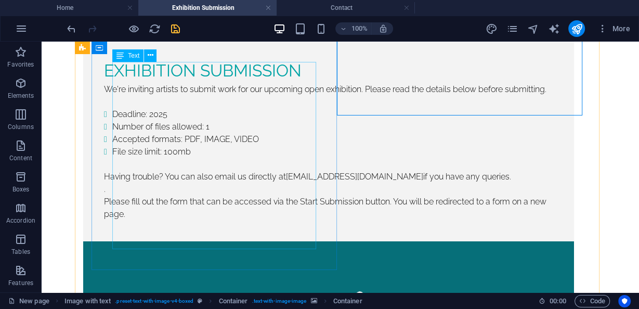
scroll to position [194, 0]
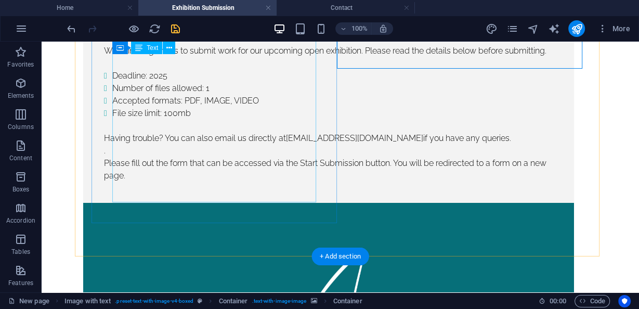
click at [216, 182] on div "We're inviting artists to submit work for our upcoming open exhibition. Please …" at bounding box center [328, 113] width 449 height 137
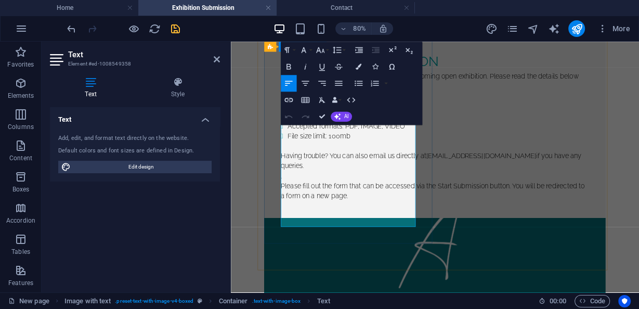
scroll to position [161, 0]
drag, startPoint x: 351, startPoint y: 267, endPoint x: 387, endPoint y: 266, distance: 36.4
click at [387, 240] on p "Please fill out the form that can be accessed via the Start Submission button. …" at bounding box center [485, 227] width 385 height 25
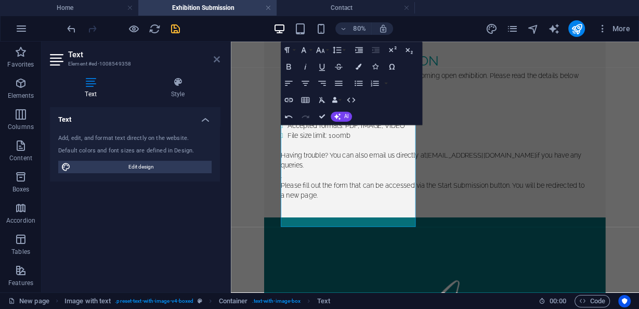
click at [214, 57] on icon at bounding box center [217, 59] width 6 height 8
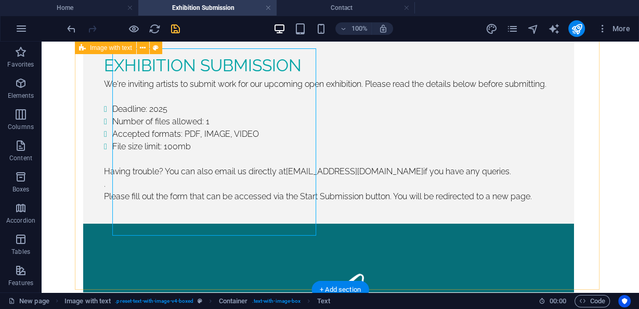
click at [87, 116] on div "Exhibition submission We're inviting artists to submit work for our upcoming op…" at bounding box center [340, 304] width 531 height 611
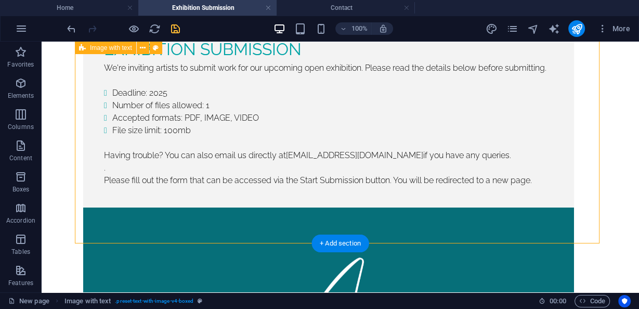
scroll to position [83, 0]
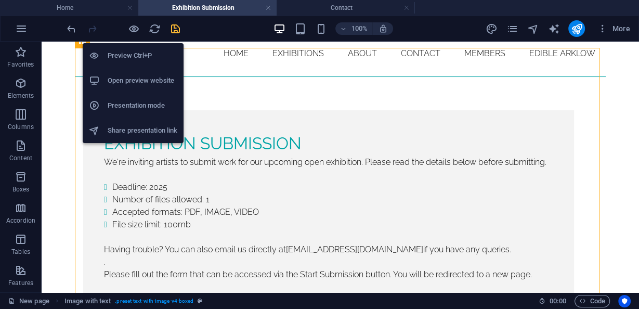
click at [136, 83] on h6 "Open preview website" at bounding box center [143, 80] width 70 height 12
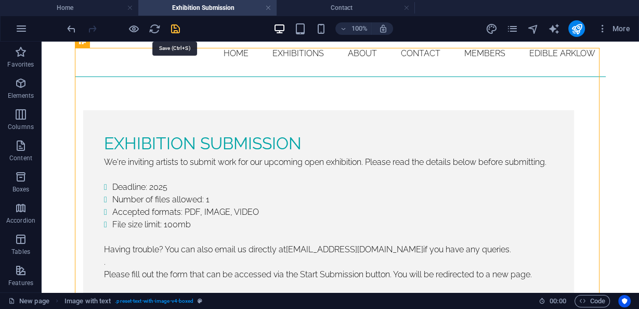
click at [176, 24] on icon "save" at bounding box center [175, 29] width 12 height 12
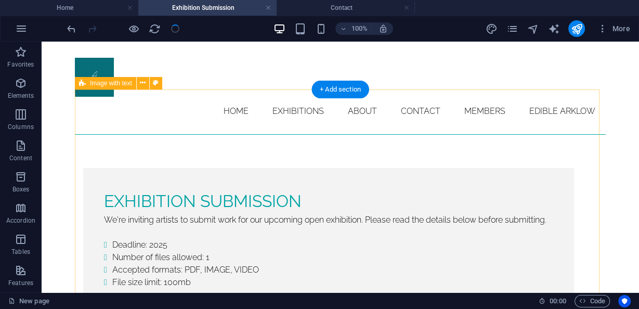
scroll to position [0, 0]
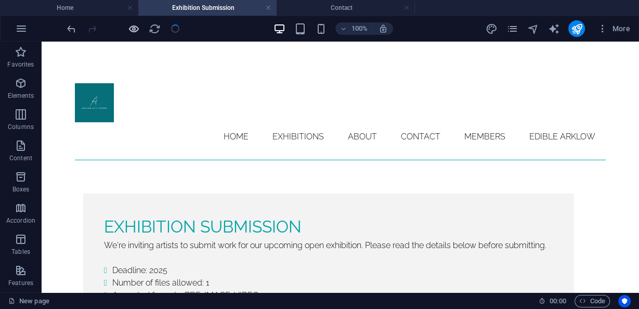
click at [139, 28] on icon "button" at bounding box center [134, 29] width 12 height 12
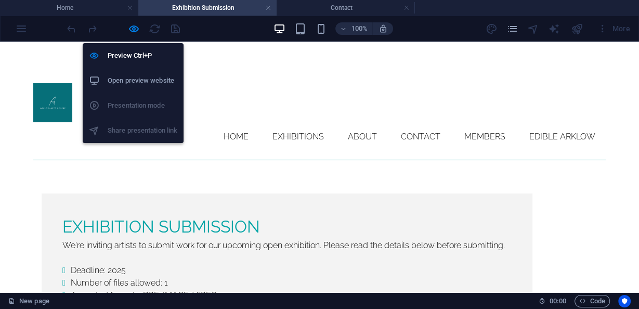
click at [143, 83] on h6 "Open preview website" at bounding box center [143, 80] width 70 height 12
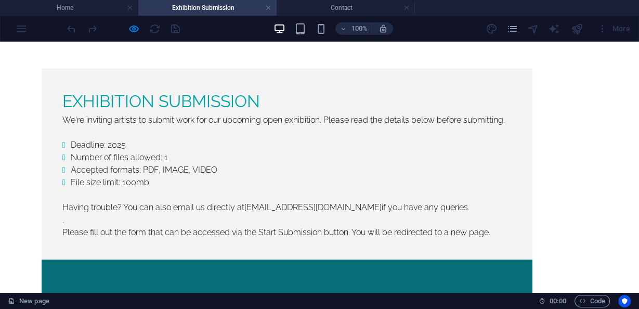
scroll to position [125, 0]
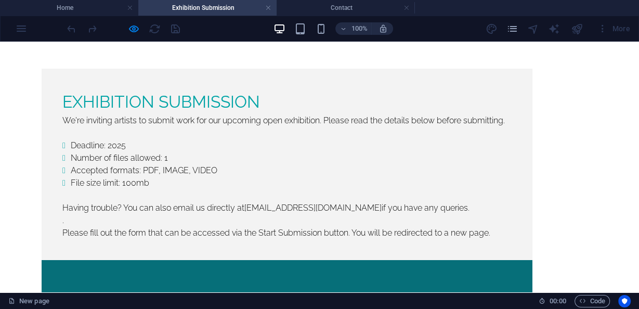
click at [511, 30] on icon "pages" at bounding box center [512, 29] width 12 height 12
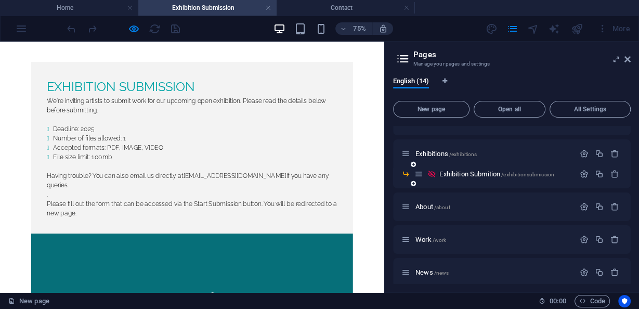
scroll to position [0, 0]
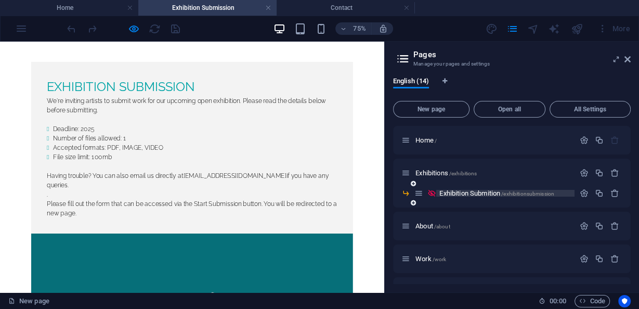
click at [487, 195] on span "Exhibition Submition /exhibitionsubmission" at bounding box center [496, 193] width 115 height 8
click at [486, 192] on span "Exhibition Submition /exhibitionsubmission" at bounding box center [496, 193] width 115 height 8
click at [585, 189] on icon "button" at bounding box center [583, 193] width 9 height 9
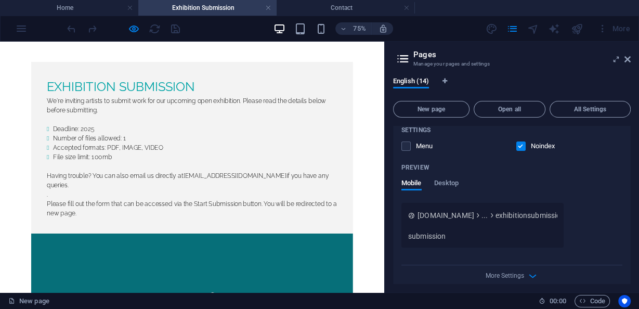
scroll to position [291, 0]
click at [469, 217] on span "[DOMAIN_NAME]" at bounding box center [445, 214] width 57 height 10
click at [441, 182] on span "Desktop" at bounding box center [446, 183] width 25 height 15
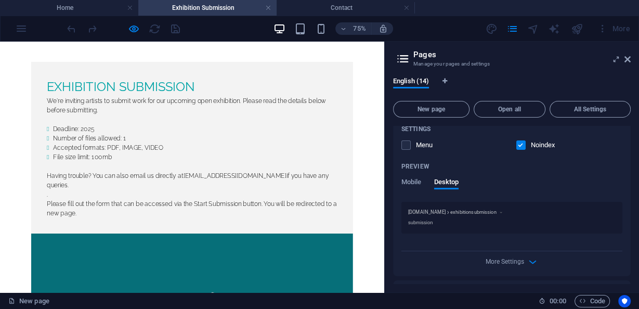
drag, startPoint x: 510, startPoint y: 211, endPoint x: 459, endPoint y: 210, distance: 50.9
click at [459, 210] on div "[DOMAIN_NAME] exhibitionsubmission" at bounding box center [511, 211] width 207 height 7
click at [418, 182] on span "Mobile" at bounding box center [411, 183] width 20 height 15
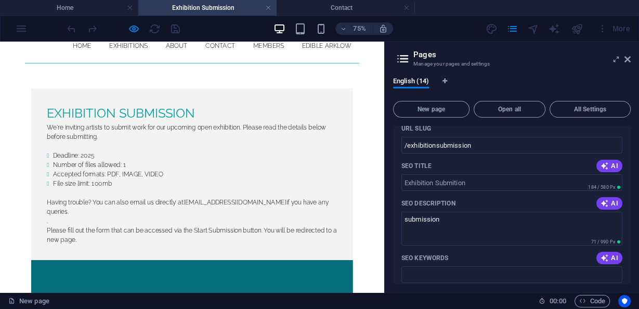
scroll to position [0, 0]
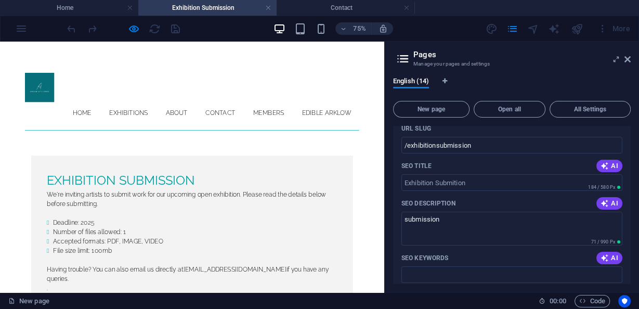
click at [631, 60] on aside "Pages Manage your pages and settings English (14) New page Open all All Setting…" at bounding box center [511, 167] width 255 height 251
click at [627, 59] on icon at bounding box center [627, 59] width 6 height 8
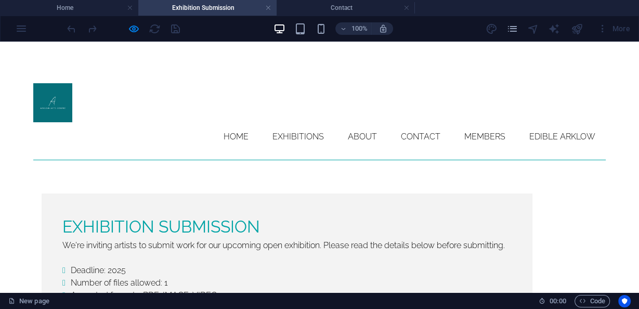
click at [578, 27] on div at bounding box center [576, 28] width 17 height 17
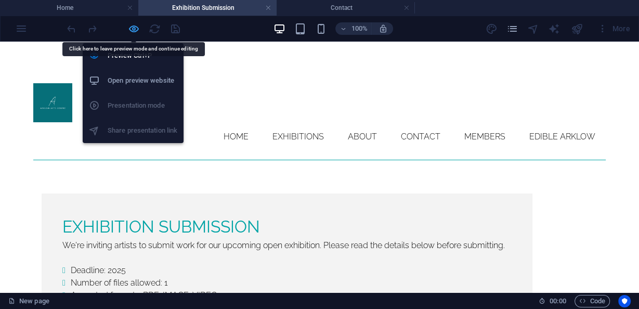
click at [133, 28] on icon "button" at bounding box center [134, 29] width 12 height 12
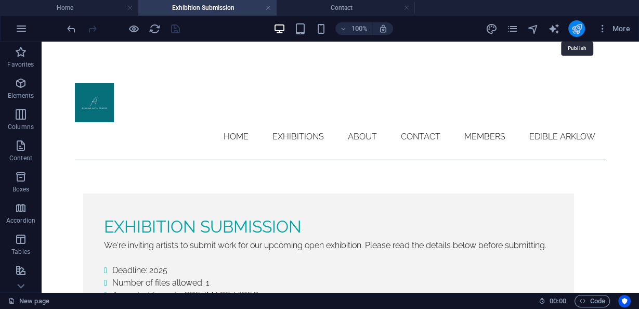
click at [578, 25] on icon "publish" at bounding box center [576, 29] width 12 height 12
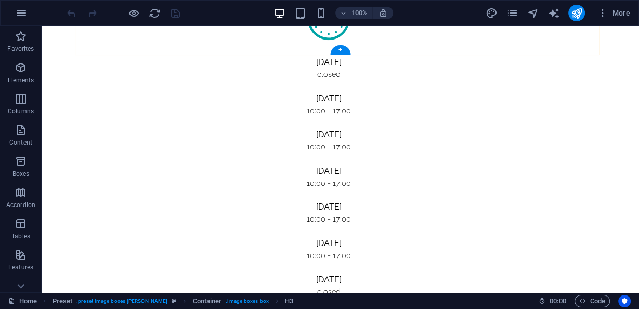
scroll to position [491, 0]
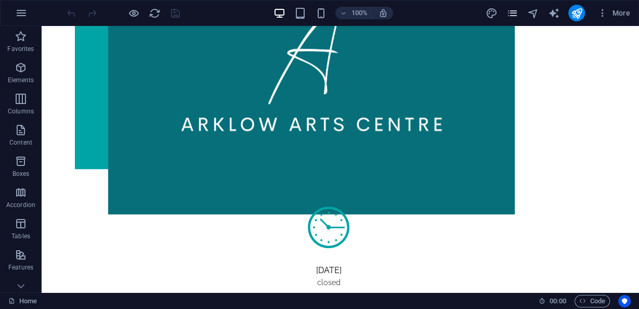
click at [518, 14] on div "More" at bounding box center [559, 13] width 149 height 17
click at [516, 14] on icon "pages" at bounding box center [512, 13] width 12 height 12
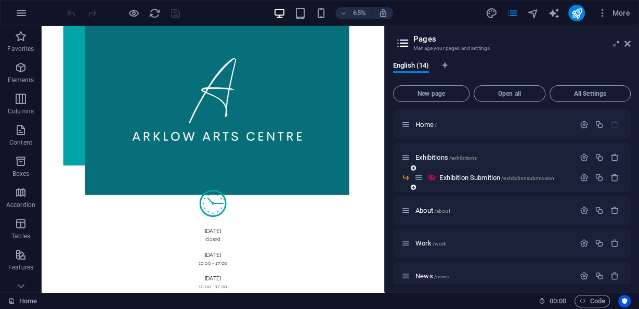
scroll to position [42, 0]
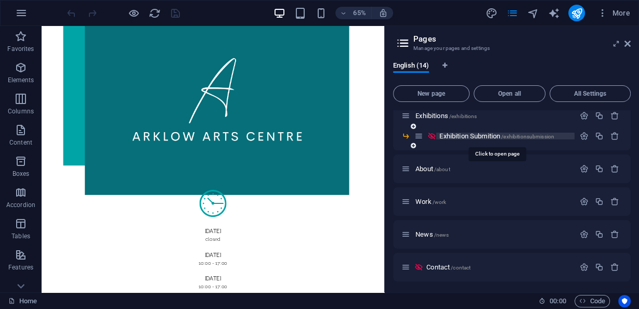
click at [465, 135] on span "Exhibition Submition /exhibitionsubmission" at bounding box center [496, 136] width 115 height 8
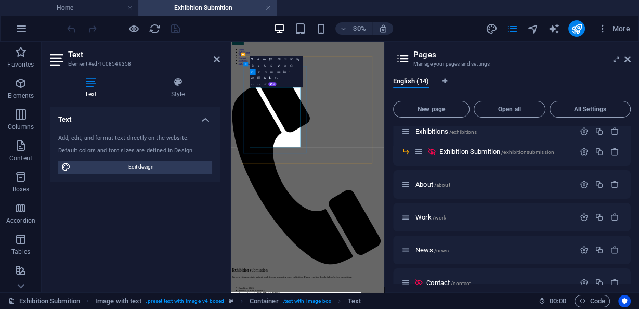
drag, startPoint x: 486, startPoint y: 25, endPoint x: 629, endPoint y: 57, distance: 146.9
click at [629, 57] on icon at bounding box center [627, 59] width 6 height 8
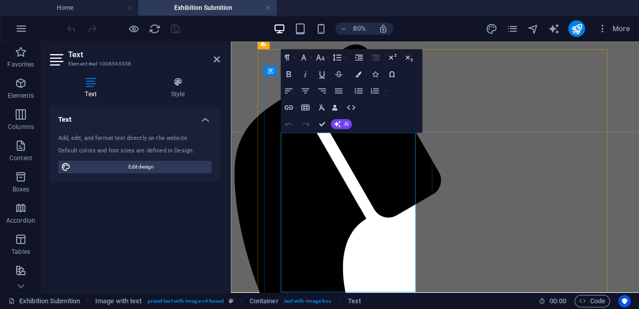
scroll to position [125, 0]
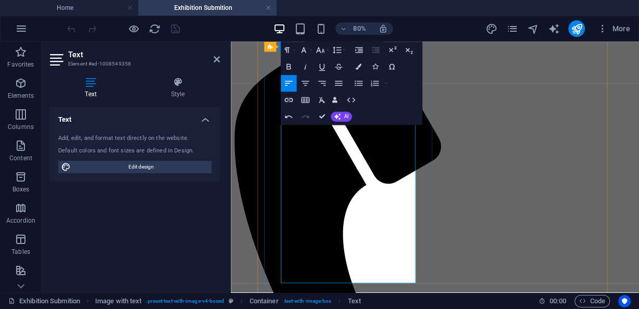
scroll to position [166, 0]
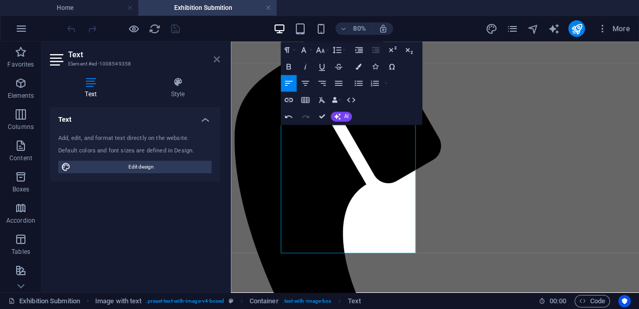
click at [218, 63] on icon at bounding box center [217, 59] width 6 height 8
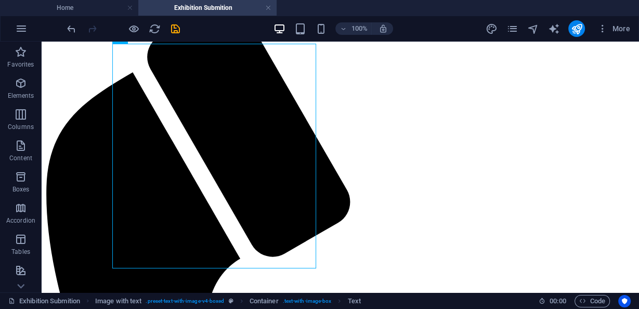
click at [183, 28] on div "100% More" at bounding box center [349, 28] width 569 height 17
click at [178, 27] on icon "save" at bounding box center [175, 29] width 12 height 12
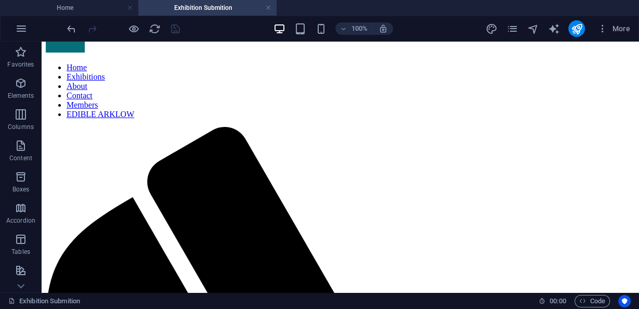
scroll to position [42, 0]
click at [576, 27] on icon "publish" at bounding box center [576, 29] width 12 height 12
